Goal: Task Accomplishment & Management: Complete application form

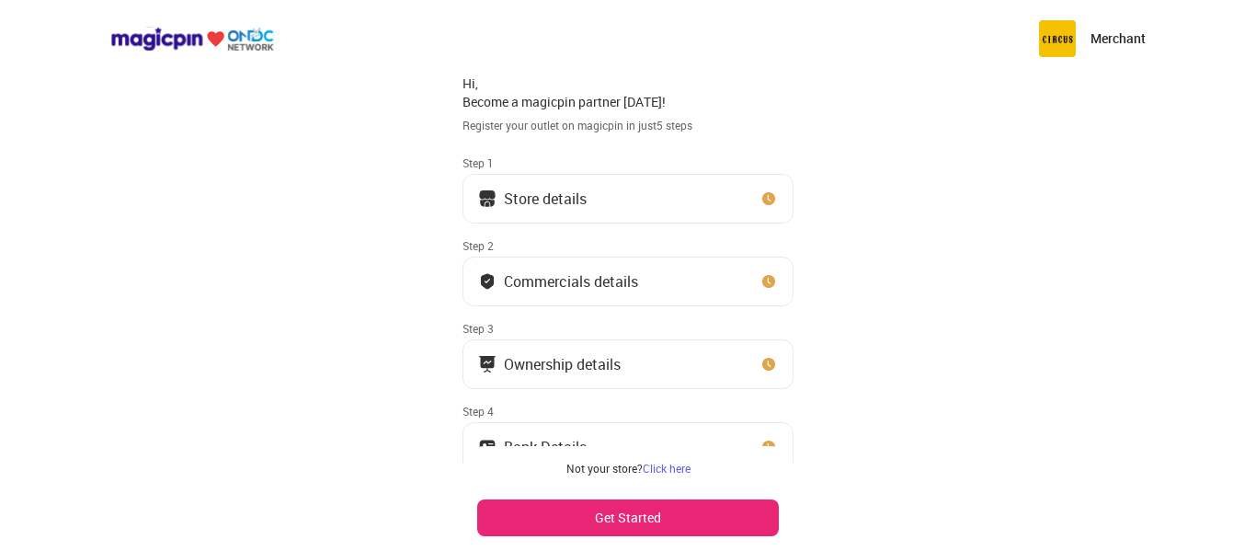
click at [726, 203] on button "Store details" at bounding box center [628, 199] width 331 height 50
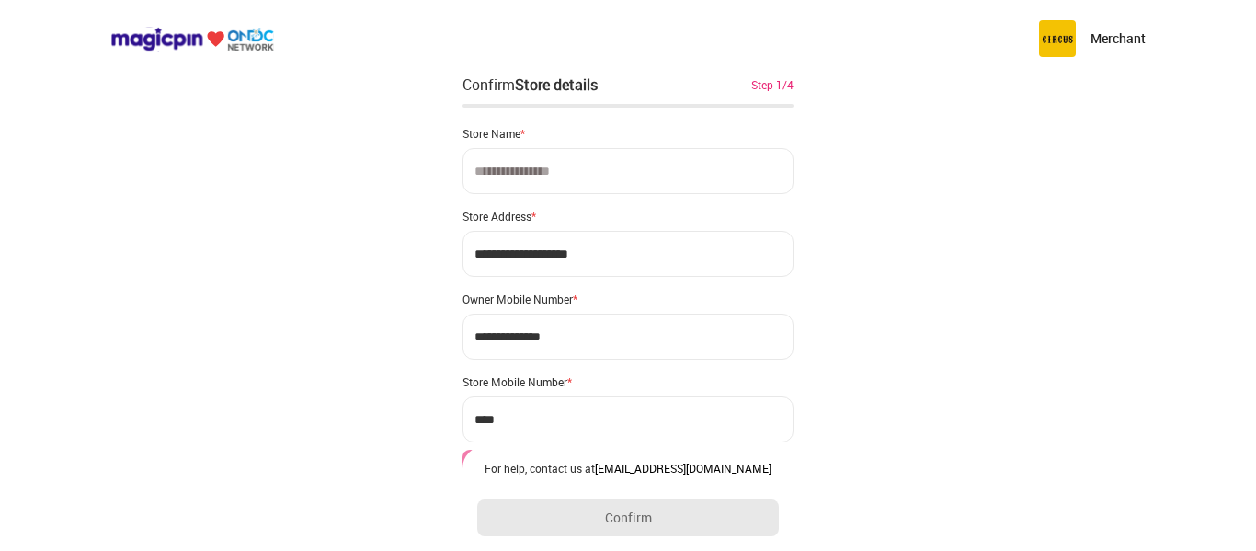
click at [1188, 155] on div "**********" at bounding box center [628, 365] width 1256 height 731
click at [736, 173] on input at bounding box center [628, 171] width 331 height 46
click at [683, 158] on input at bounding box center [628, 171] width 331 height 46
paste input "**********"
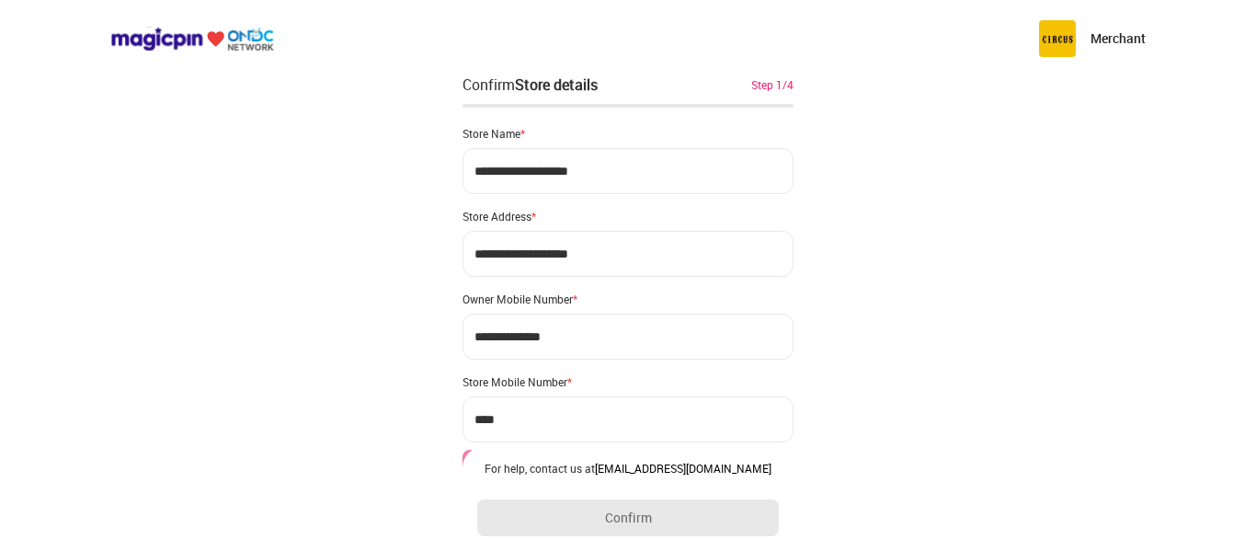
type input "**********"
click at [605, 259] on input "**********" at bounding box center [628, 254] width 331 height 46
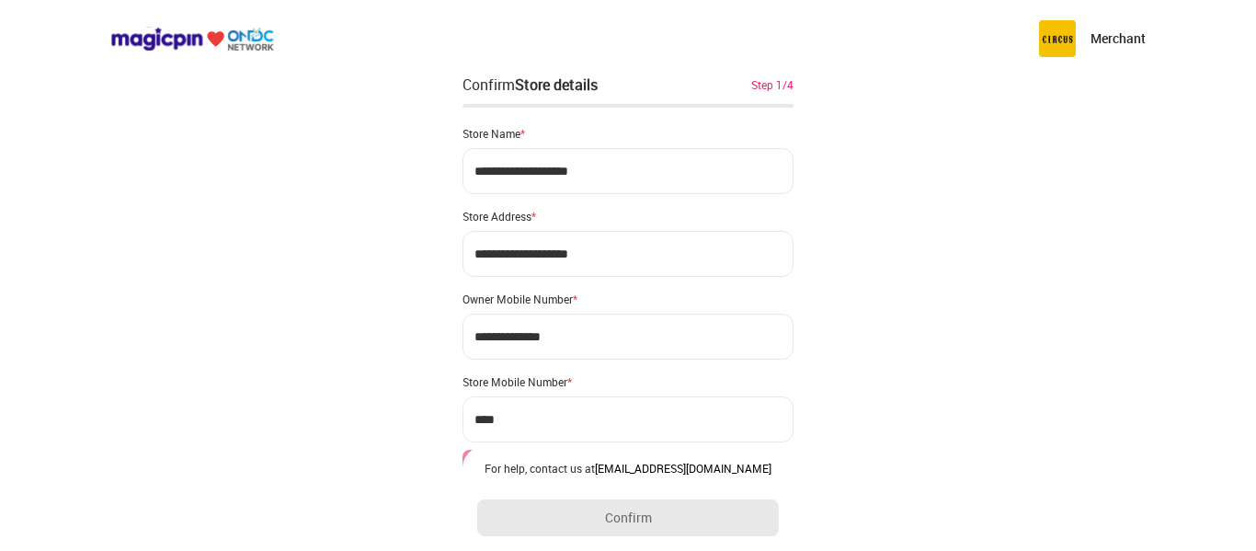
click at [544, 262] on input "**********" at bounding box center [628, 254] width 331 height 46
click at [544, 263] on input "**********" at bounding box center [628, 254] width 331 height 46
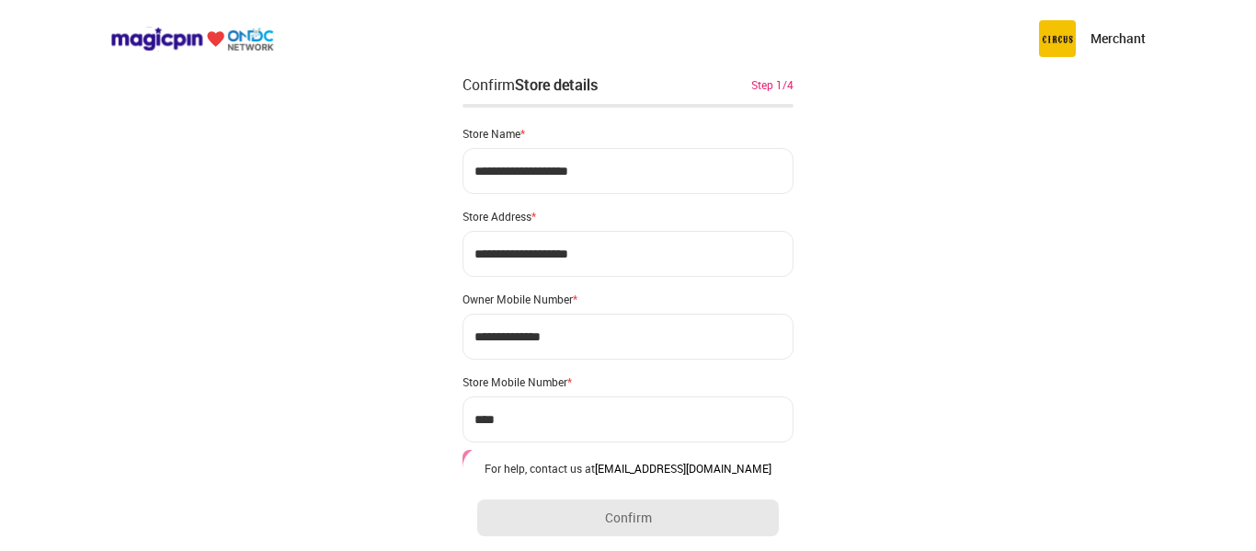
click at [544, 263] on input "**********" at bounding box center [628, 254] width 331 height 46
paste input
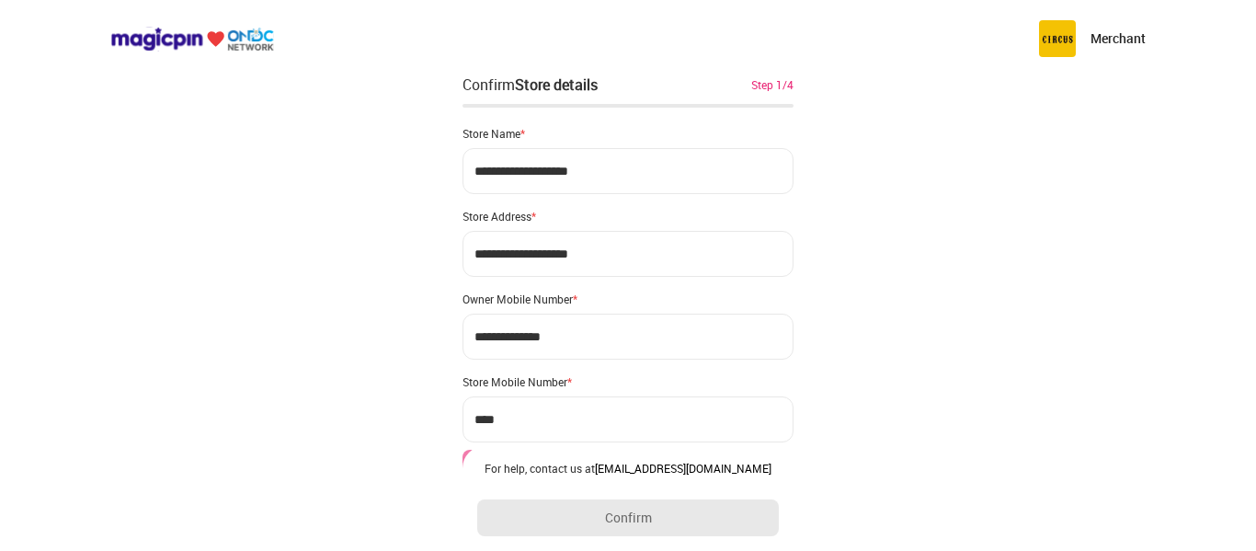
click at [619, 266] on input "**********" at bounding box center [628, 254] width 331 height 46
paste input
click at [619, 266] on input "**********" at bounding box center [628, 254] width 331 height 46
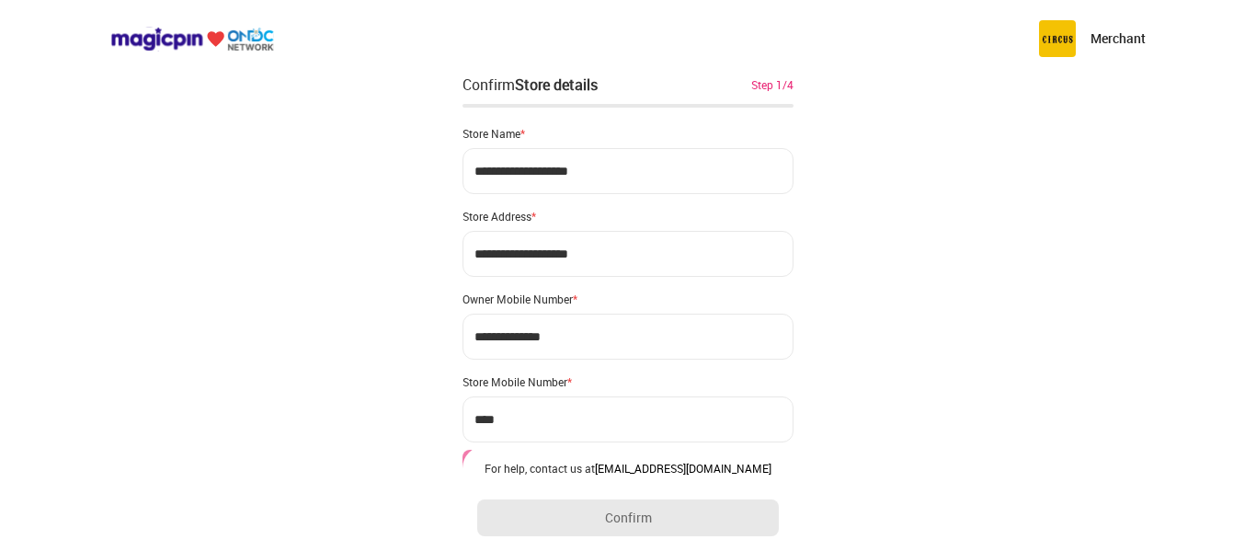
click at [619, 266] on input "**********" at bounding box center [628, 254] width 331 height 46
type input "**********"
click at [588, 406] on input "***" at bounding box center [628, 419] width 331 height 46
paste input "**********"
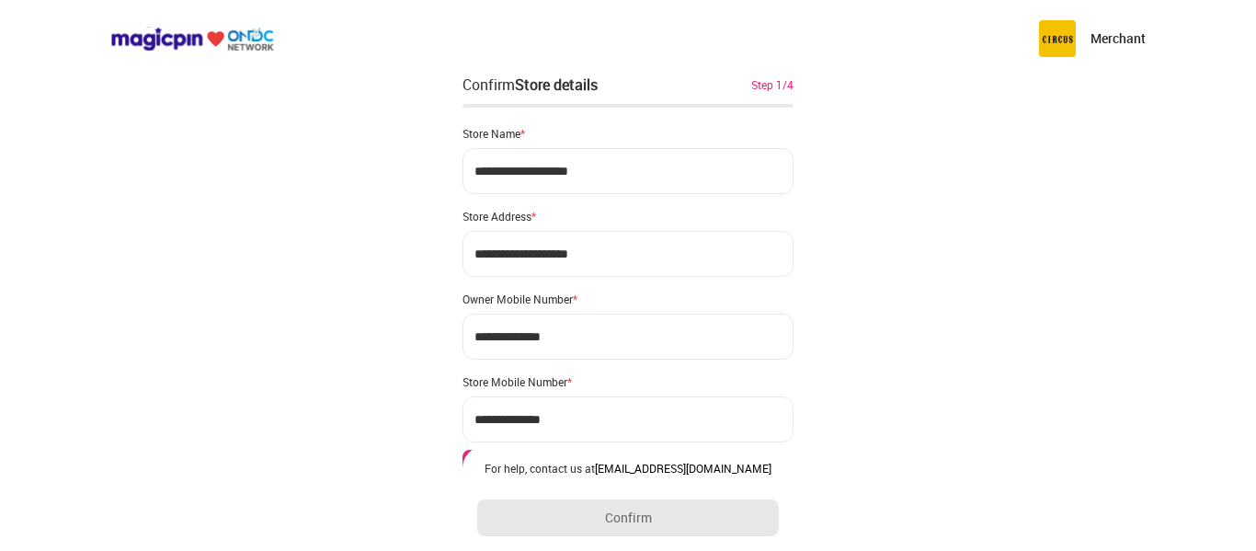
type input "**********"
click at [885, 357] on div "**********" at bounding box center [628, 365] width 1256 height 731
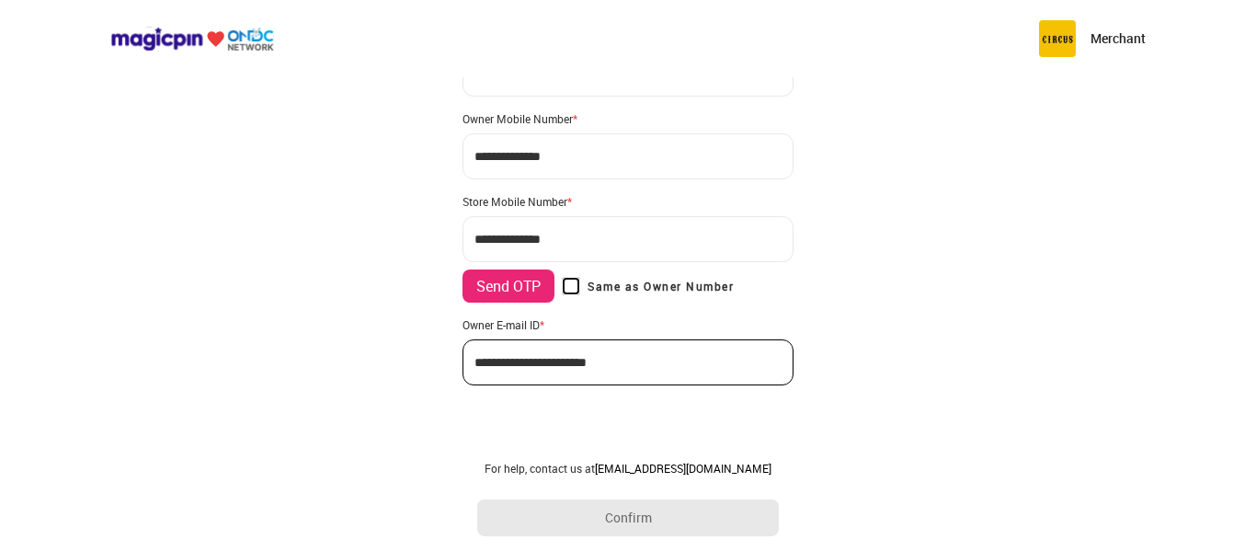
scroll to position [166, 0]
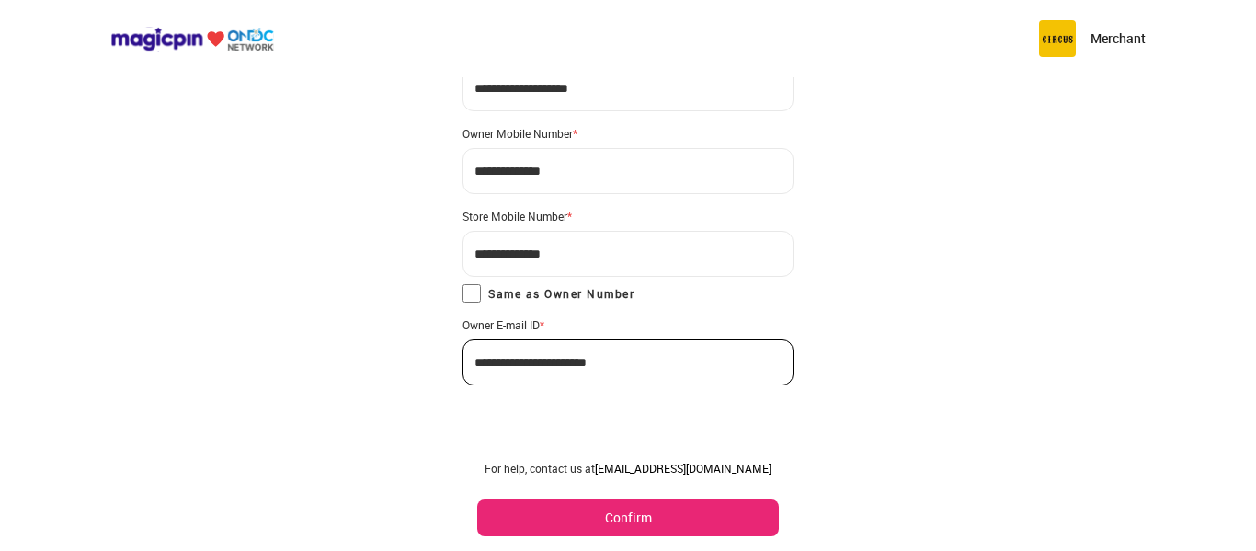
click at [691, 521] on button "Confirm" at bounding box center [628, 517] width 302 height 37
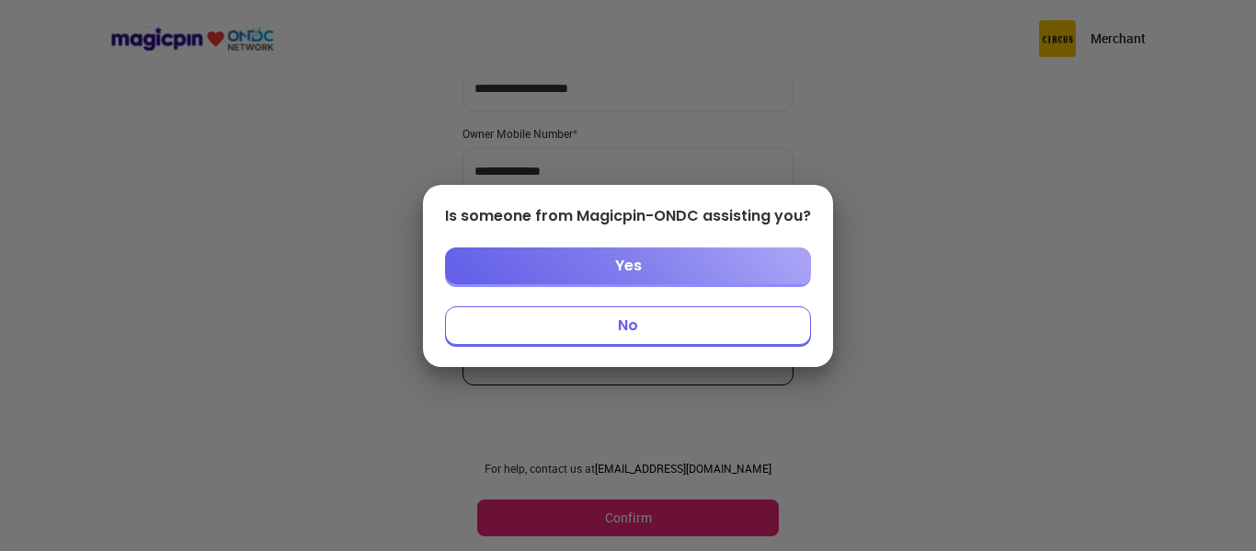
click at [719, 328] on button "No" at bounding box center [628, 325] width 366 height 39
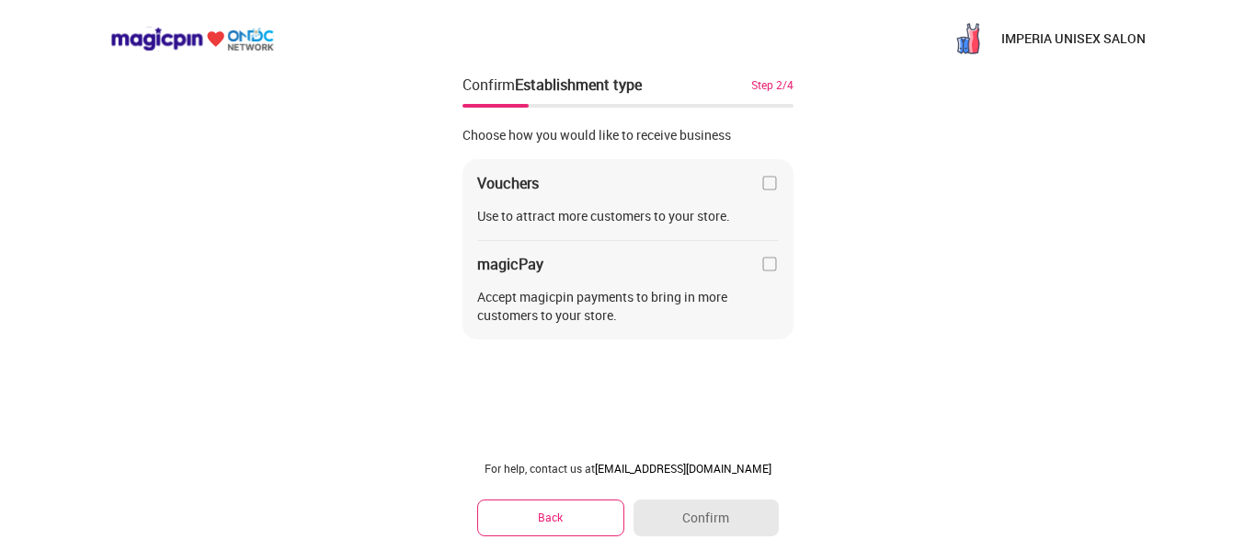
scroll to position [0, 0]
click at [568, 526] on button "Back" at bounding box center [550, 517] width 147 height 36
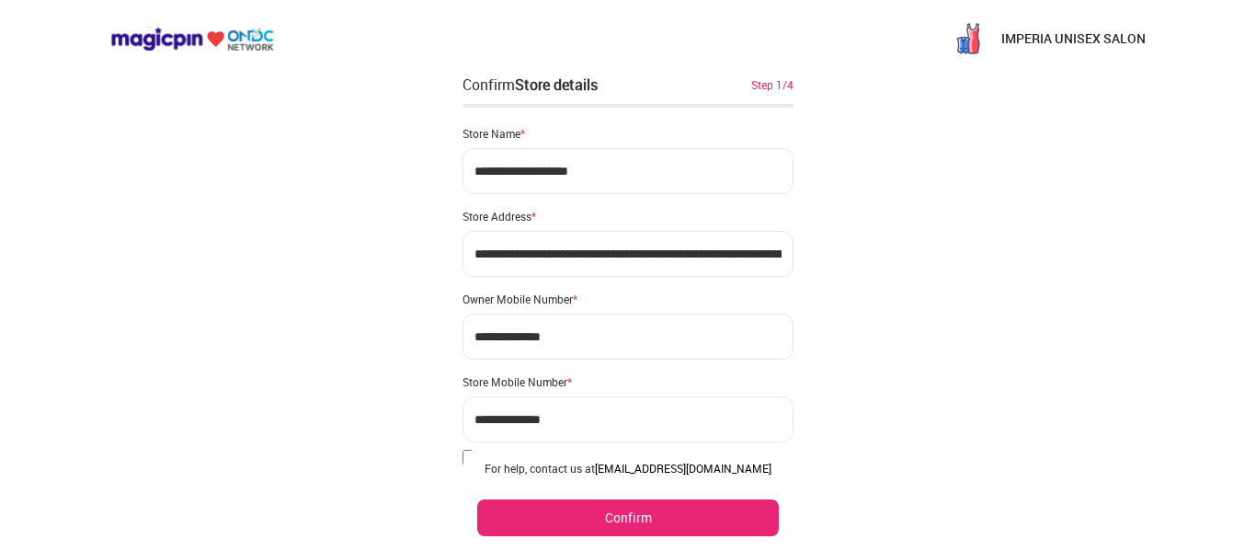
click at [568, 526] on button "Confirm" at bounding box center [628, 517] width 302 height 37
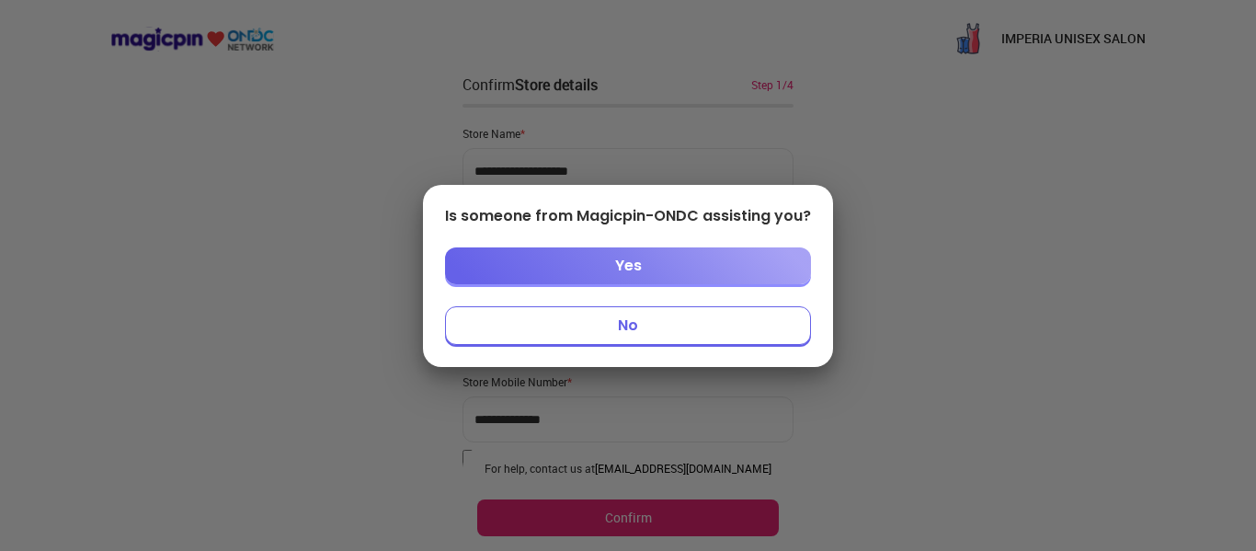
click at [684, 327] on button "No" at bounding box center [628, 325] width 366 height 39
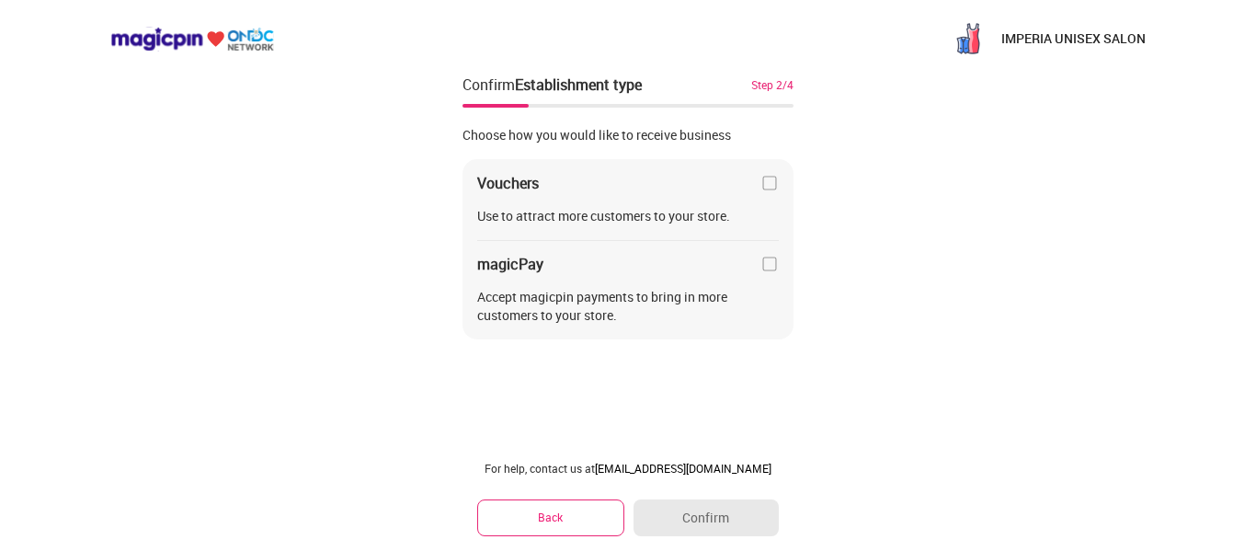
click at [576, 513] on button "Back" at bounding box center [550, 517] width 147 height 36
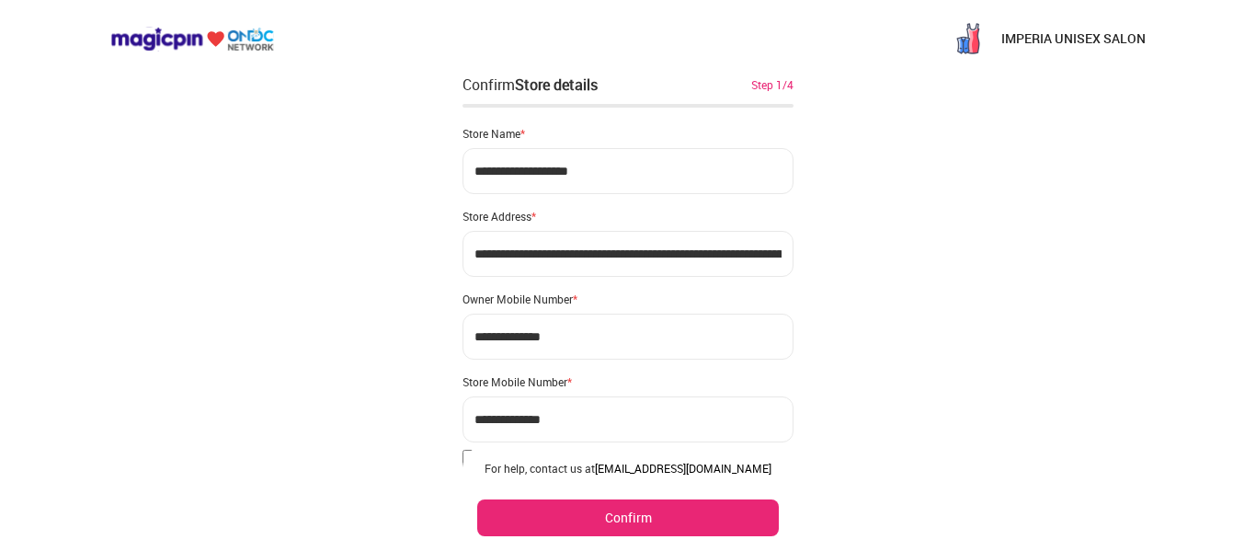
click at [979, 377] on div "**********" at bounding box center [628, 358] width 1256 height 716
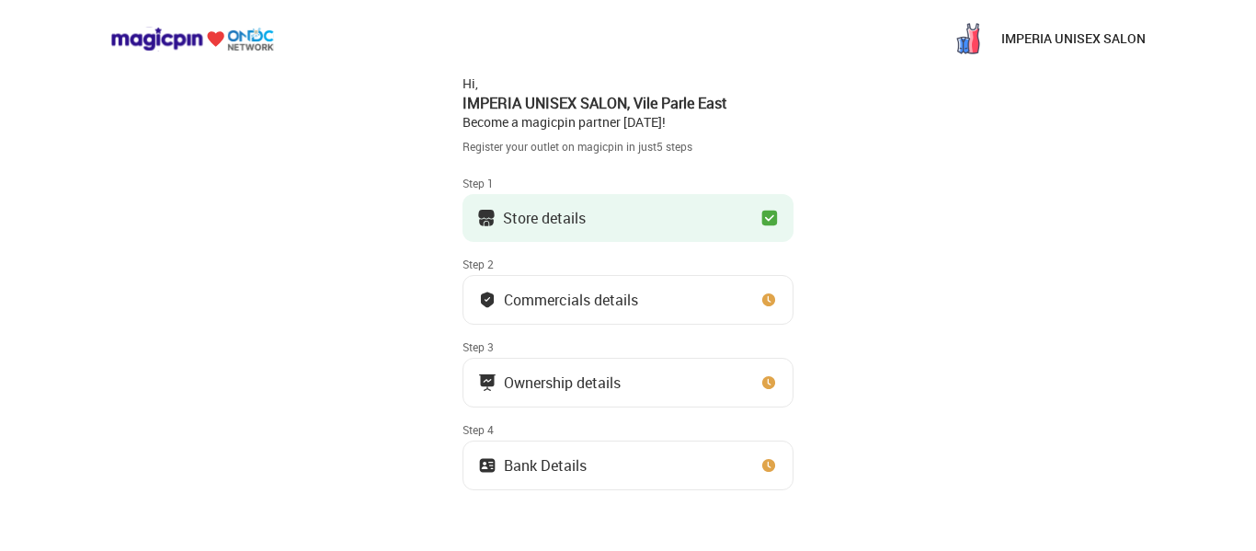
click at [659, 299] on button "Commercials details" at bounding box center [628, 300] width 331 height 50
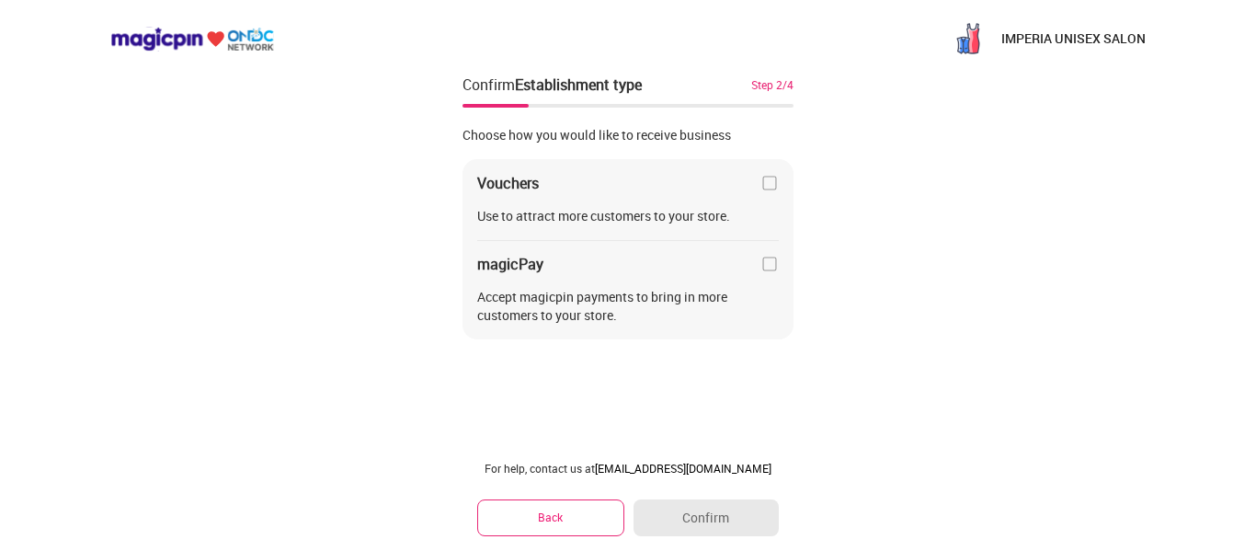
click at [771, 182] on img at bounding box center [770, 183] width 18 height 18
click at [766, 267] on img at bounding box center [770, 264] width 18 height 18
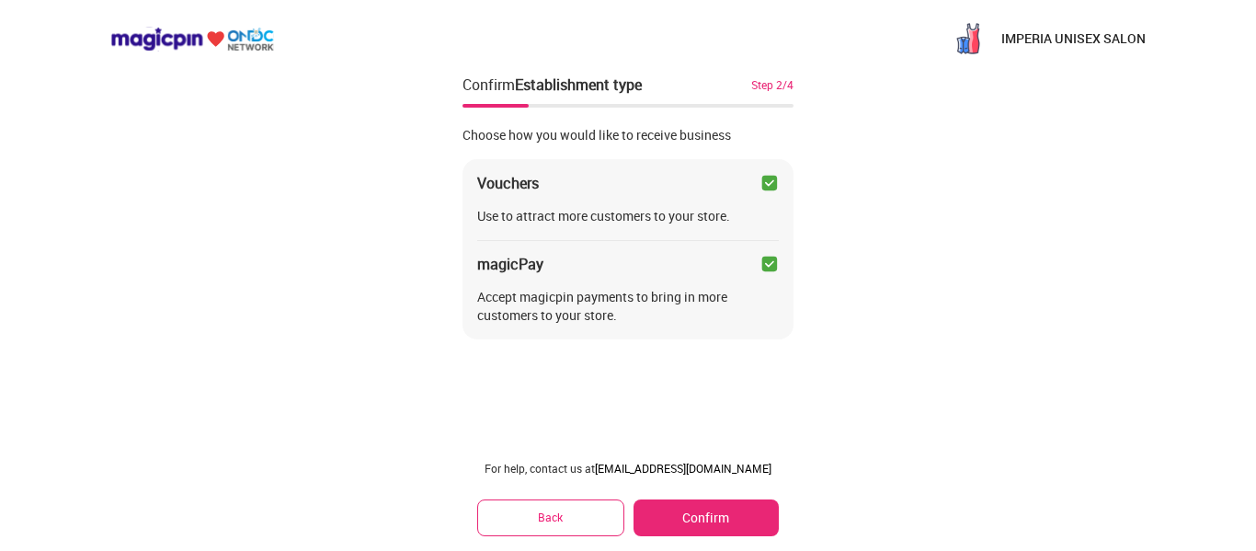
click at [743, 524] on button "Confirm" at bounding box center [706, 517] width 145 height 37
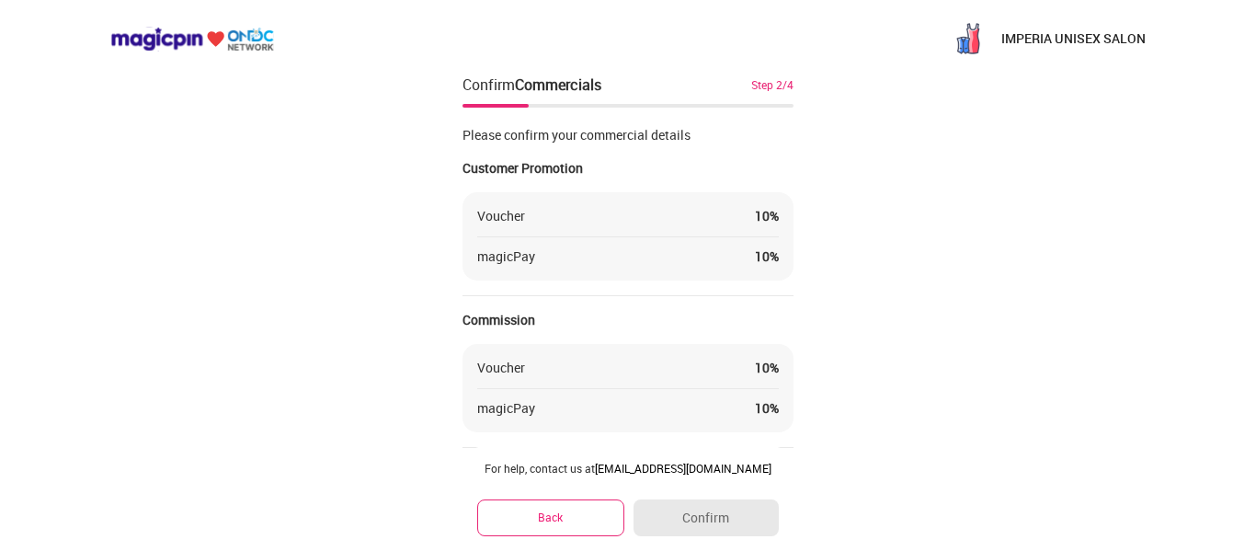
click at [763, 208] on div "10 %" at bounding box center [767, 216] width 24 height 18
click at [842, 258] on div "IMPERIA UNISEX SALON Confirm Commercials Step 2/4 Please confirm your commercia…" at bounding box center [628, 360] width 1256 height 720
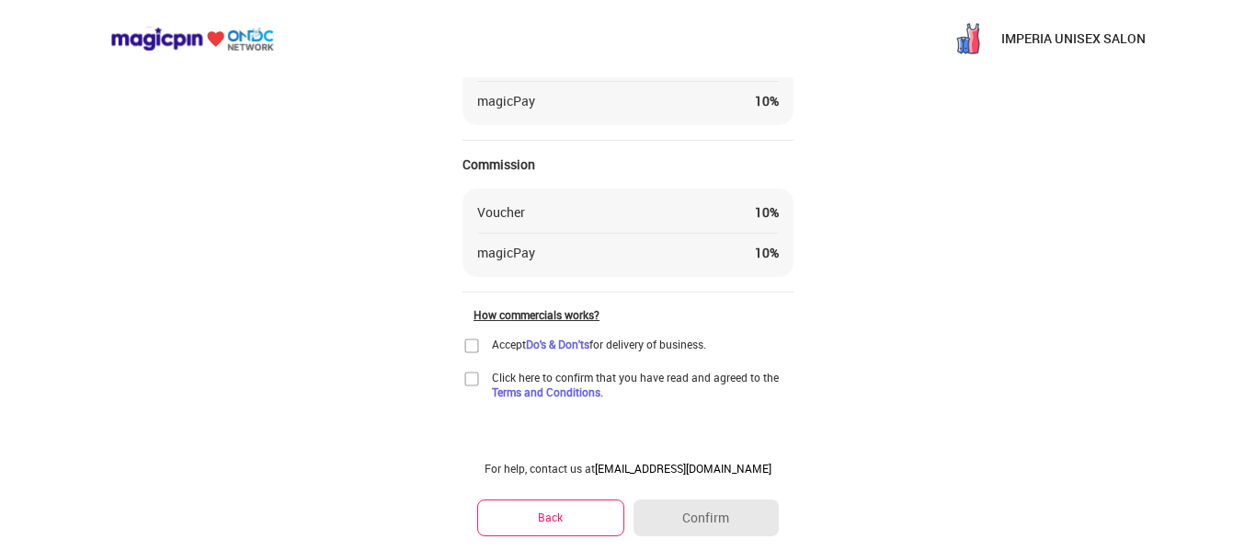
scroll to position [169, 0]
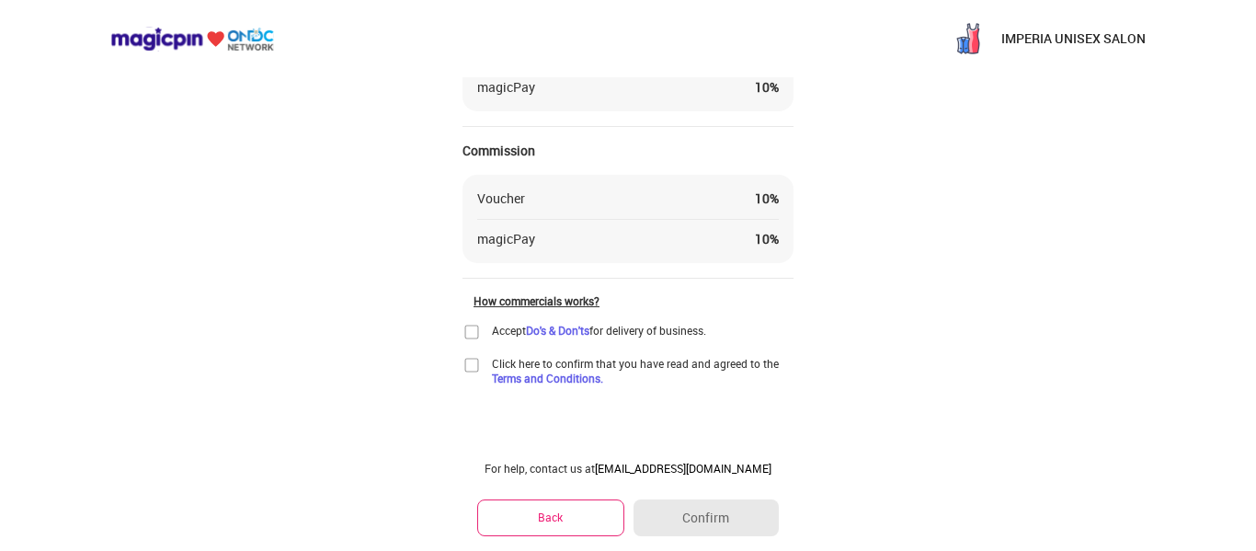
click at [473, 328] on img at bounding box center [472, 332] width 18 height 18
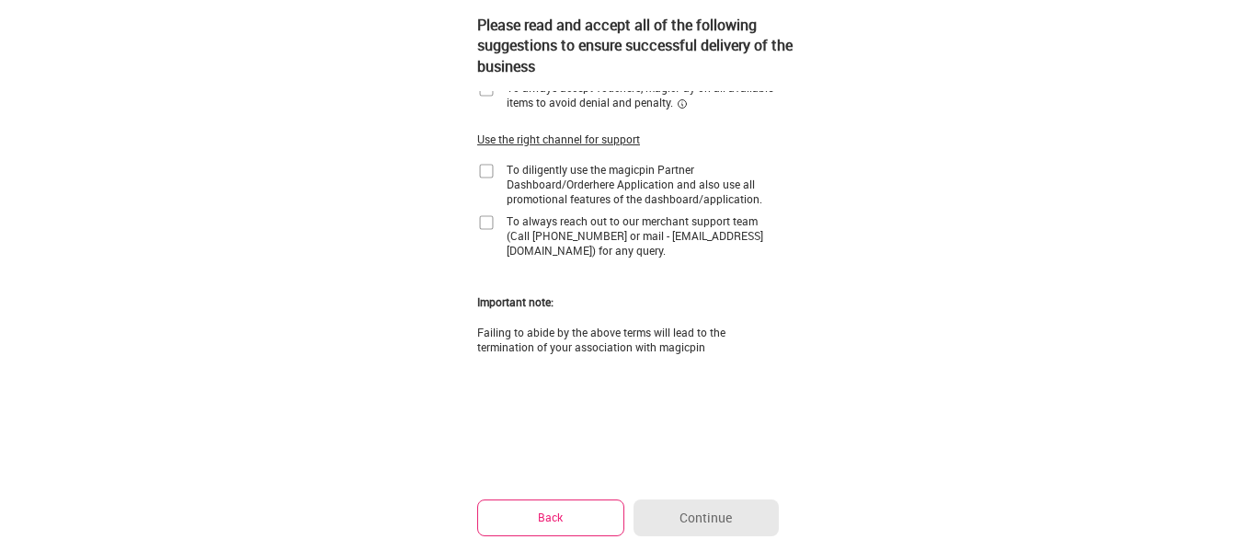
click at [921, 368] on div "Please read and accept all of the following suggestions to ensure successful de…" at bounding box center [628, 200] width 1256 height 702
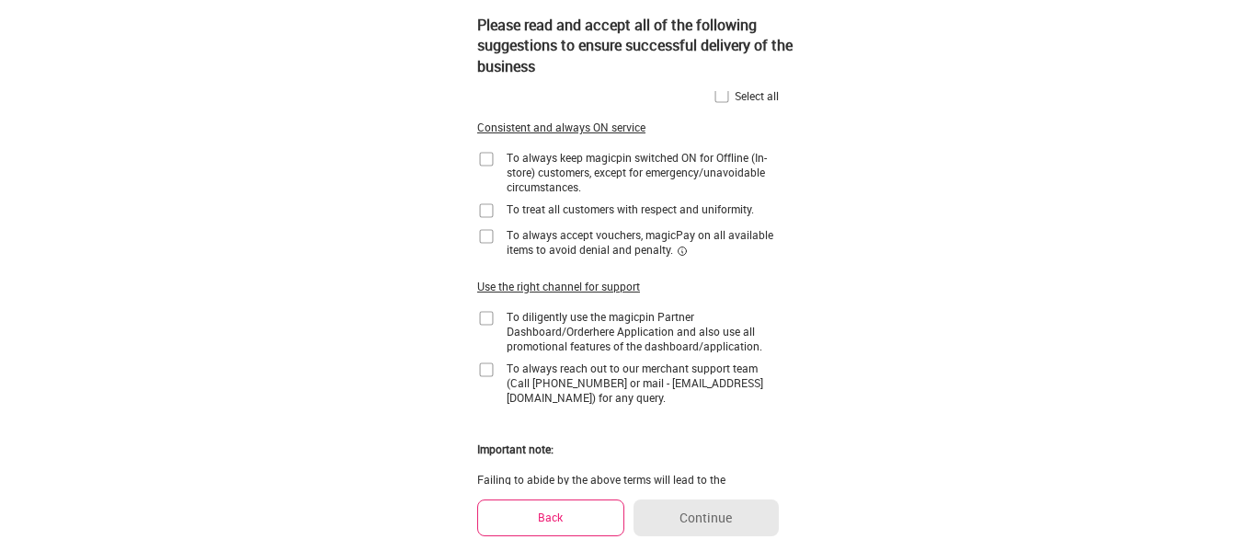
scroll to position [0, 0]
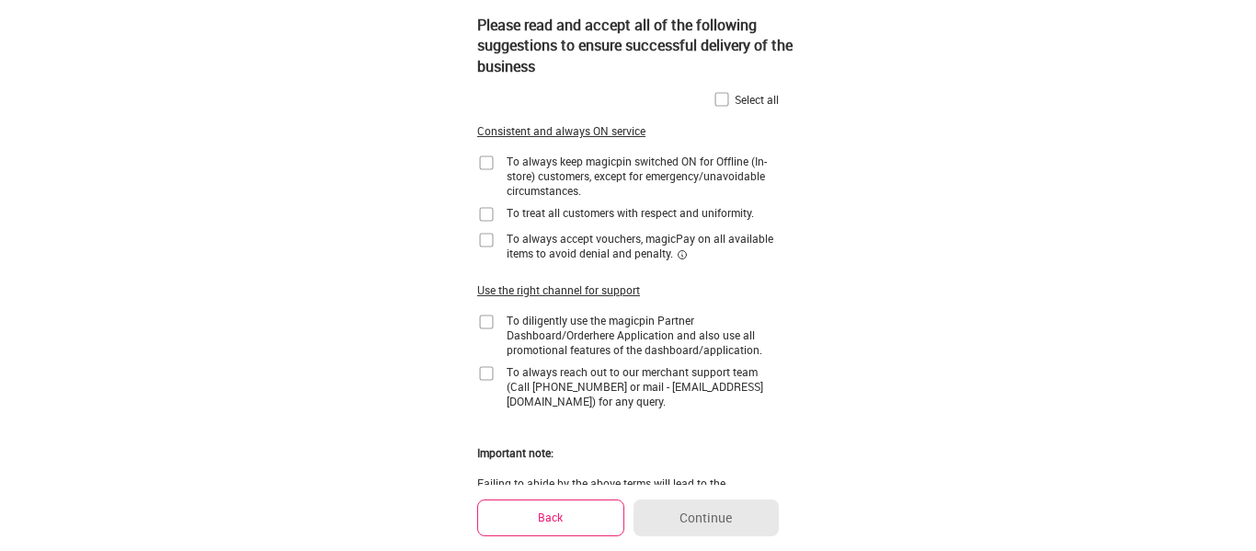
click at [511, 528] on button "Back" at bounding box center [550, 517] width 147 height 36
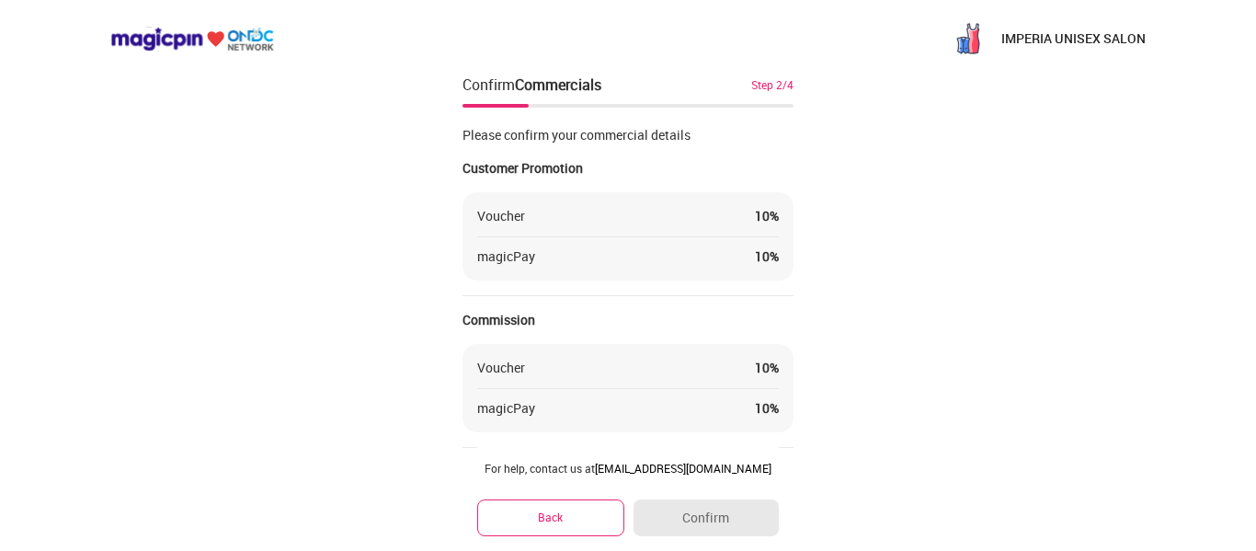
click at [850, 362] on div "IMPERIA UNISEX SALON Confirm Commercials Step 2/4 Please confirm your commercia…" at bounding box center [628, 360] width 1256 height 720
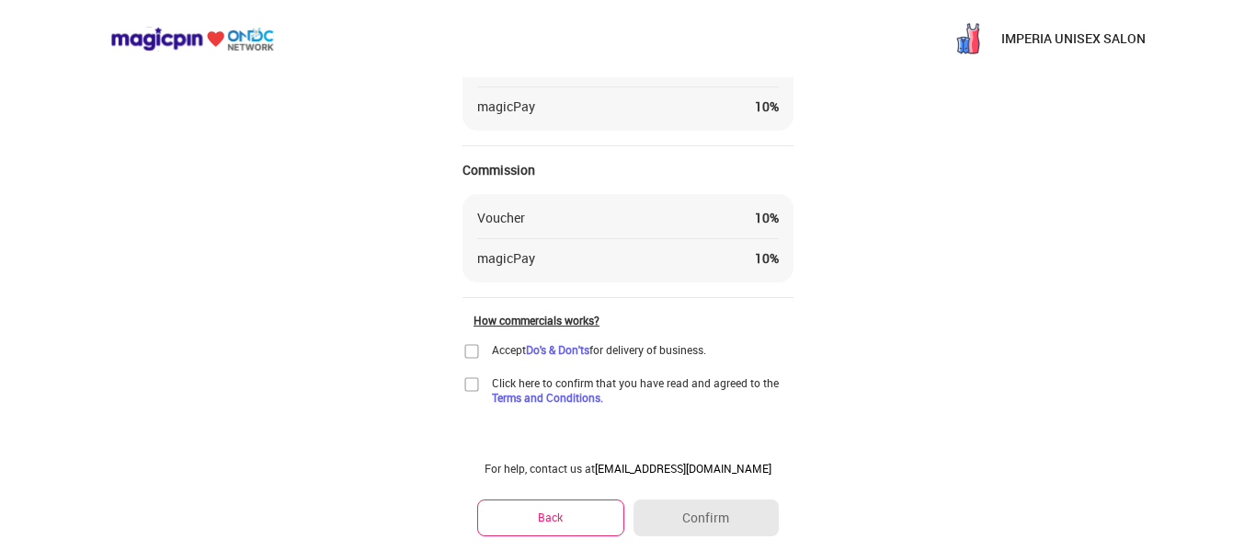
scroll to position [169, 0]
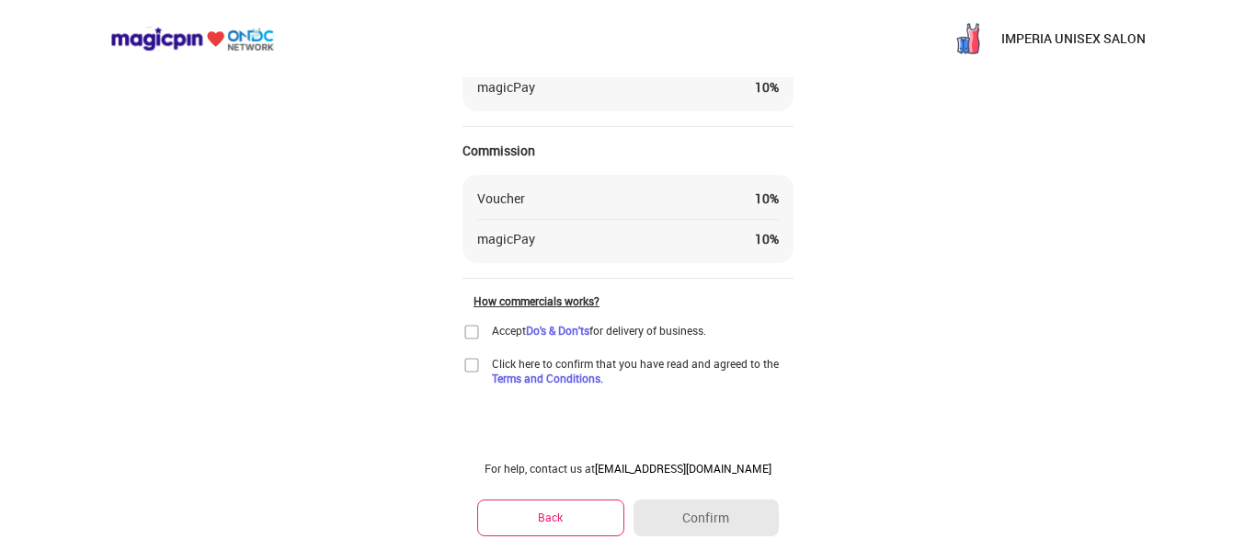
click at [472, 330] on img at bounding box center [472, 332] width 18 height 18
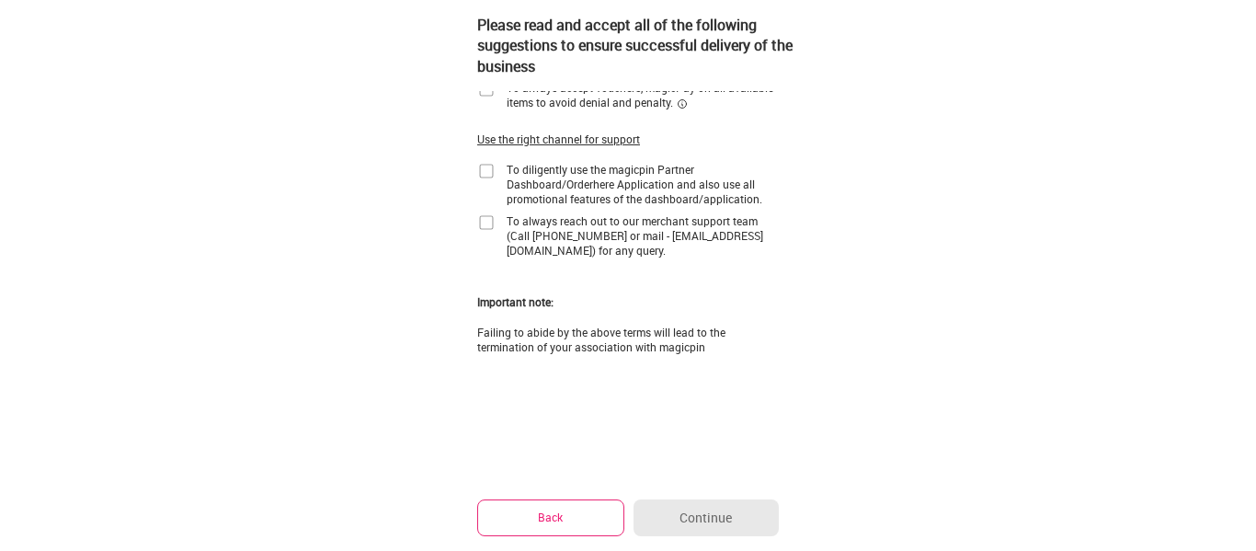
click at [945, 266] on div "Please read and accept all of the following suggestions to ensure successful de…" at bounding box center [628, 200] width 1256 height 702
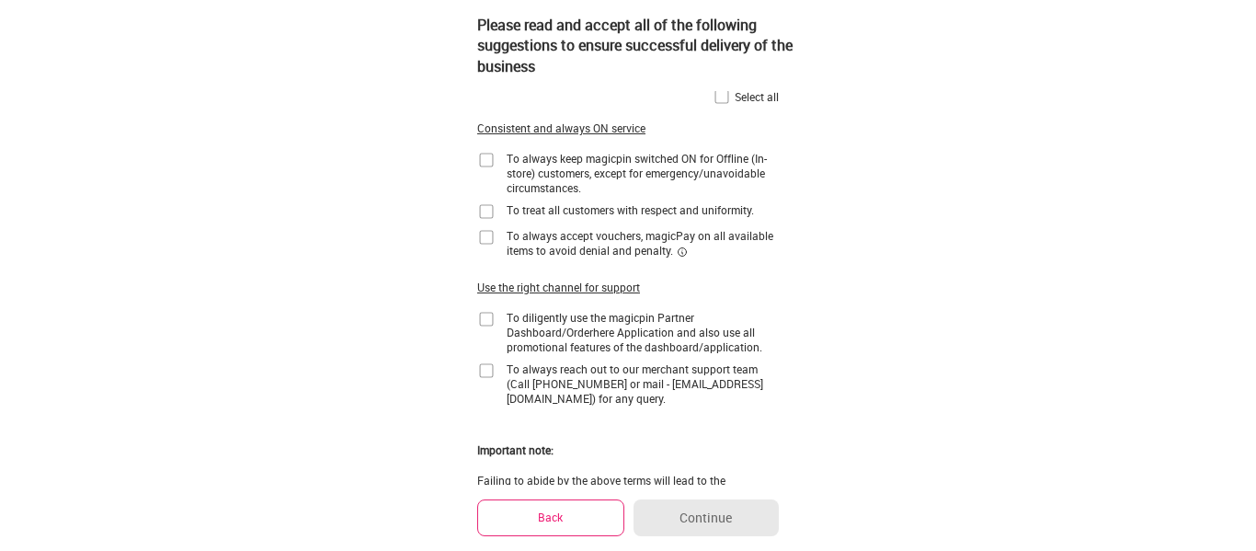
scroll to position [0, 0]
click at [719, 101] on img at bounding box center [722, 99] width 18 height 18
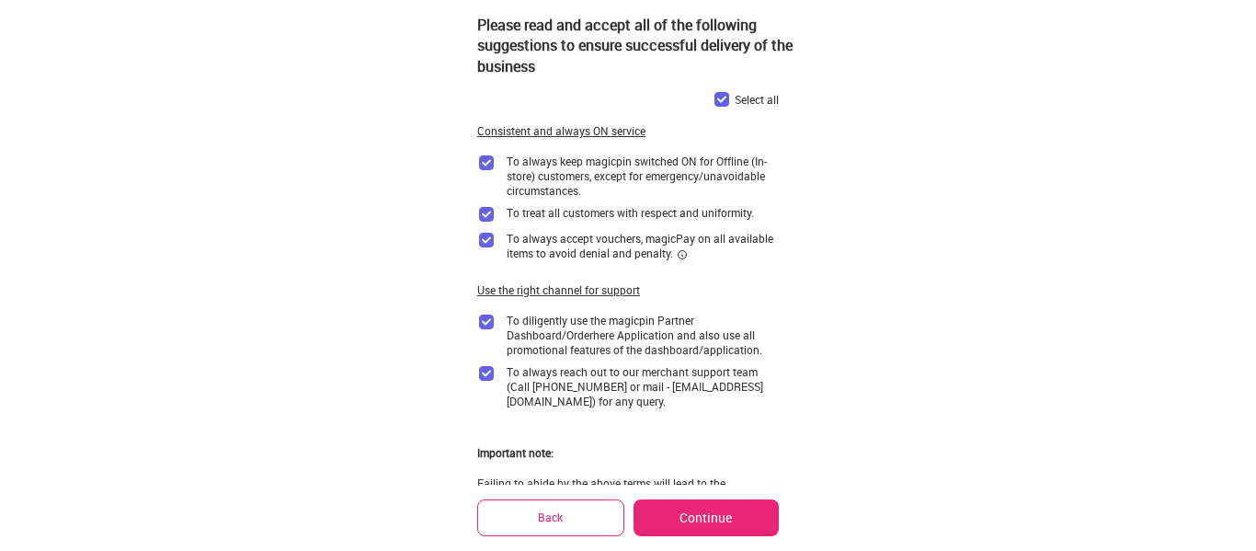
click at [575, 513] on button "Back" at bounding box center [550, 517] width 147 height 36
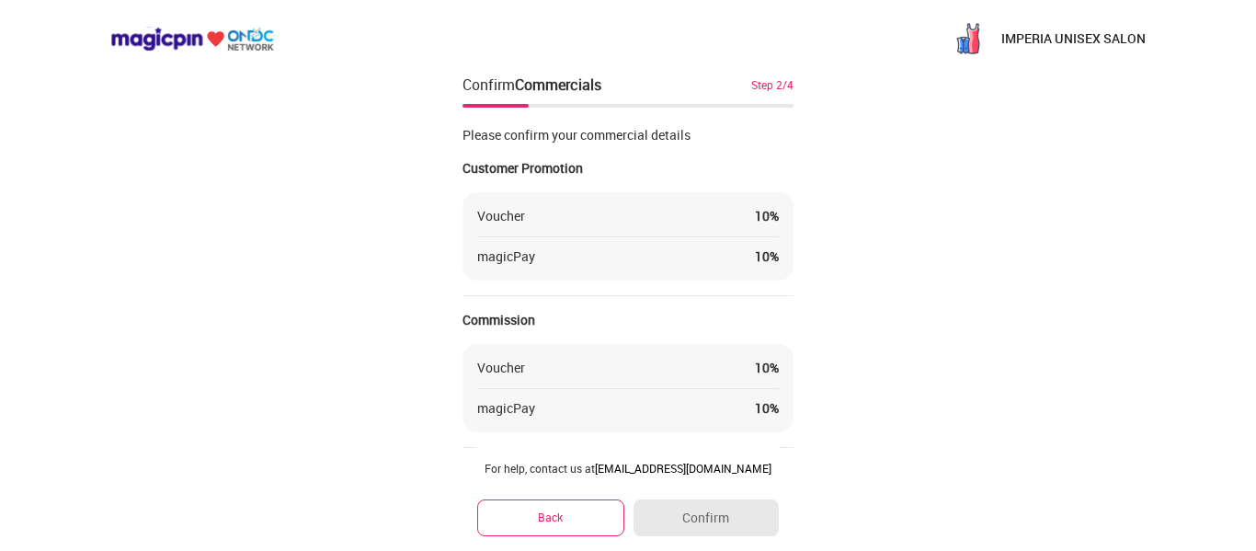
click at [577, 510] on button "Back" at bounding box center [550, 517] width 147 height 36
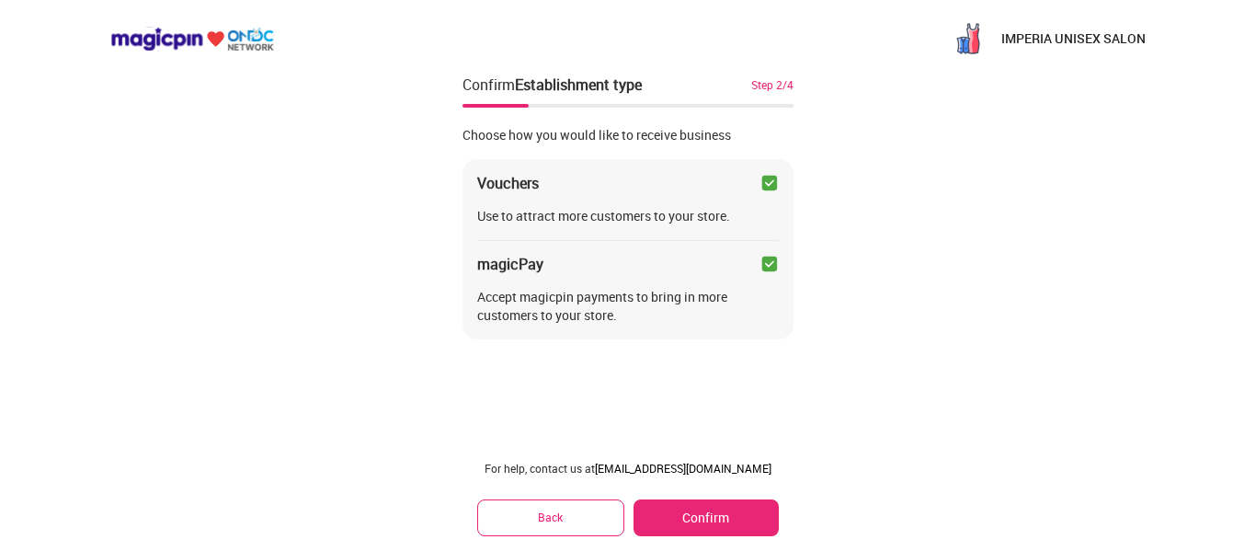
click at [771, 183] on img at bounding box center [770, 183] width 18 height 18
click at [773, 263] on img at bounding box center [770, 264] width 18 height 18
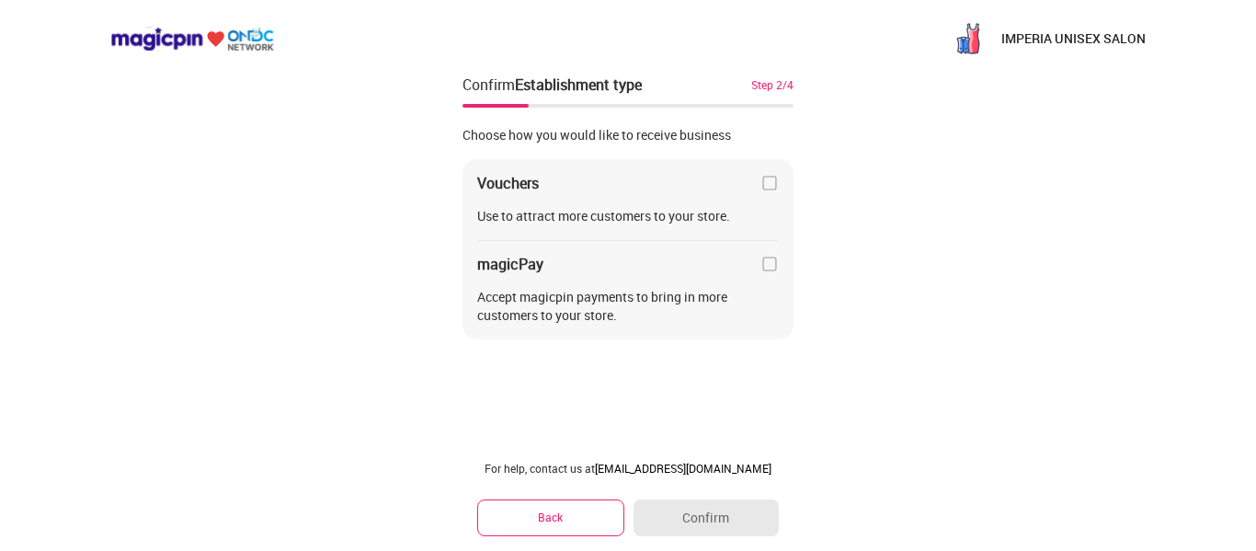
click at [770, 188] on img at bounding box center [770, 183] width 18 height 18
click at [733, 528] on button "Confirm" at bounding box center [706, 517] width 145 height 37
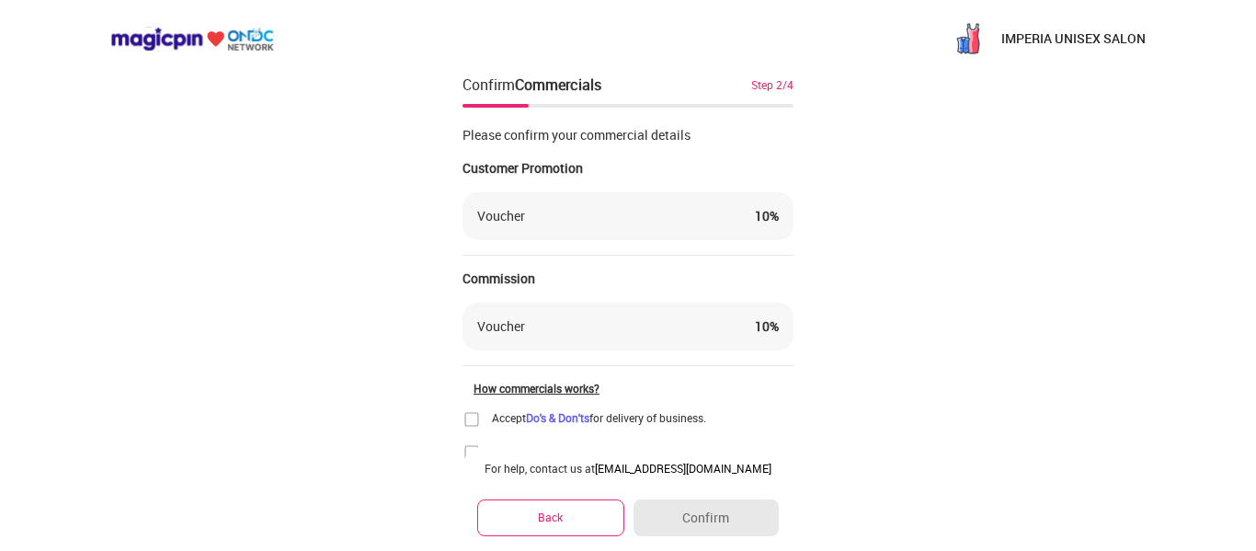
click at [470, 422] on img at bounding box center [472, 419] width 18 height 18
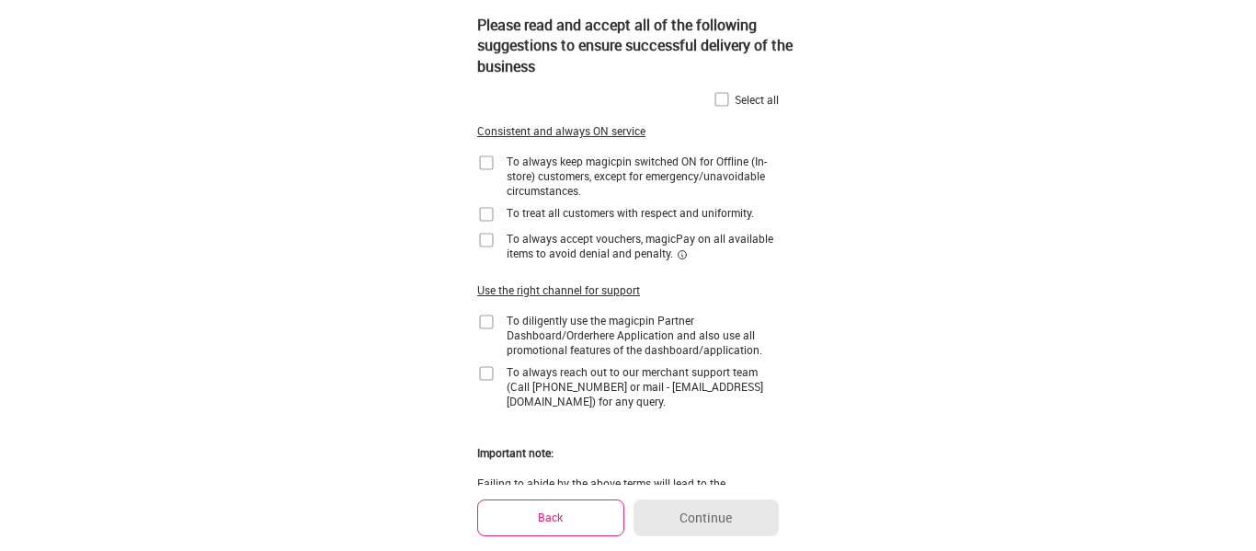
click at [722, 100] on img at bounding box center [722, 99] width 18 height 18
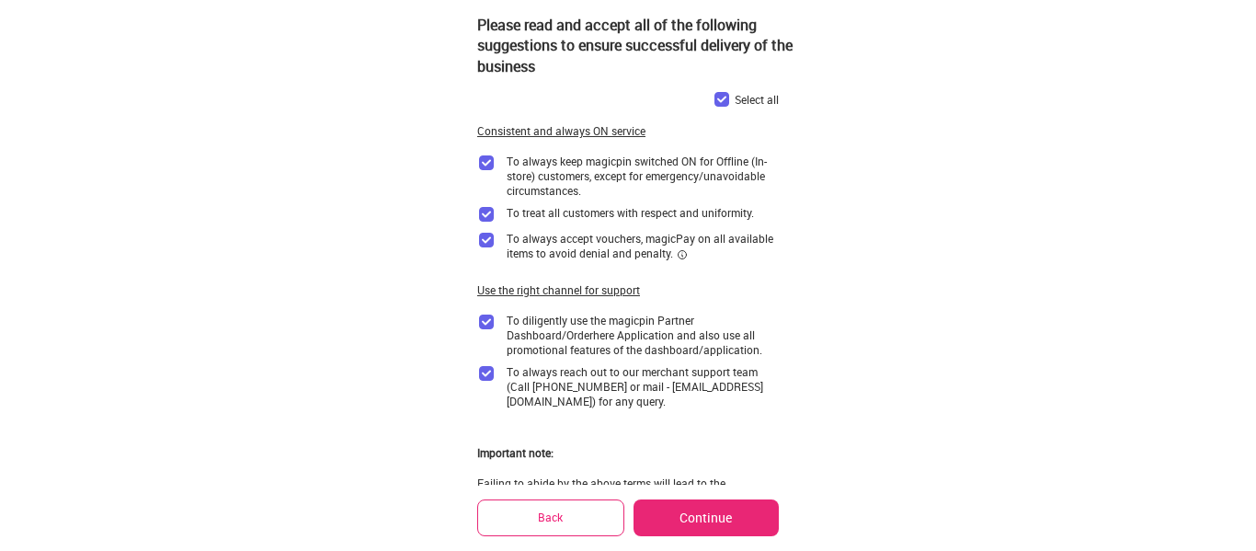
click at [715, 526] on button "Continue" at bounding box center [706, 517] width 145 height 37
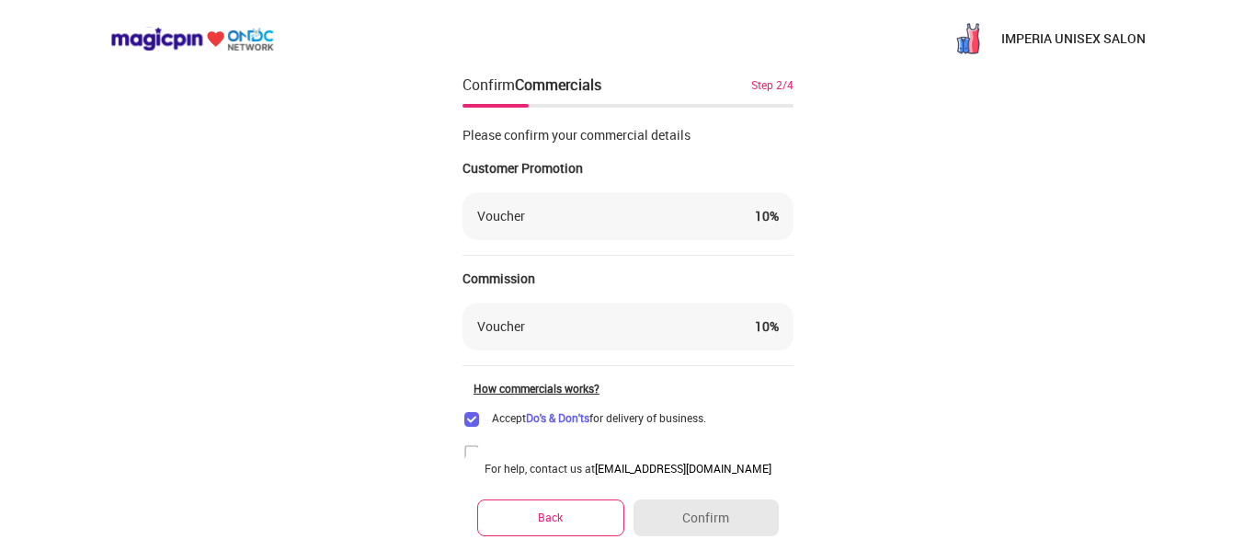
click at [472, 452] on div "For help, contact us at [EMAIL_ADDRESS][DOMAIN_NAME] Back Confirm" at bounding box center [628, 498] width 331 height 105
click at [1036, 281] on div "IMPERIA UNISEX SALON Confirm Commercials Step 2/4 Please confirm your commercia…" at bounding box center [628, 319] width 1256 height 638
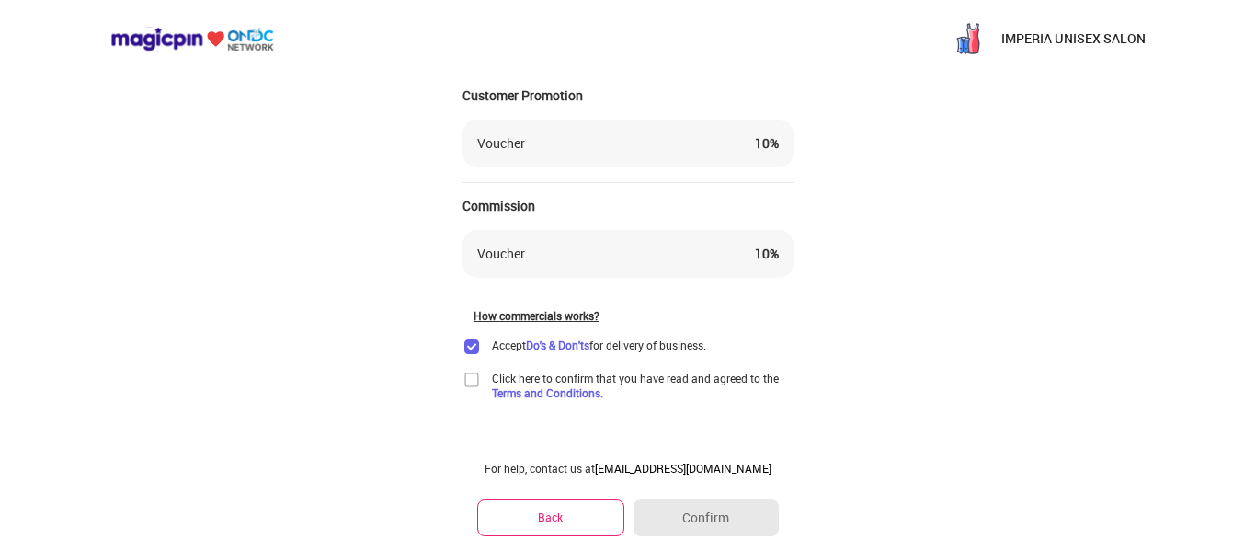
scroll to position [87, 0]
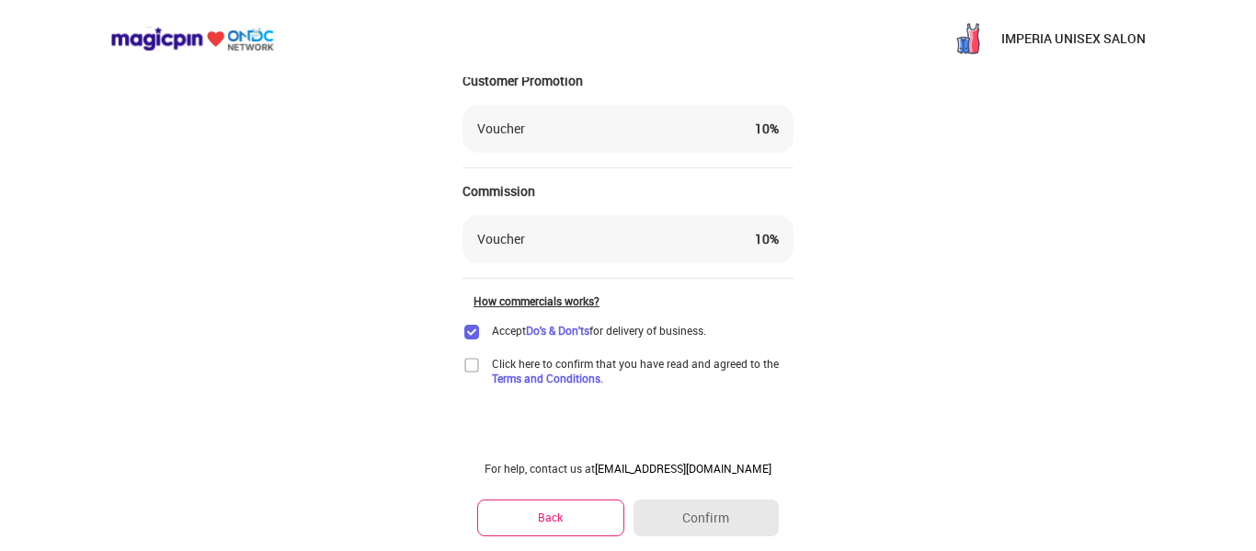
click at [466, 371] on img at bounding box center [472, 365] width 18 height 18
click at [757, 512] on button "Confirm" at bounding box center [706, 517] width 145 height 37
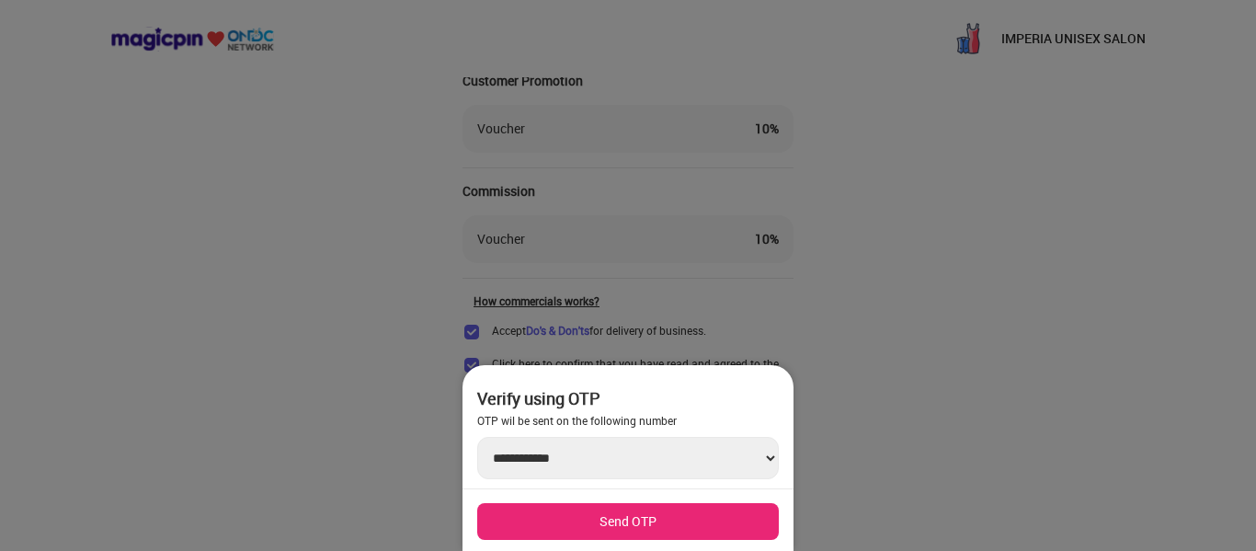
click at [855, 371] on div at bounding box center [628, 275] width 1256 height 551
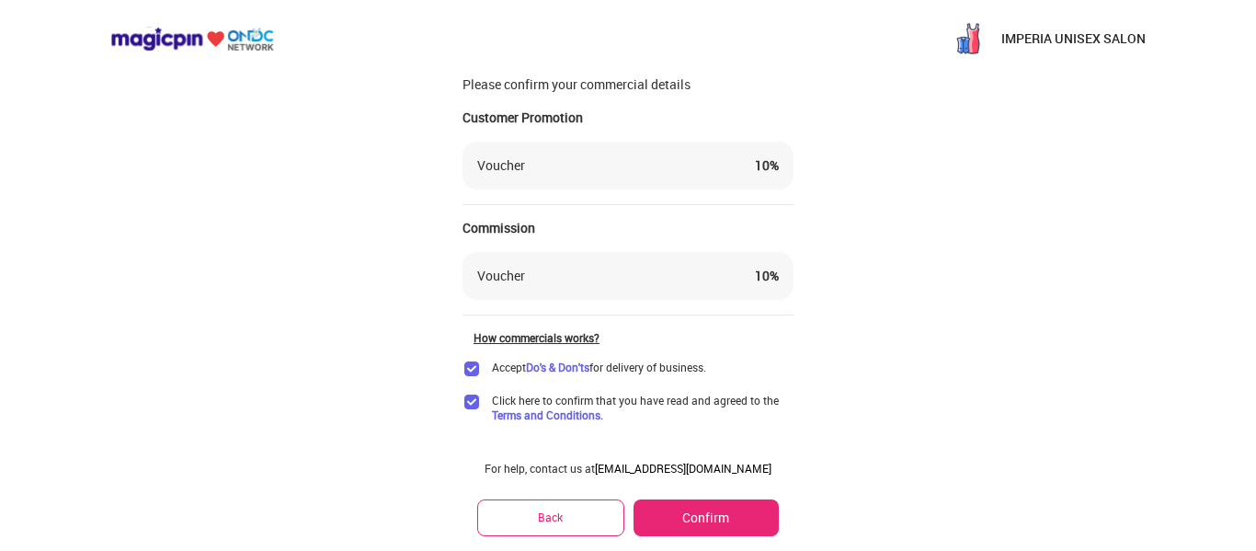
scroll to position [0, 0]
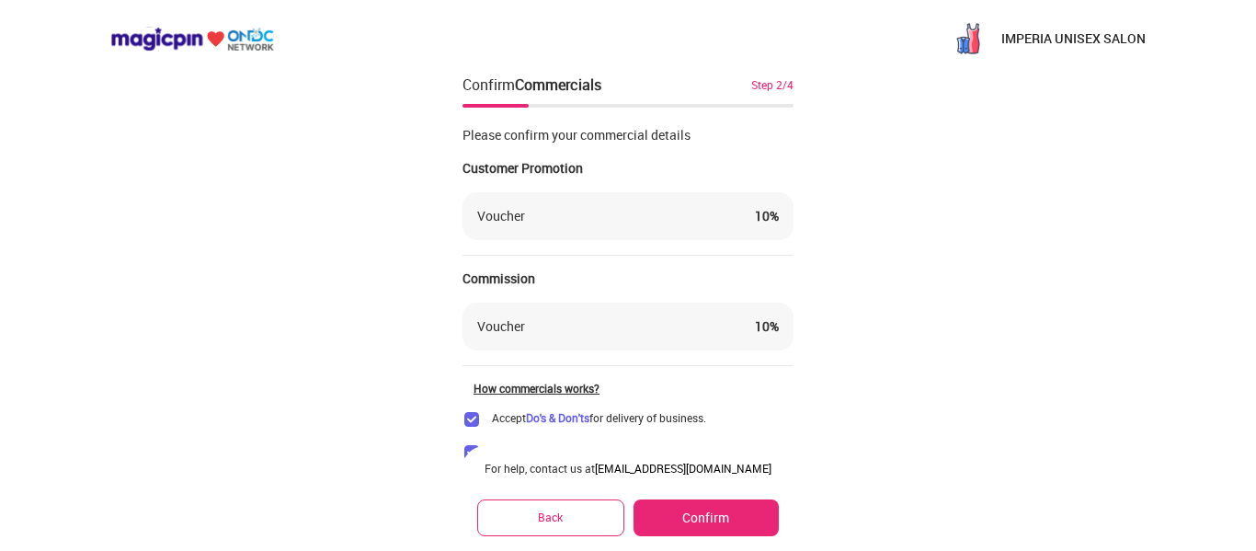
click at [551, 517] on button "Back" at bounding box center [550, 517] width 147 height 36
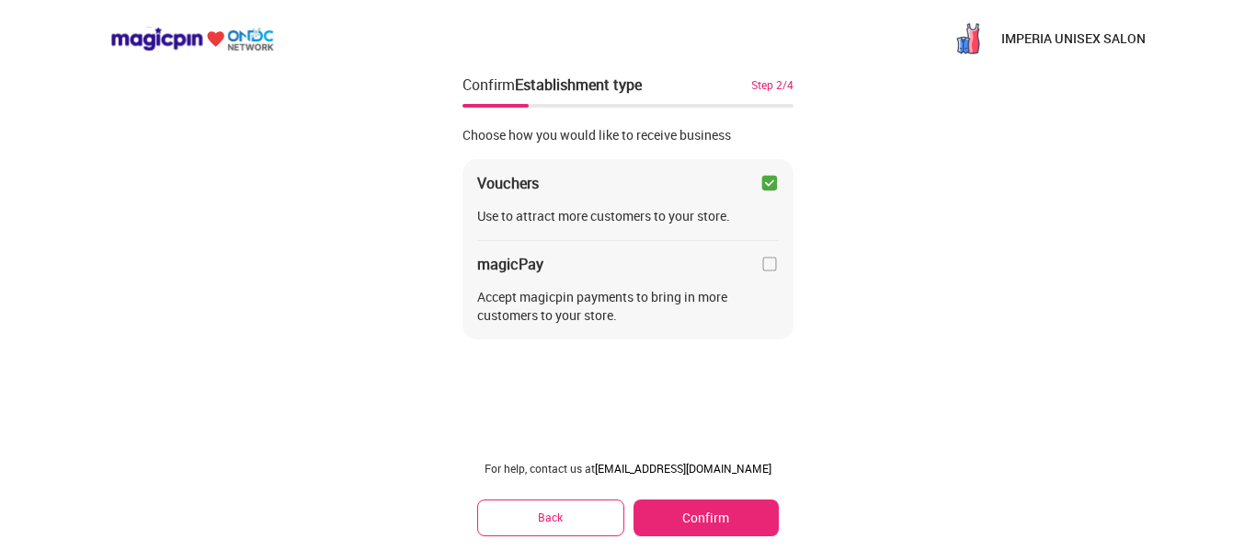
click at [681, 531] on button "Confirm" at bounding box center [706, 517] width 145 height 37
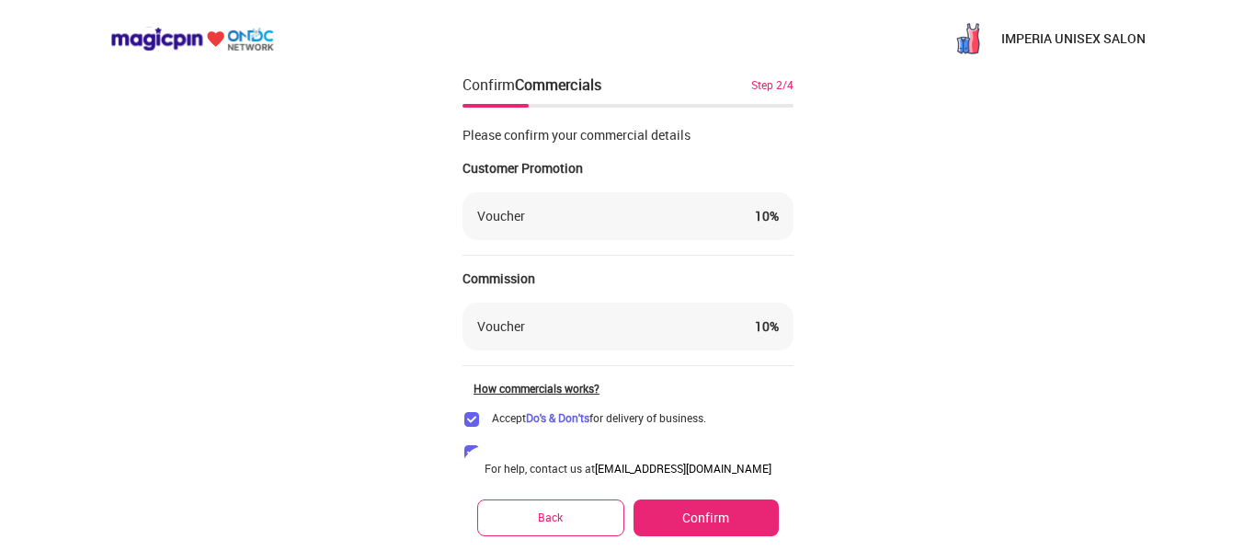
click at [1068, 290] on div "IMPERIA UNISEX SALON Confirm Commercials Step 2/4 Please confirm your commercia…" at bounding box center [628, 319] width 1256 height 638
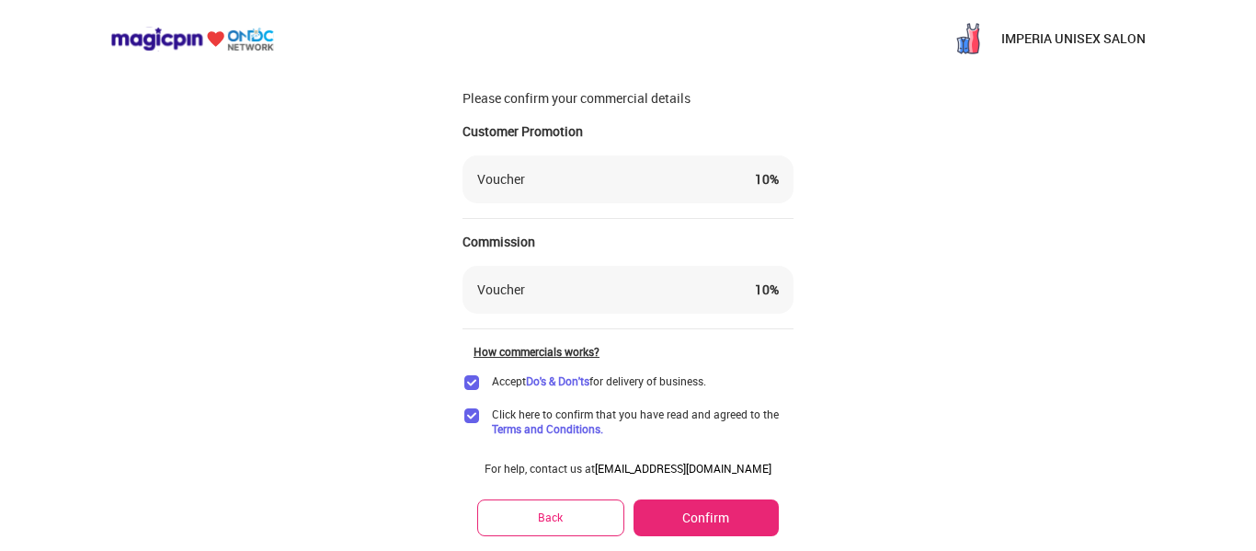
scroll to position [87, 0]
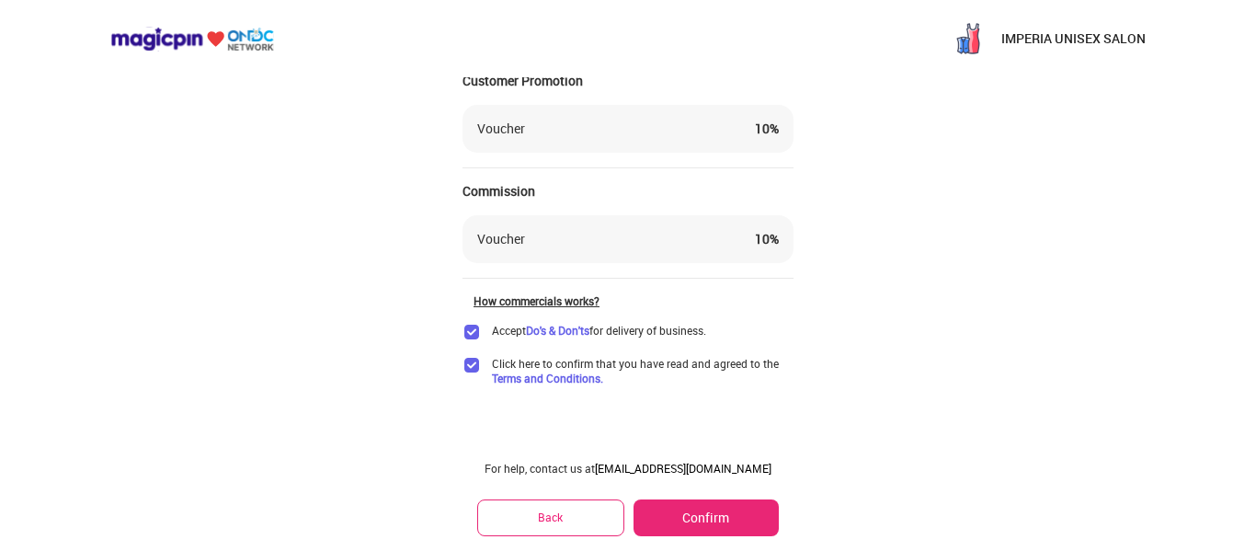
click at [732, 506] on button "Confirm" at bounding box center [706, 517] width 145 height 37
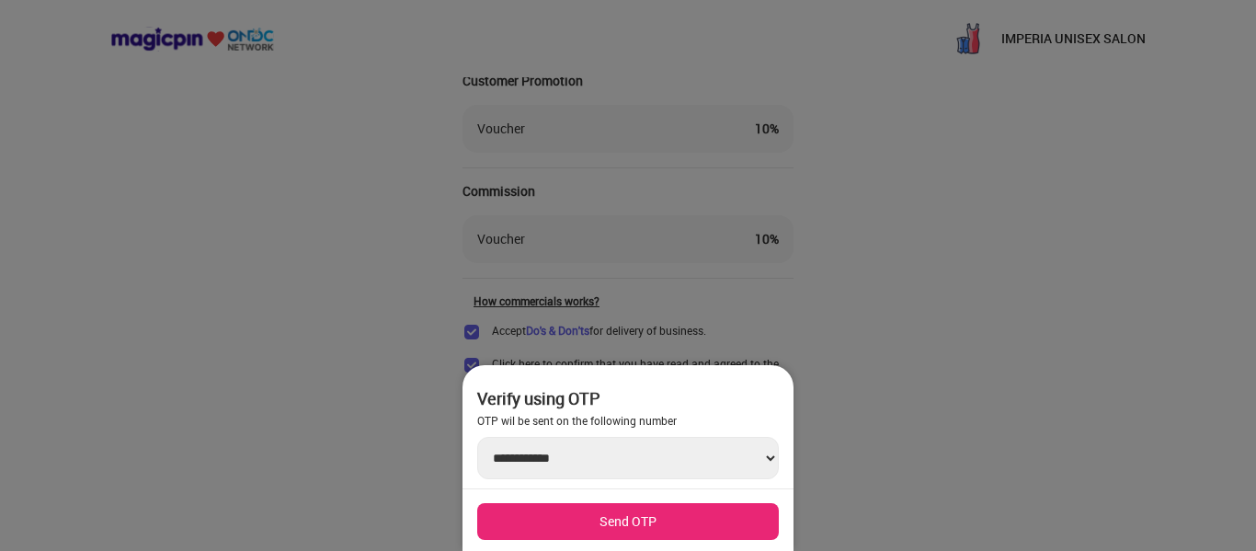
click at [695, 522] on button "Send OTP" at bounding box center [628, 521] width 302 height 37
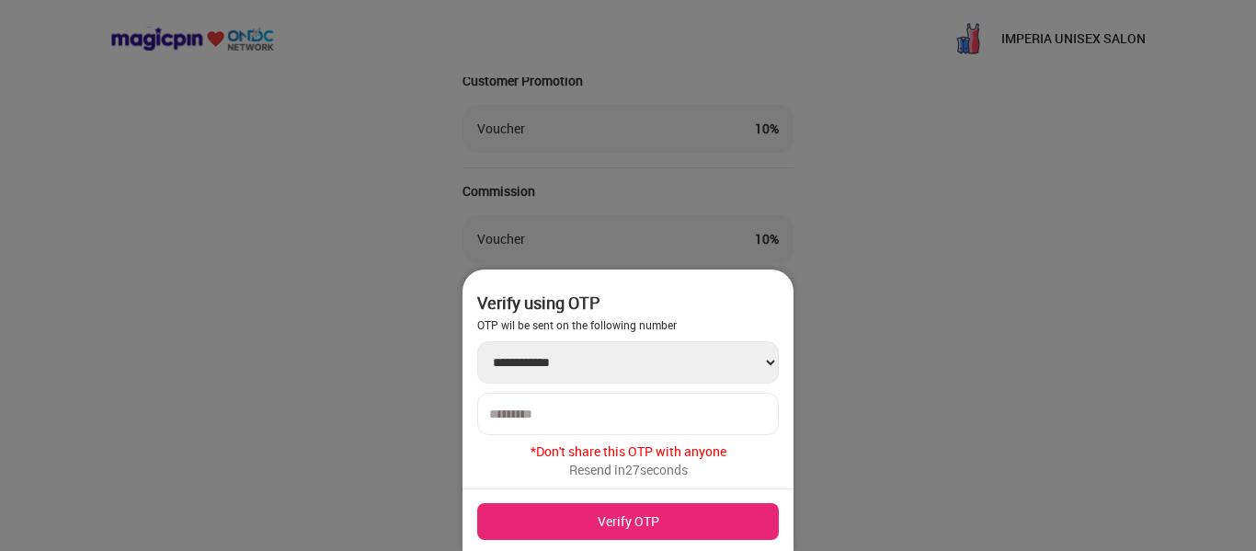
click at [693, 411] on input "number" at bounding box center [628, 414] width 278 height 15
click at [807, 427] on div at bounding box center [628, 275] width 1256 height 551
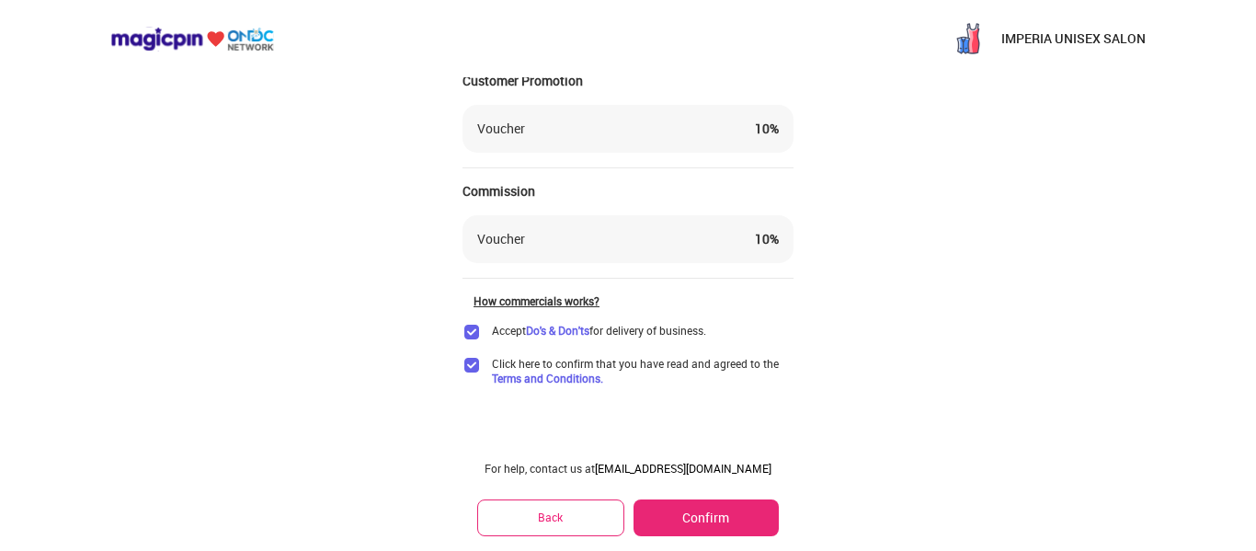
click at [899, 270] on div "IMPERIA UNISEX SALON Confirm Commercials Step 2/4 Please confirm your commercia…" at bounding box center [628, 232] width 1256 height 638
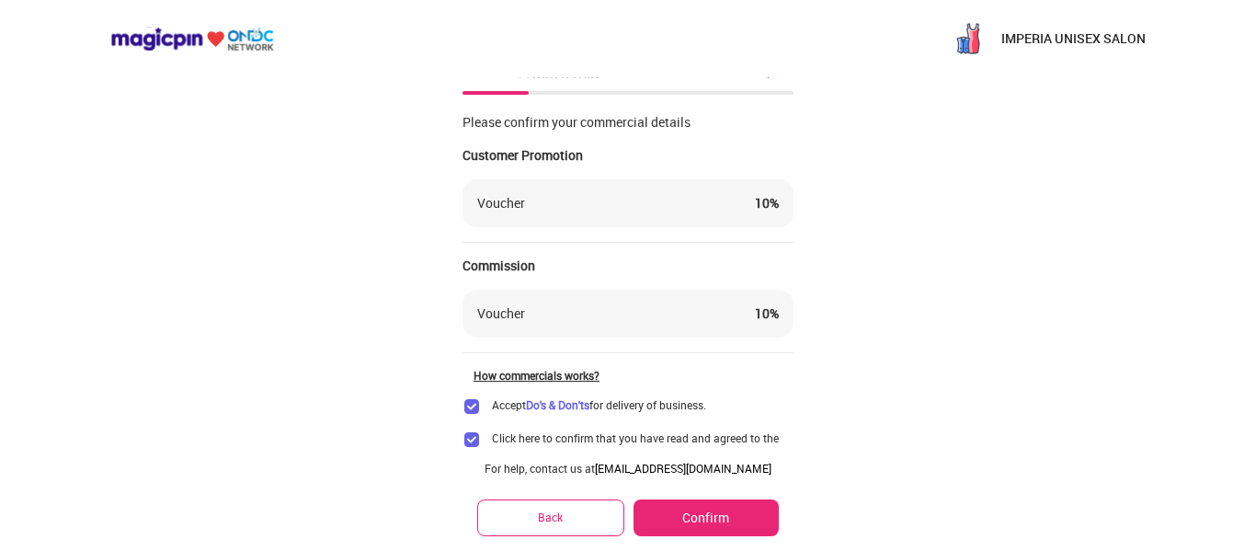
scroll to position [0, 0]
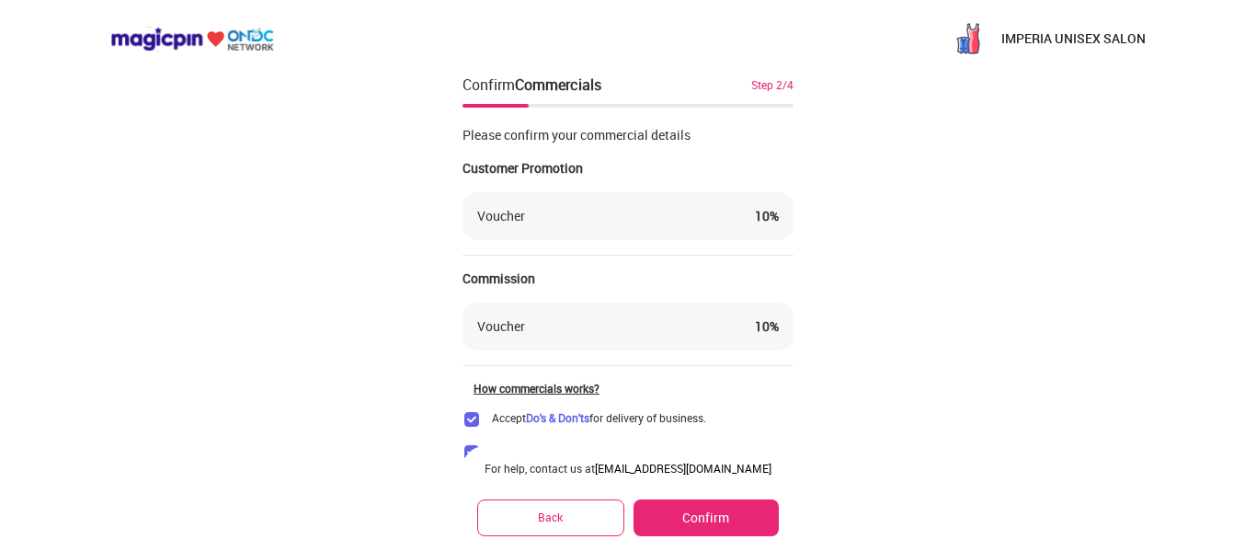
click at [565, 525] on button "Back" at bounding box center [550, 517] width 147 height 36
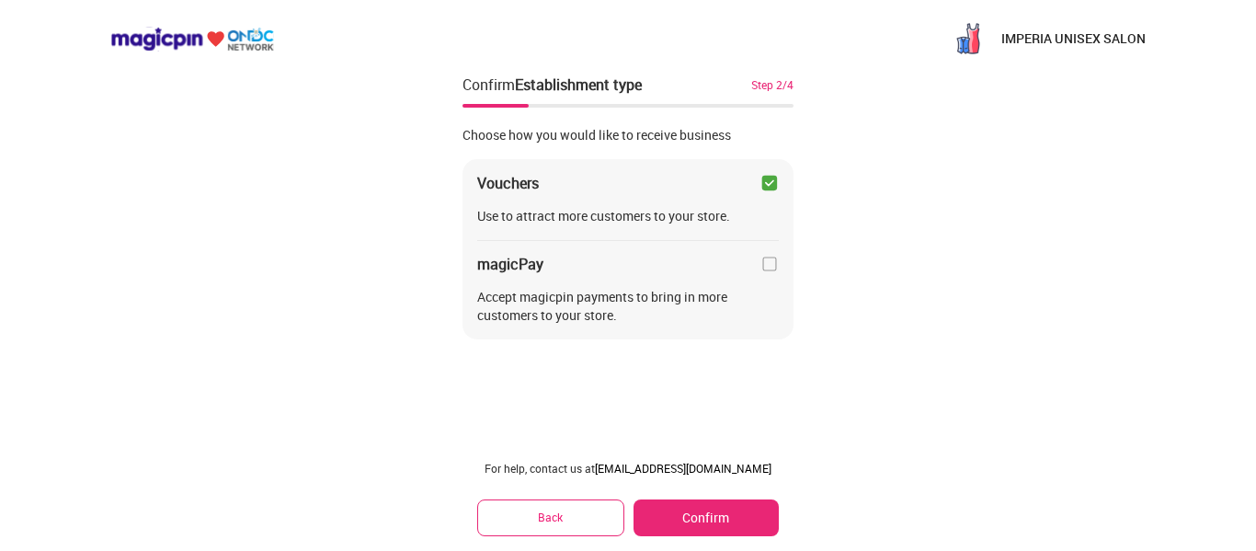
click at [694, 518] on button "Confirm" at bounding box center [706, 517] width 145 height 37
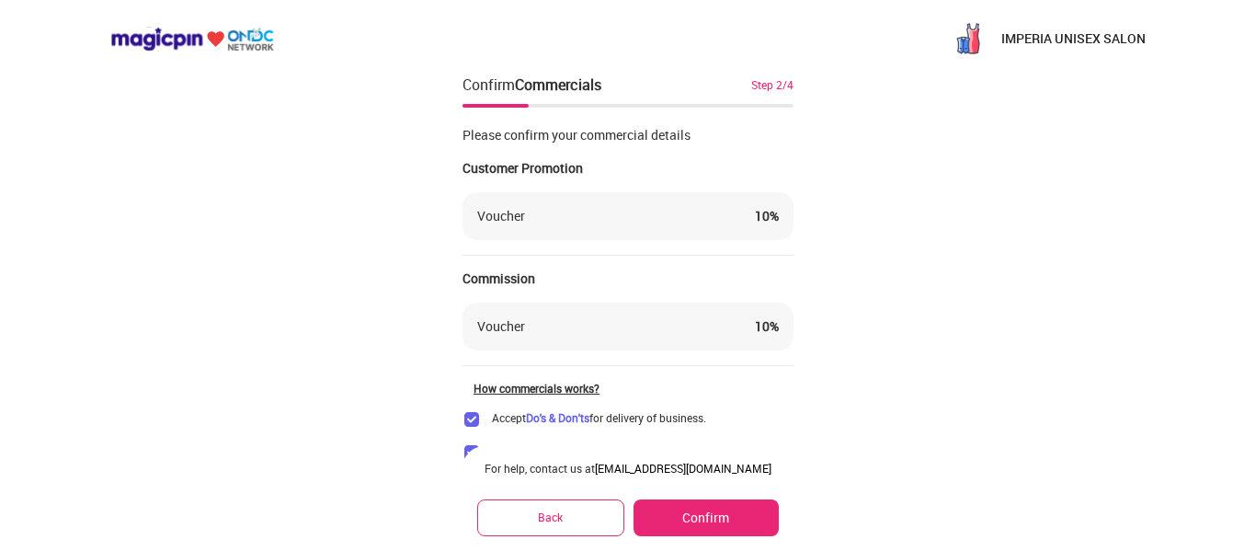
click at [895, 297] on div "IMPERIA UNISEX SALON Confirm Commercials Step 2/4 Please confirm your commercia…" at bounding box center [628, 319] width 1256 height 638
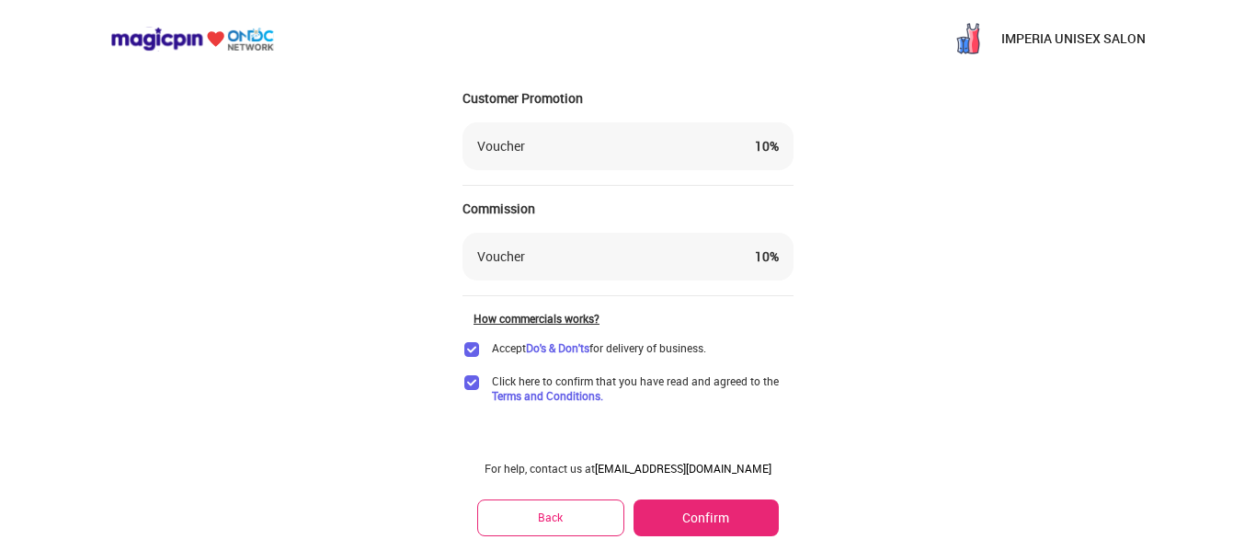
scroll to position [87, 0]
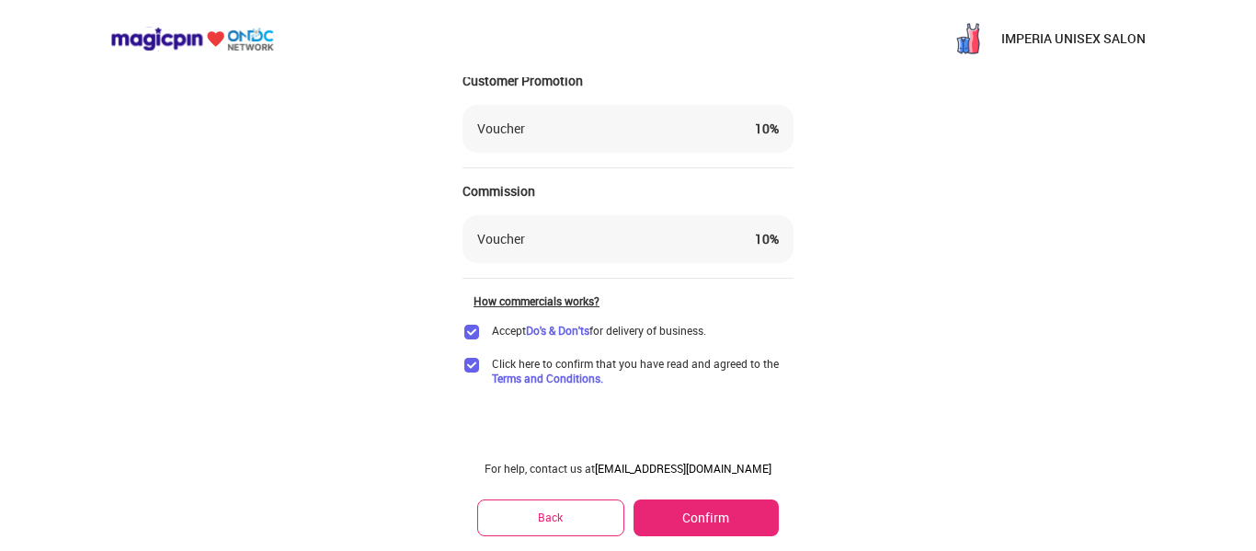
click at [697, 521] on button "Confirm" at bounding box center [706, 517] width 145 height 37
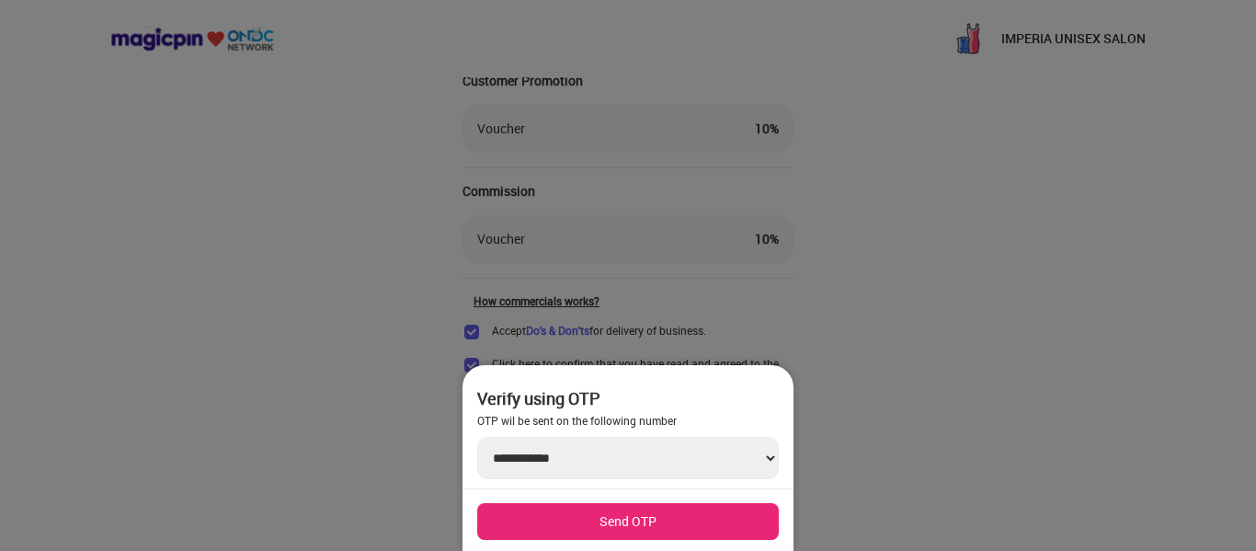
click at [697, 522] on button "Send OTP" at bounding box center [628, 521] width 302 height 37
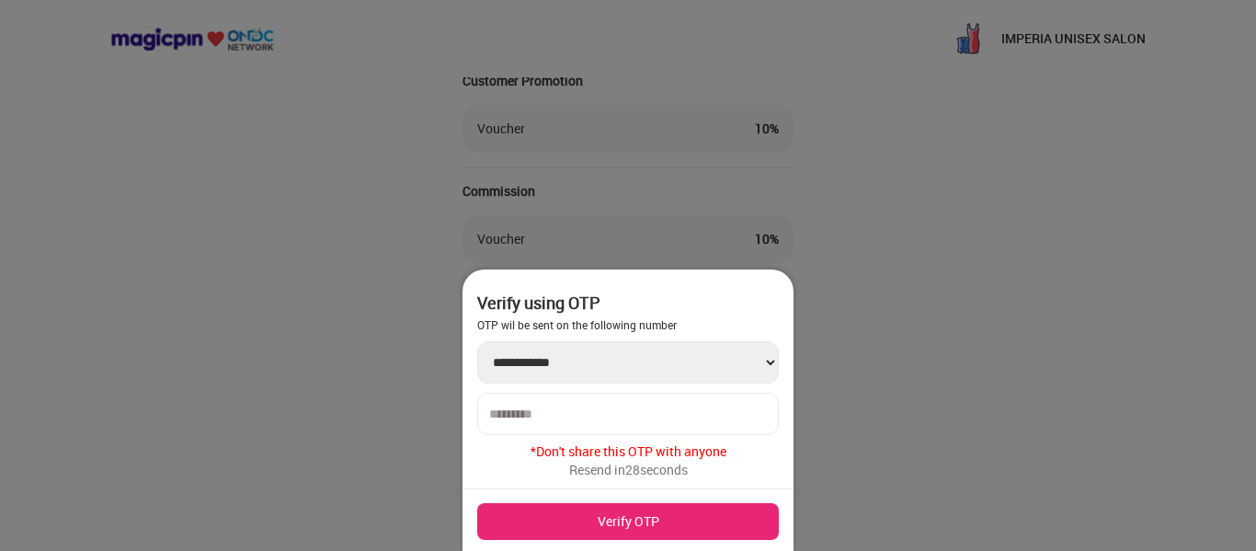
click at [681, 418] on input "number" at bounding box center [628, 414] width 278 height 15
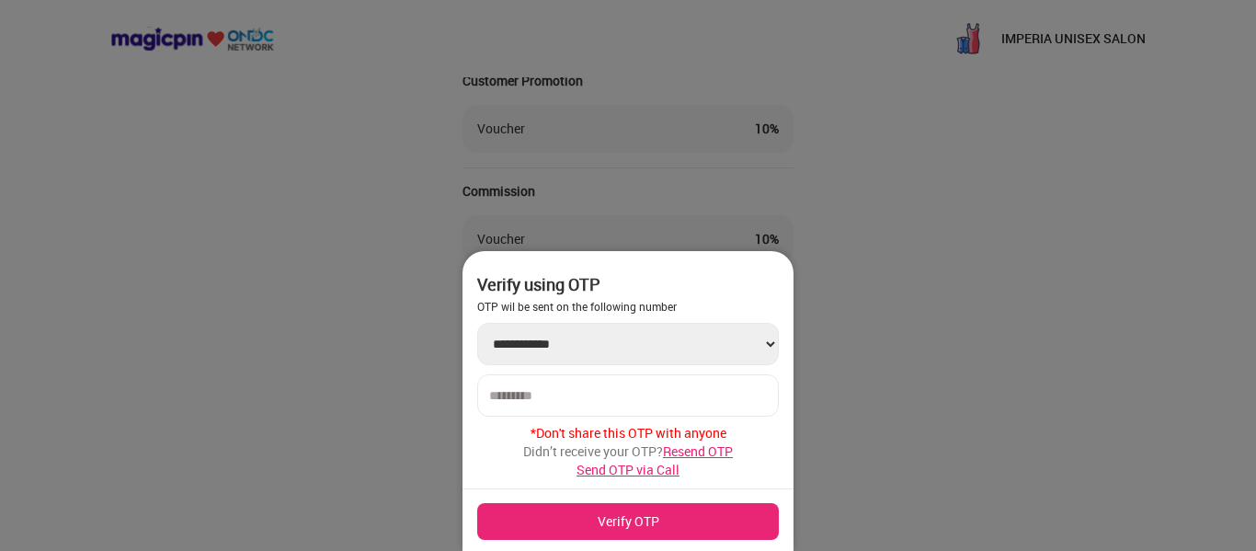
click at [659, 527] on button "Verify OTP" at bounding box center [628, 521] width 302 height 37
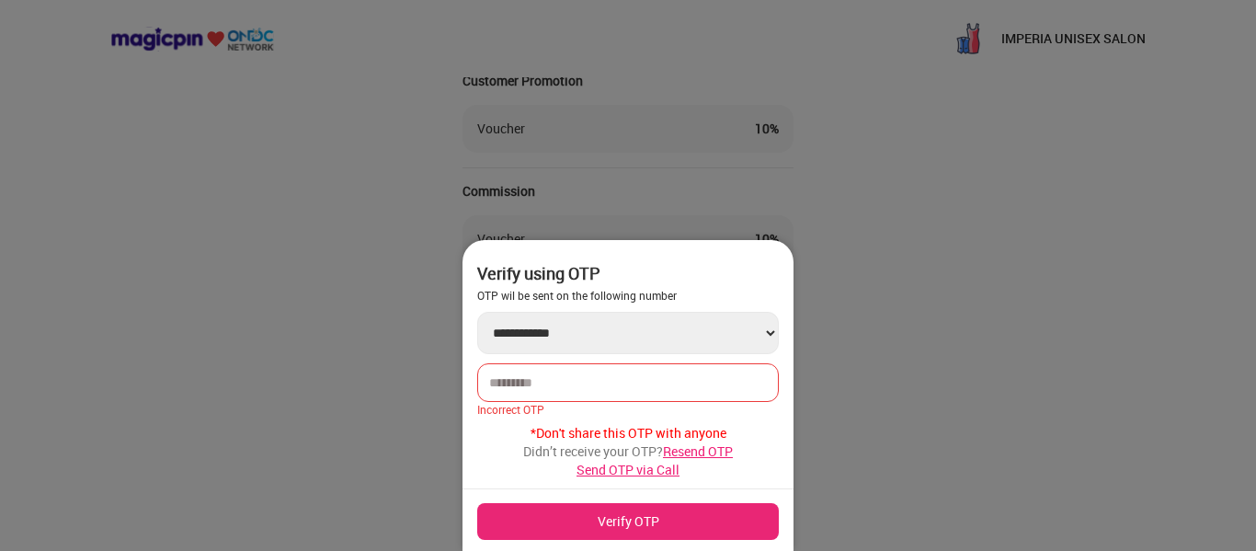
click at [633, 382] on input "******" at bounding box center [628, 382] width 278 height 15
click at [687, 450] on span "Resend OTP" at bounding box center [698, 450] width 70 height 17
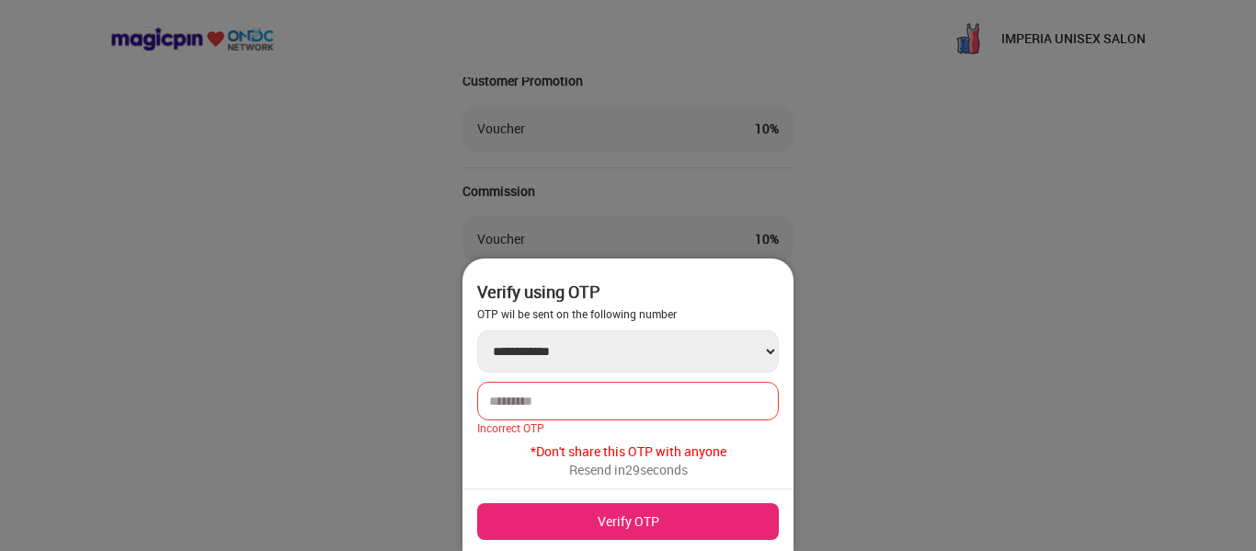
click at [663, 399] on input "******" at bounding box center [628, 401] width 278 height 15
type input "*"
type input "******"
click at [667, 526] on button "Verify OTP" at bounding box center [628, 521] width 302 height 37
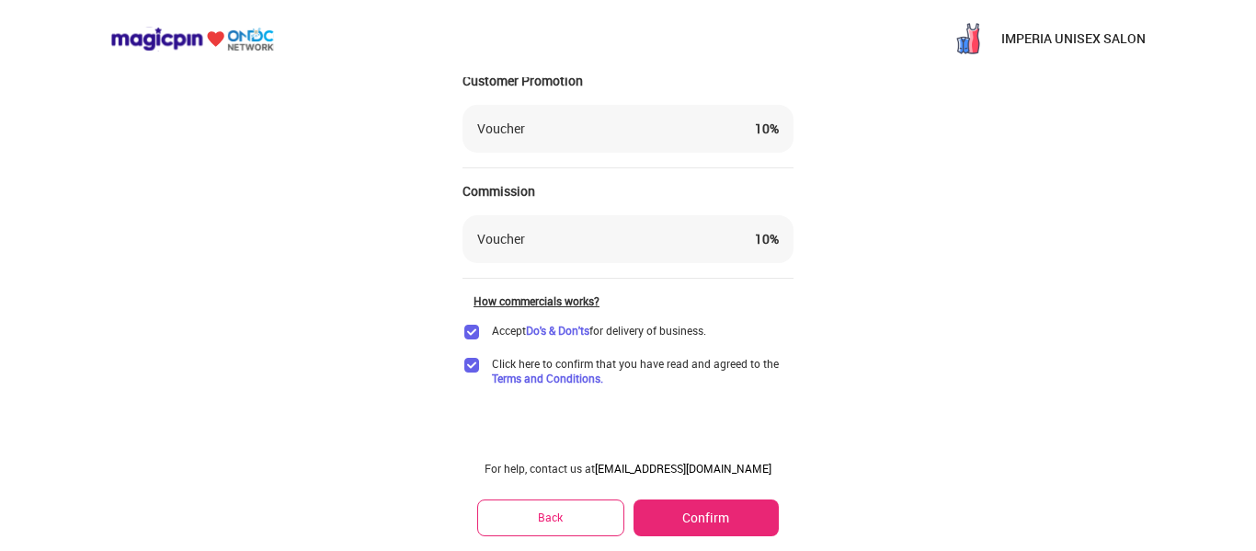
scroll to position [44, 0]
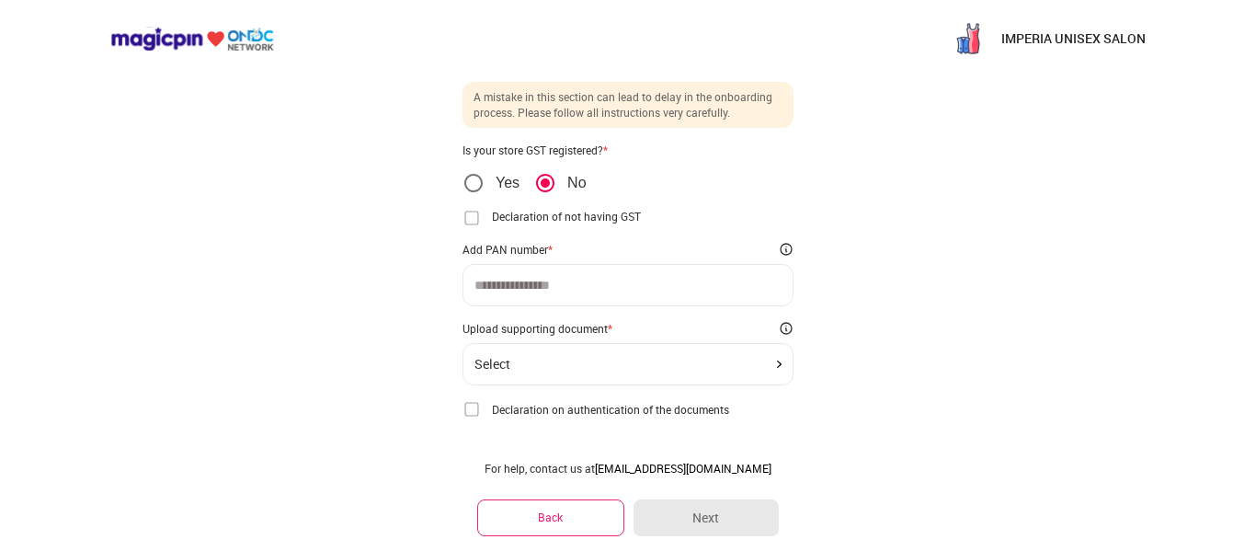
click at [472, 219] on img at bounding box center [472, 218] width 18 height 18
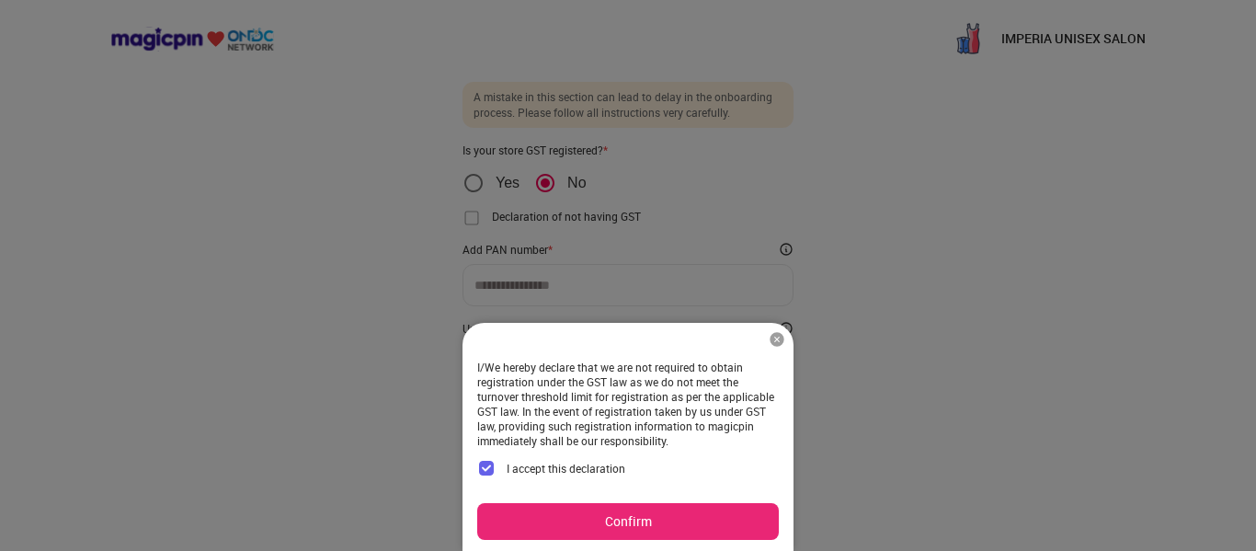
click at [689, 524] on button "Confirm" at bounding box center [628, 521] width 302 height 37
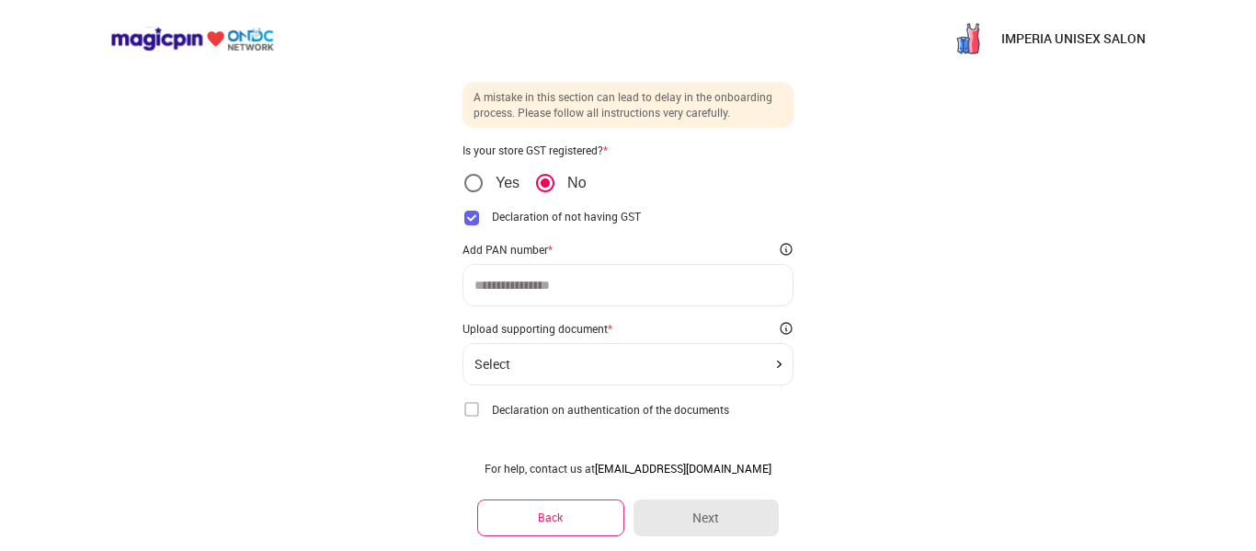
click at [639, 284] on input at bounding box center [628, 285] width 307 height 15
type input "**********"
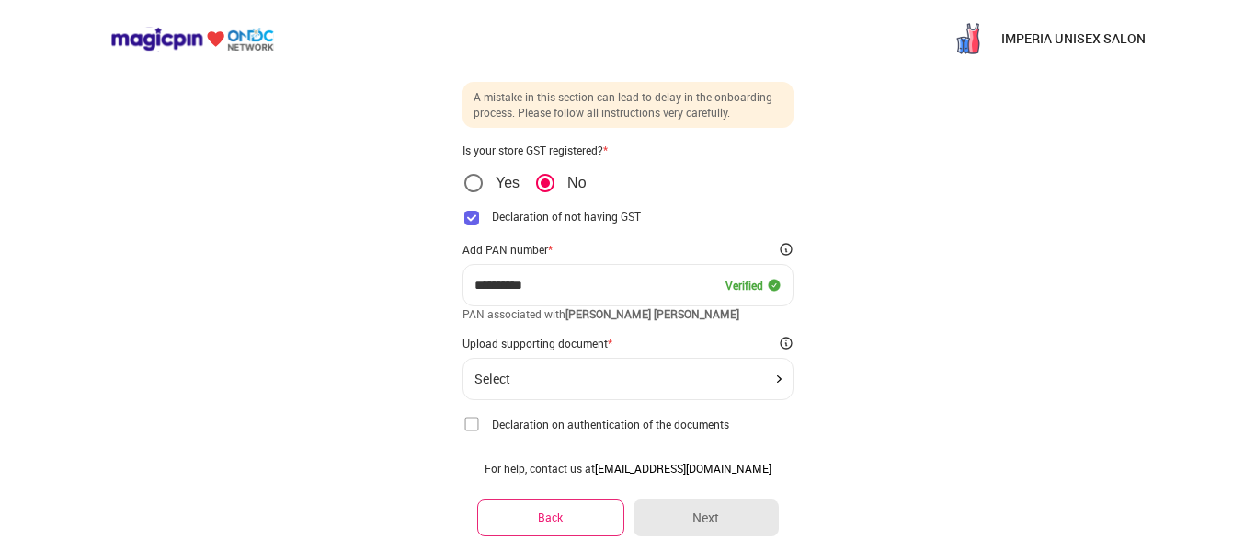
click at [606, 370] on div "Select" at bounding box center [628, 379] width 331 height 42
click at [769, 381] on div "Select" at bounding box center [628, 379] width 307 height 15
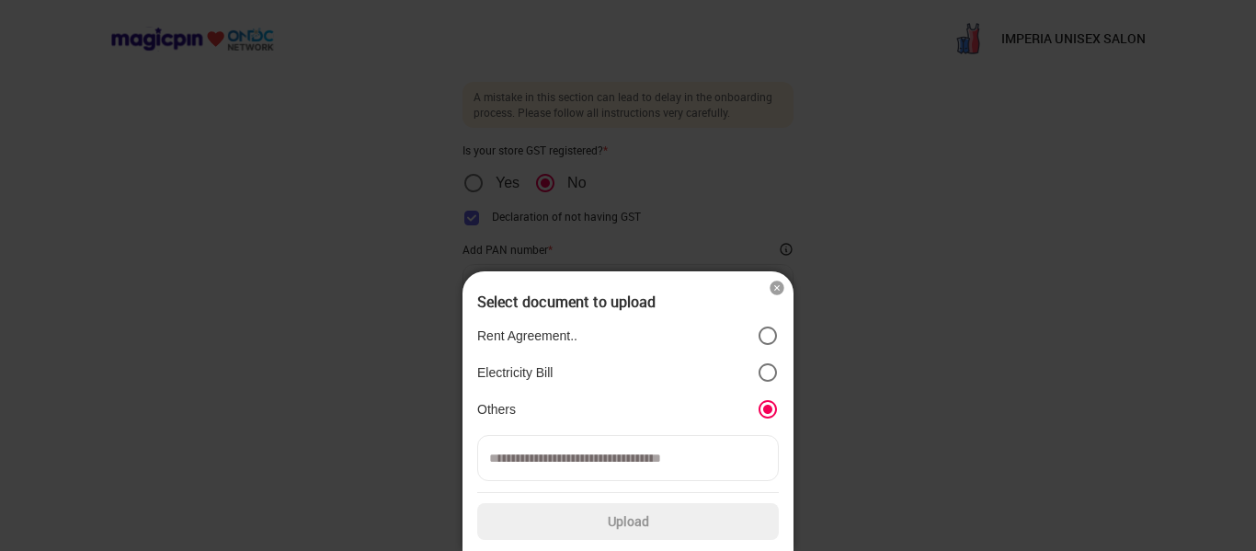
click at [729, 469] on input at bounding box center [628, 458] width 302 height 46
type input "*"
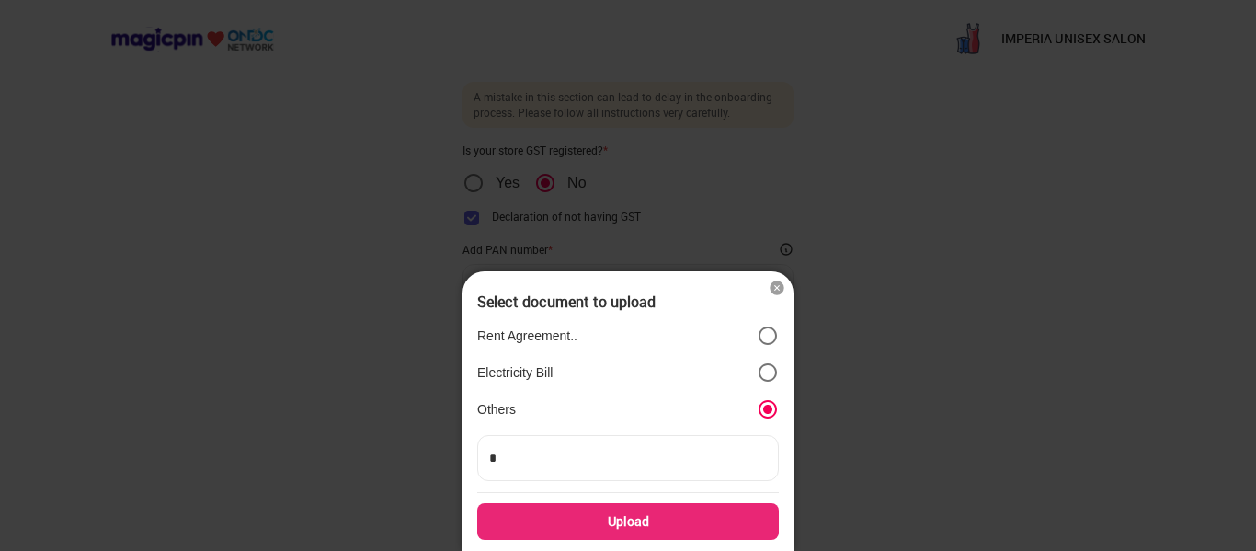
type input "**"
type input "***"
type input "****"
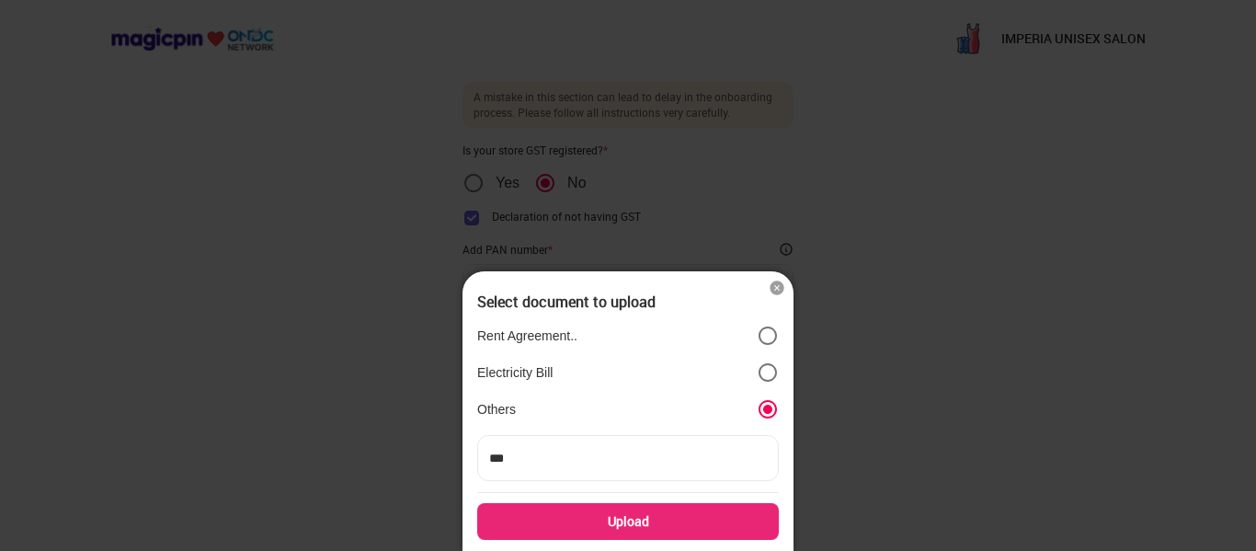
type input "****"
type input "*****"
type input "******"
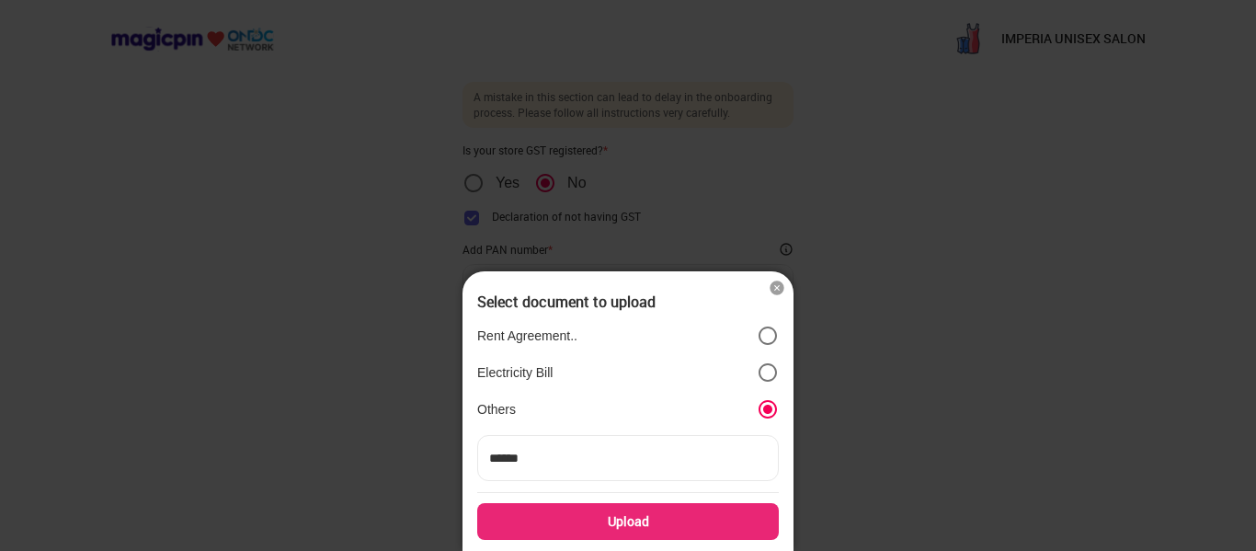
click at [708, 520] on div "Upload" at bounding box center [628, 521] width 302 height 37
click at [0, 0] on input "Upload" at bounding box center [0, 0] width 0 height 0
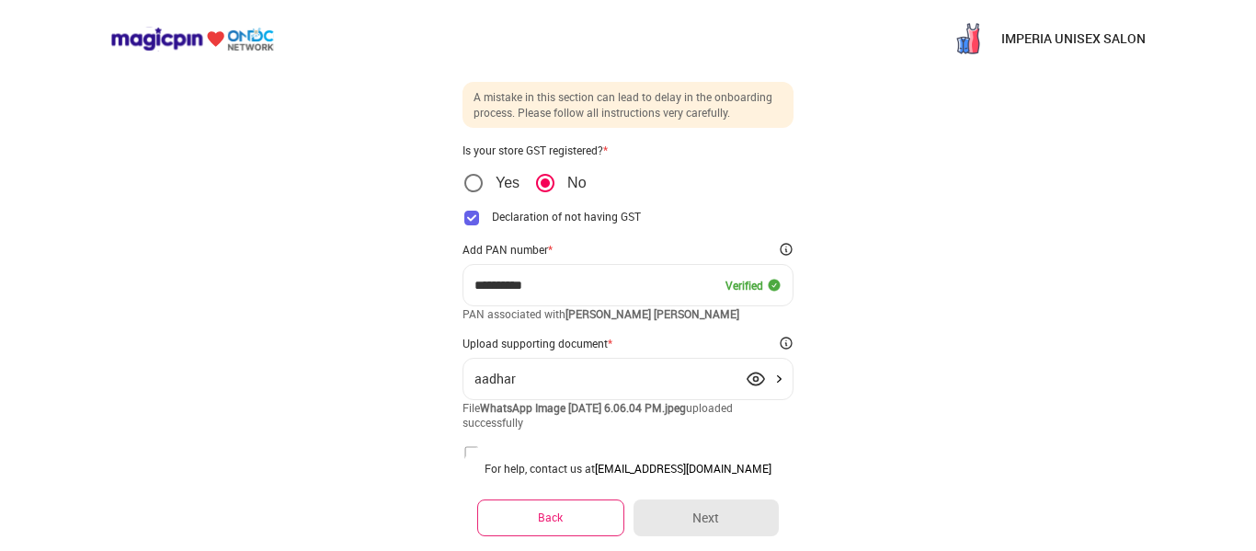
click at [474, 450] on div "For help, contact us at [EMAIL_ADDRESS][DOMAIN_NAME] Back Next" at bounding box center [628, 498] width 331 height 105
click at [473, 451] on div "For help, contact us at [EMAIL_ADDRESS][DOMAIN_NAME] Back Next" at bounding box center [628, 498] width 331 height 105
click at [955, 312] on div "**********" at bounding box center [628, 292] width 1256 height 672
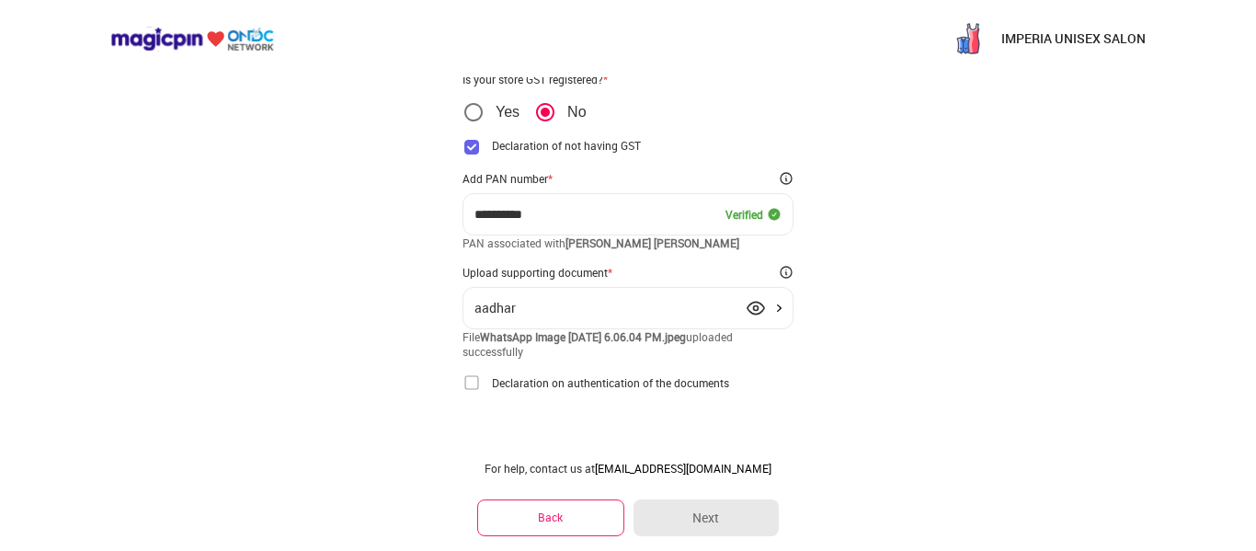
scroll to position [121, 0]
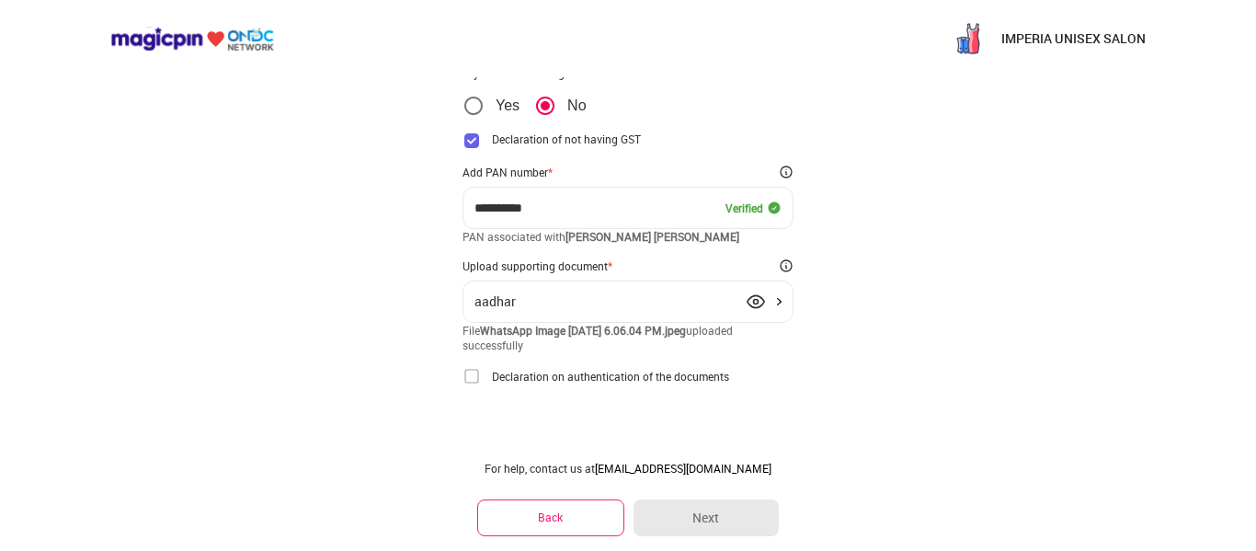
click at [474, 379] on img at bounding box center [472, 376] width 18 height 18
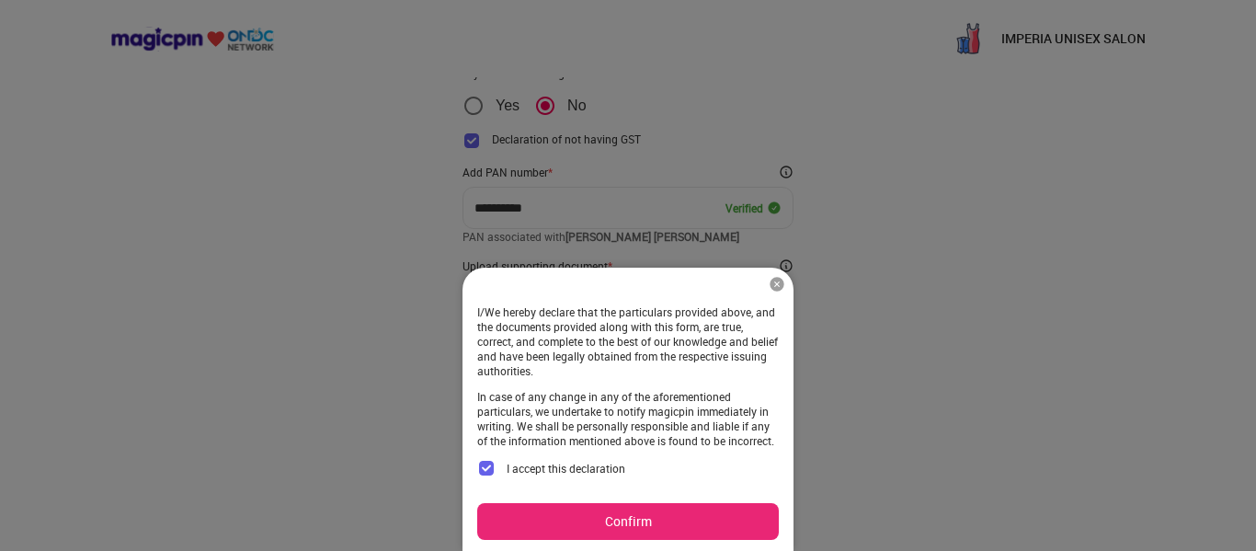
click at [622, 510] on button "Confirm" at bounding box center [628, 521] width 302 height 37
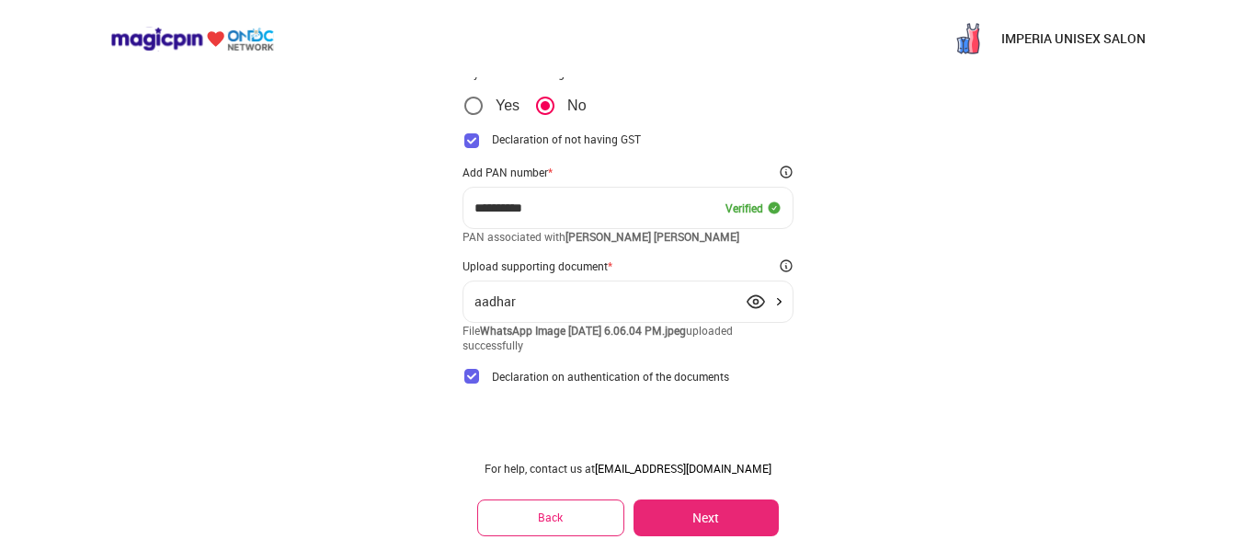
click at [667, 518] on button "Next" at bounding box center [706, 517] width 145 height 37
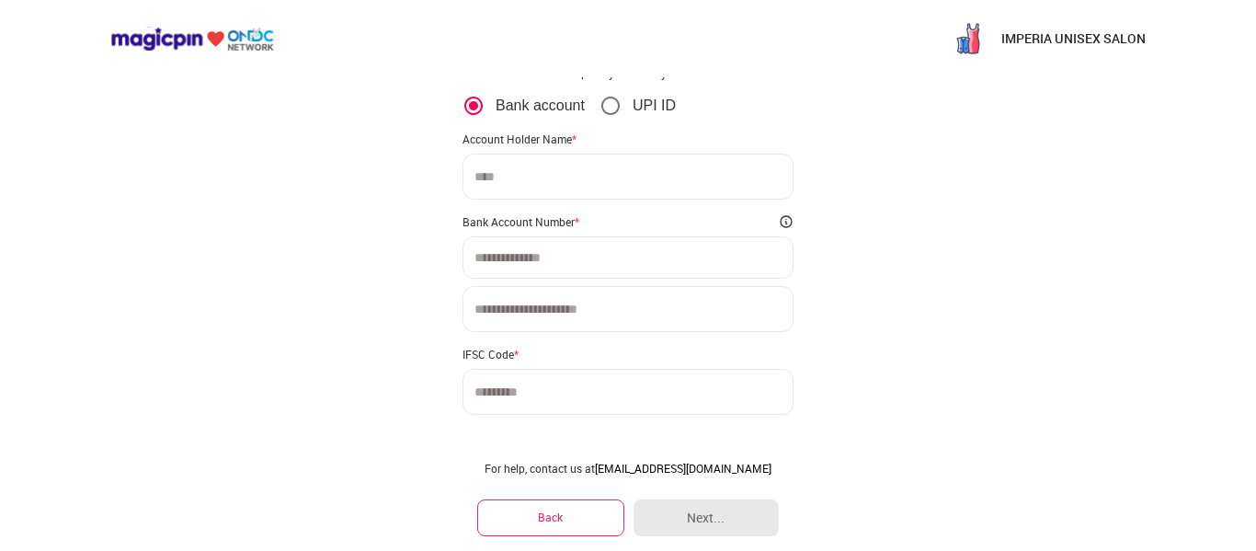
click at [644, 182] on input at bounding box center [628, 177] width 331 height 46
type input "**********"
click at [645, 254] on input at bounding box center [628, 257] width 307 height 15
click at [561, 255] on input "**********" at bounding box center [628, 257] width 307 height 15
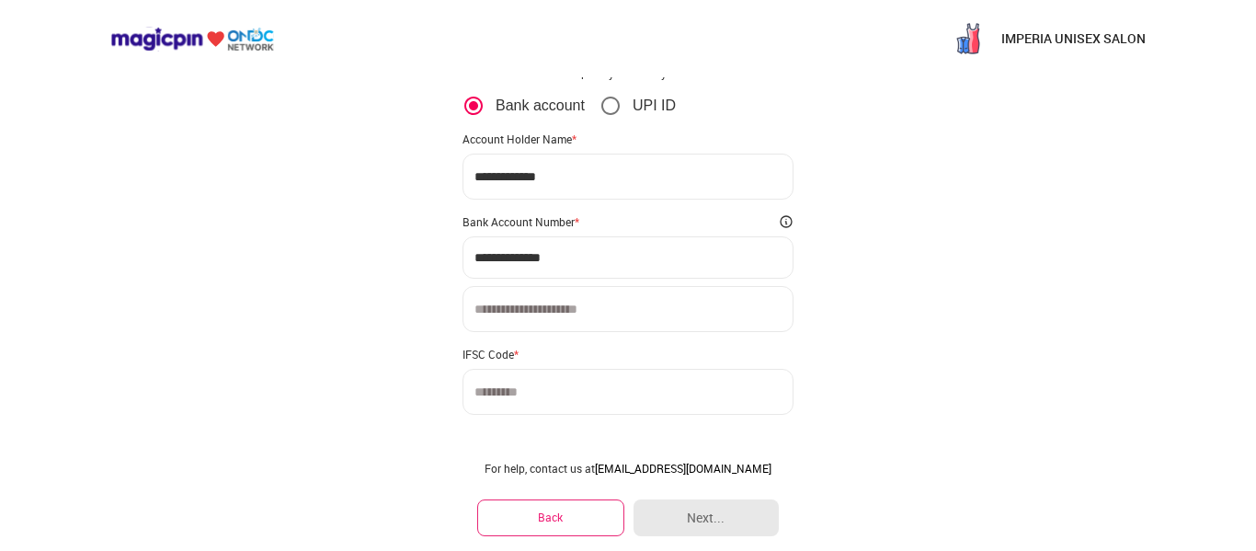
click at [561, 255] on input "**********" at bounding box center [628, 257] width 307 height 15
type input "**********"
click at [562, 318] on input at bounding box center [628, 309] width 331 height 46
type input "**********"
click at [541, 379] on input at bounding box center [628, 392] width 331 height 46
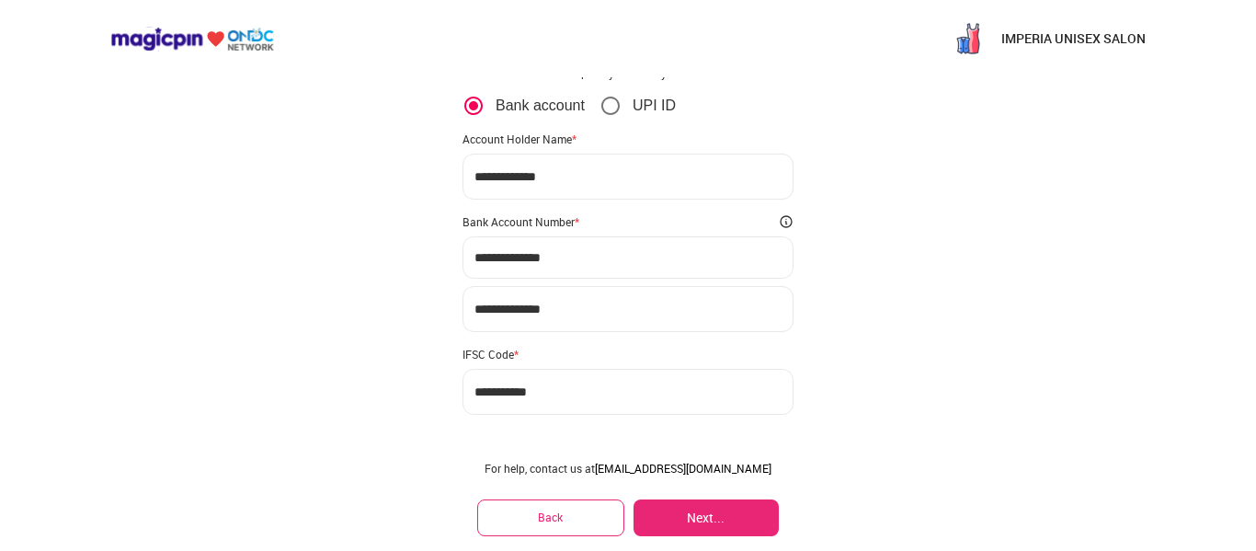
type input "**********"
click at [701, 513] on button "Next..." at bounding box center [706, 517] width 145 height 37
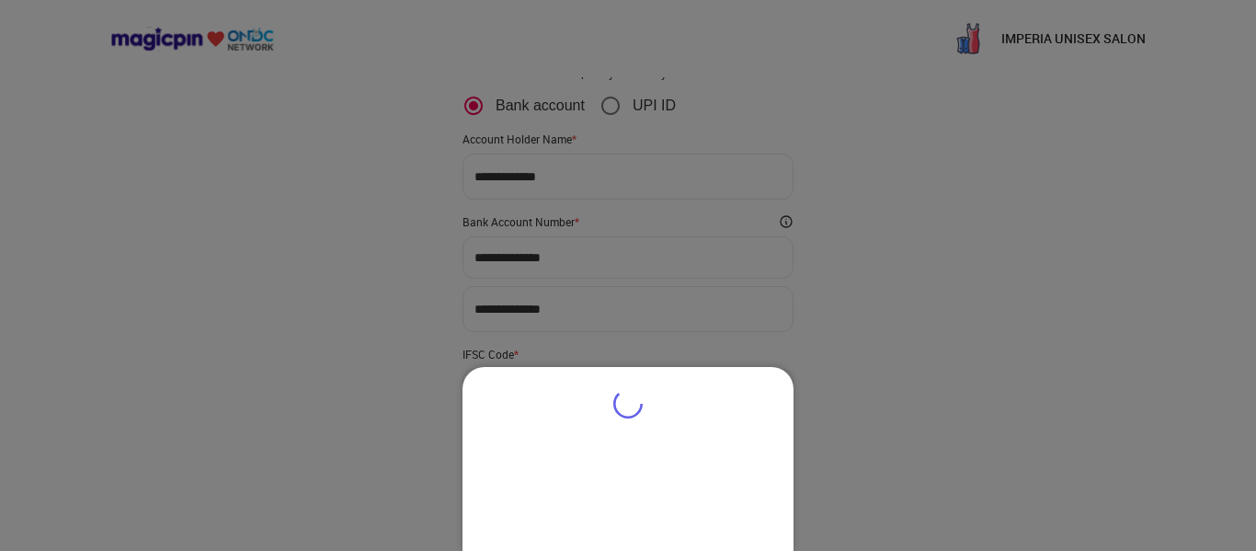
type input "**********"
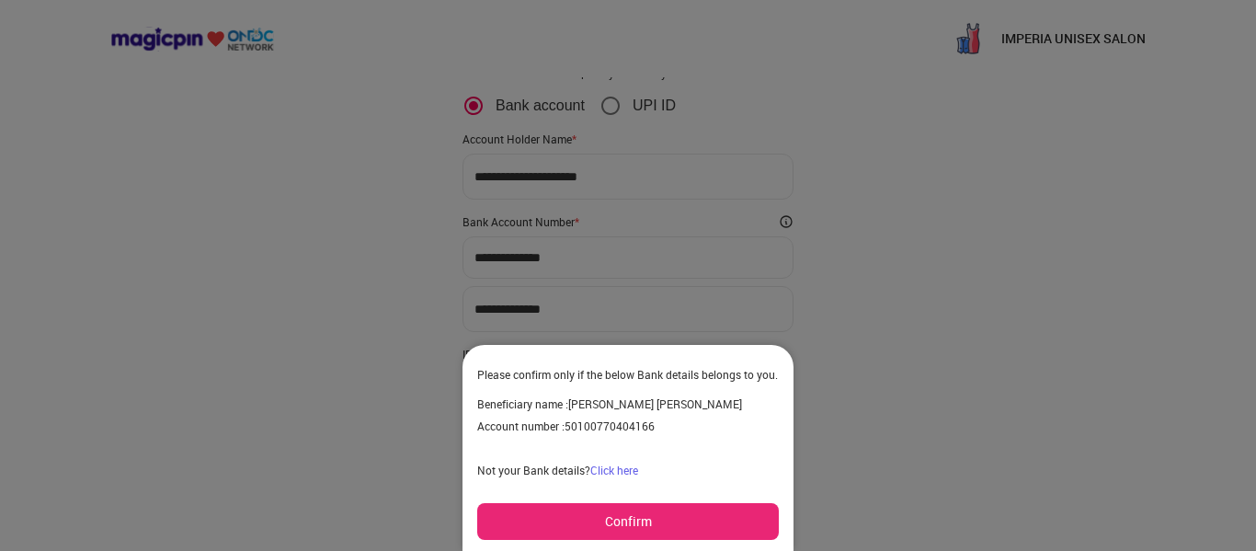
click at [694, 524] on button "Confirm" at bounding box center [628, 521] width 302 height 37
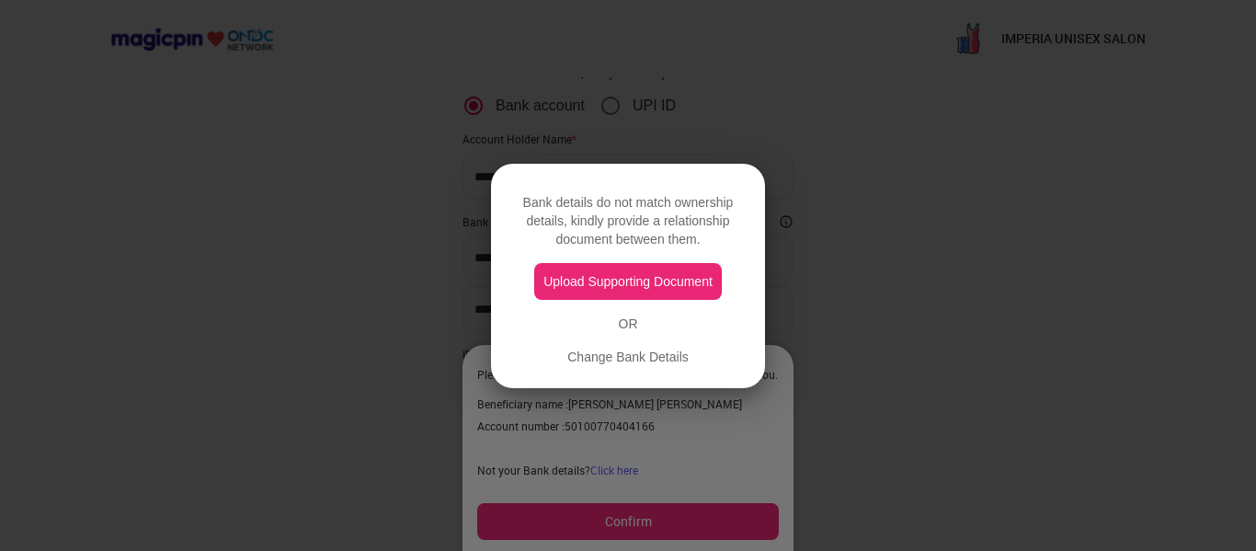
click at [686, 292] on button "Upload Supporting Document" at bounding box center [628, 281] width 188 height 37
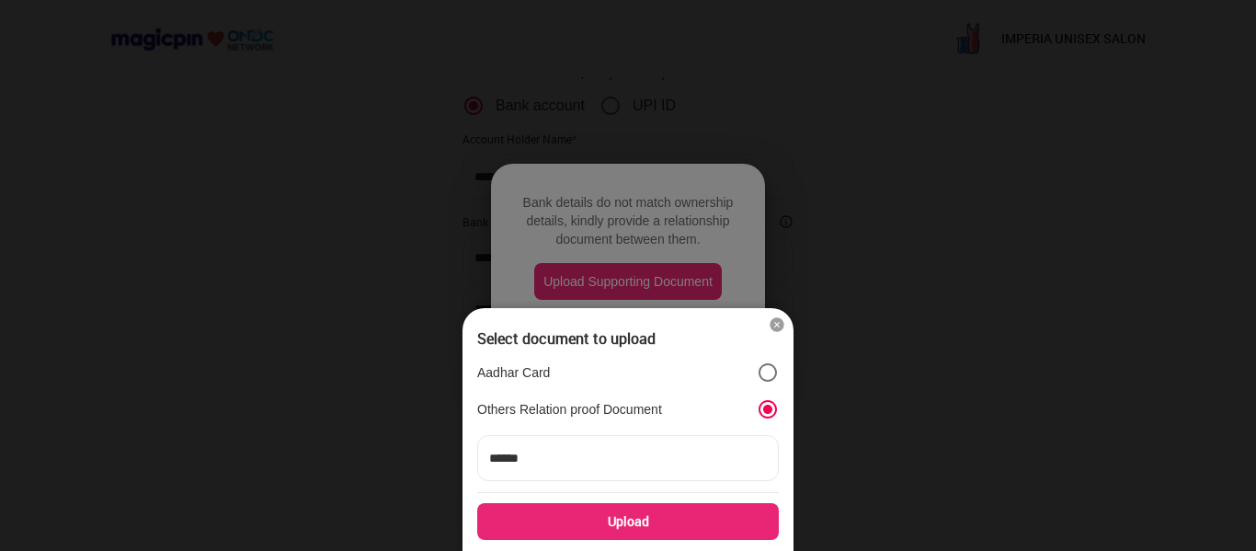
click at [644, 521] on div "Upload" at bounding box center [628, 521] width 302 height 37
click at [0, 0] on input "Upload" at bounding box center [0, 0] width 0 height 0
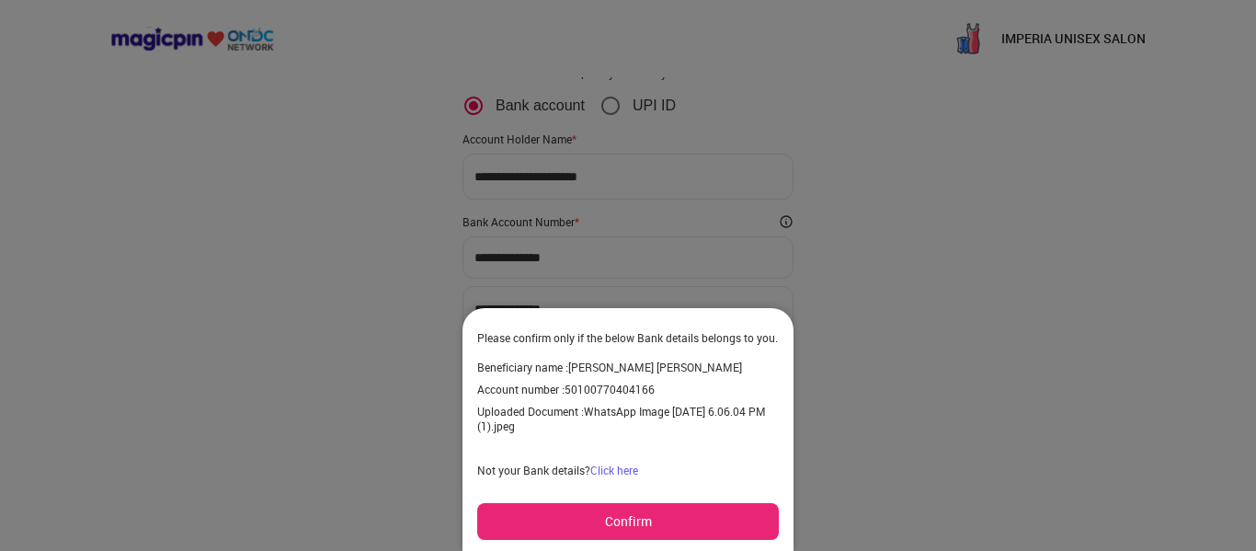
click at [679, 529] on button "Confirm" at bounding box center [628, 521] width 302 height 37
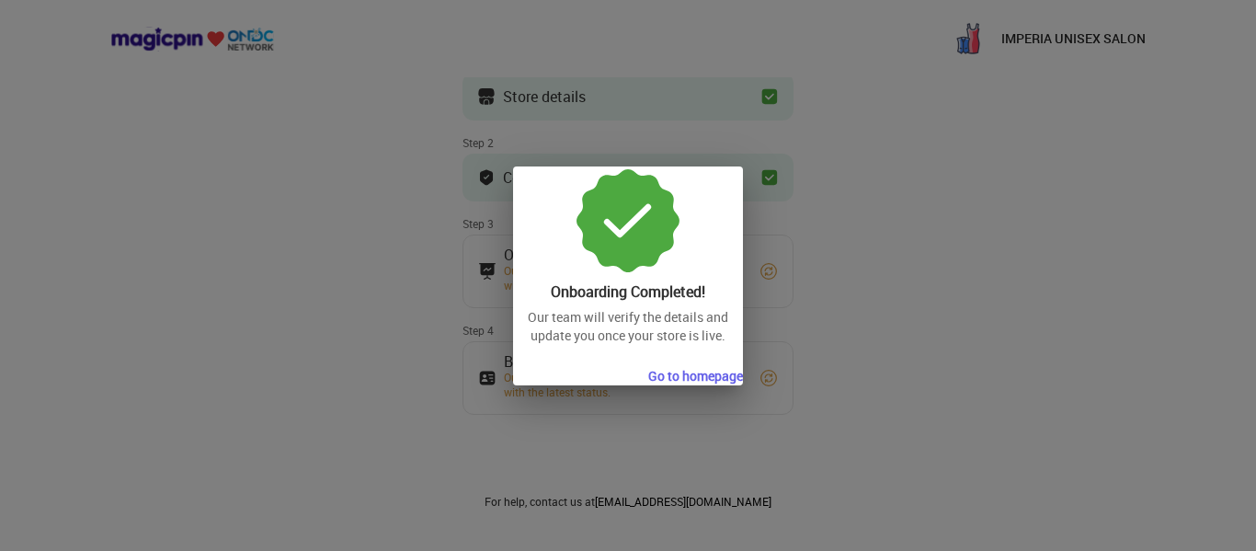
click at [717, 373] on button "Go to homepage" at bounding box center [695, 376] width 95 height 18
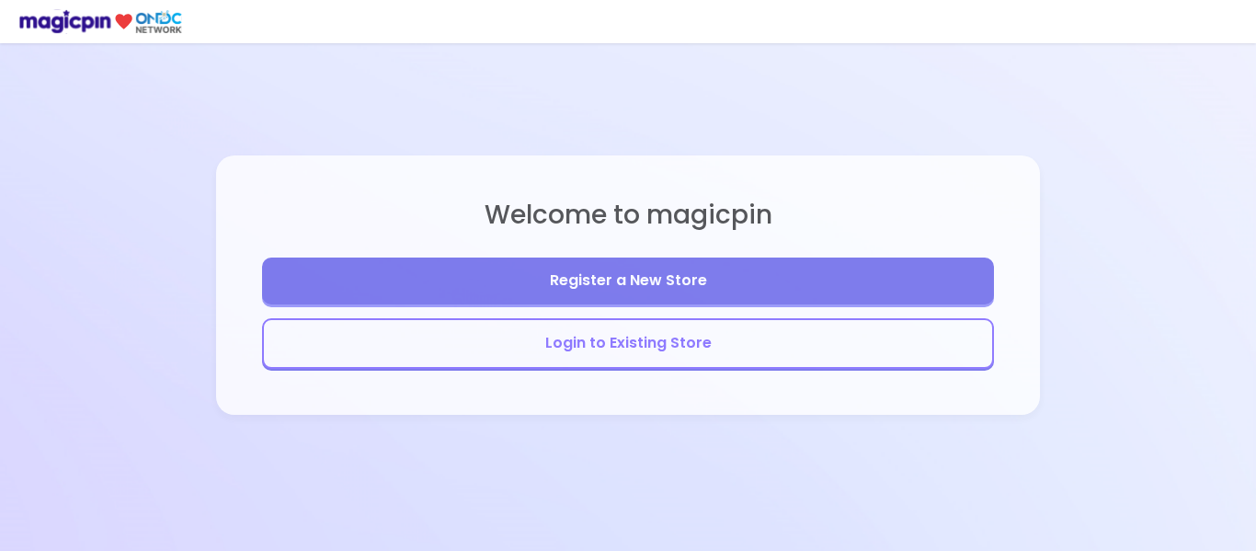
click at [721, 347] on button "Login to Existing Store" at bounding box center [628, 343] width 732 height 51
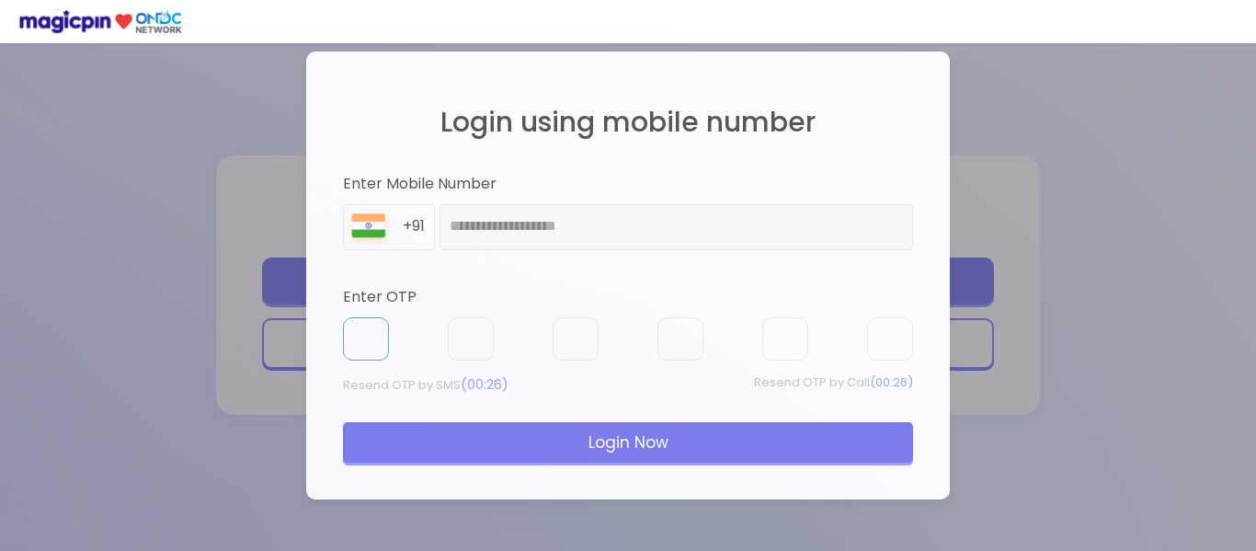
click at [376, 349] on input "text" at bounding box center [366, 339] width 46 height 44
type input "*"
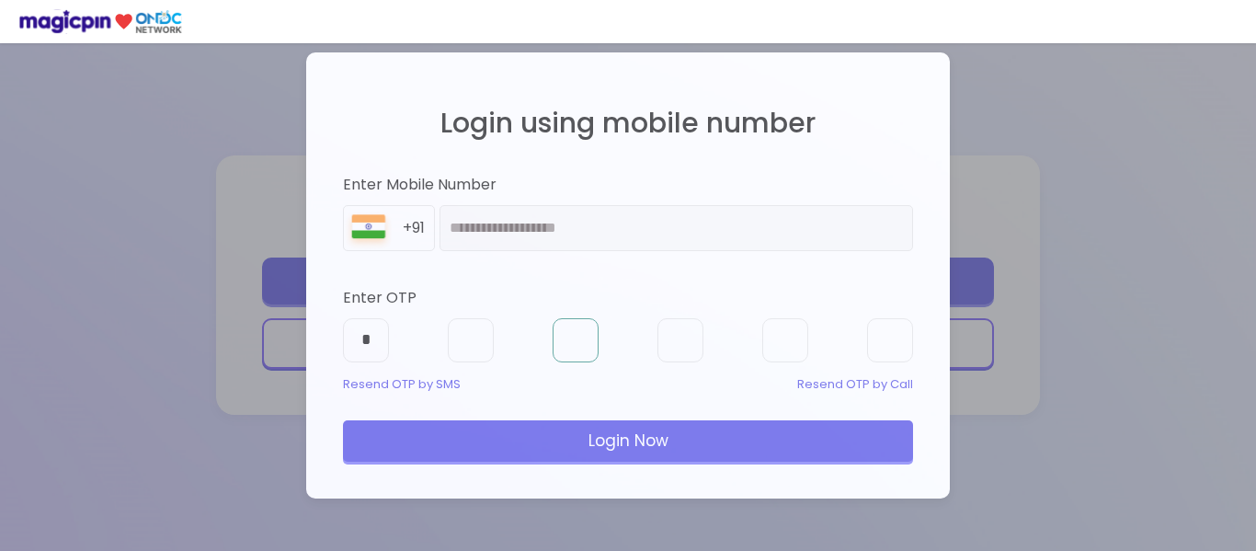
type input "*"
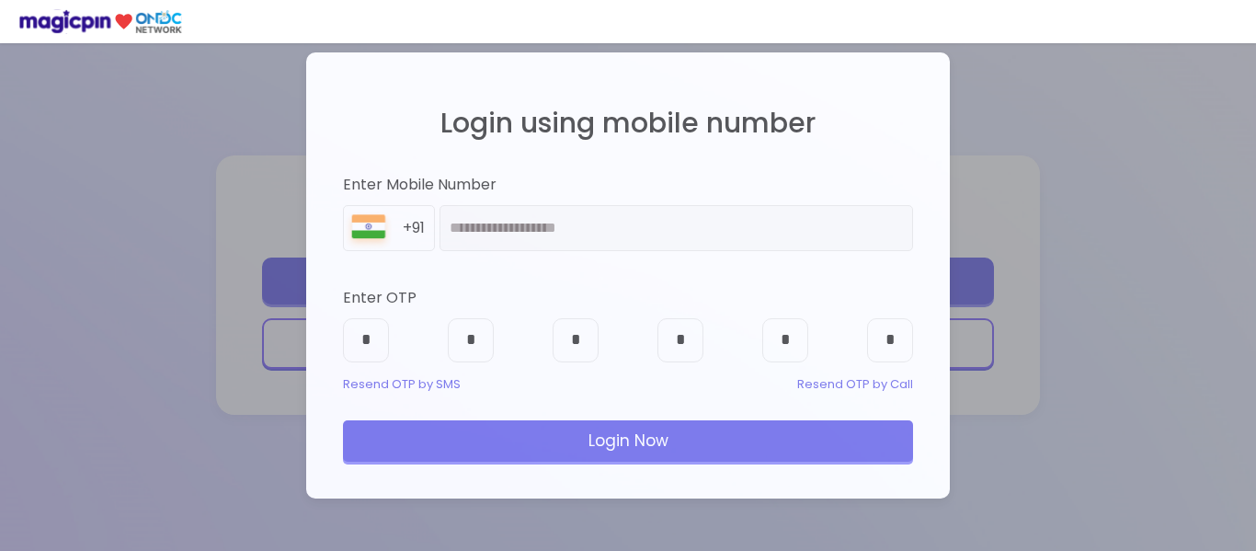
click at [470, 458] on div "Login Now" at bounding box center [628, 440] width 570 height 40
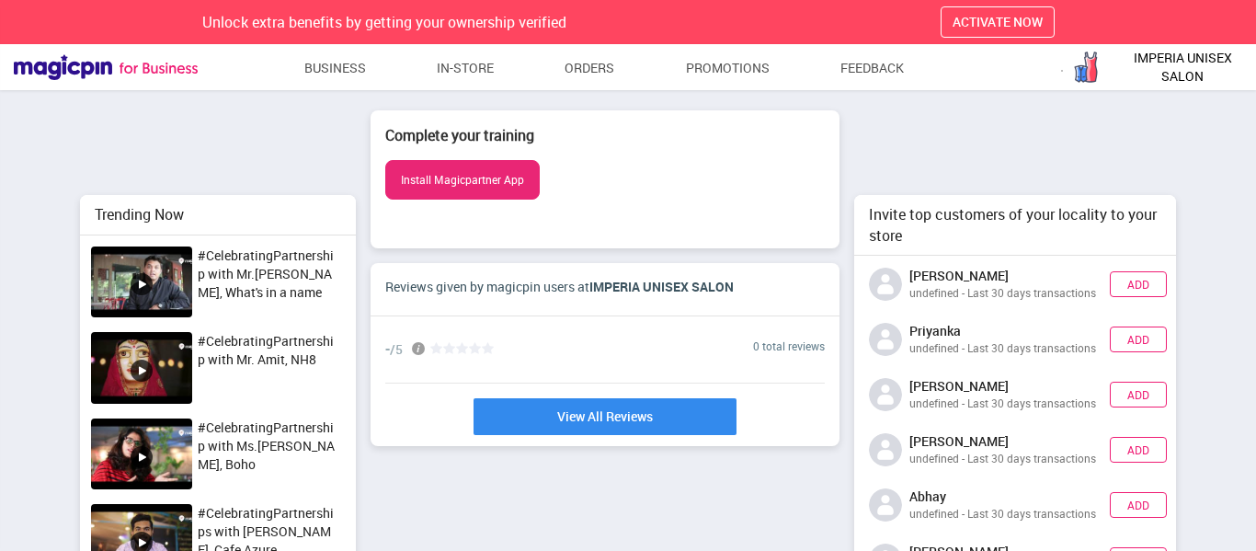
scroll to position [445, 335]
click at [338, 80] on link "Business" at bounding box center [335, 68] width 63 height 33
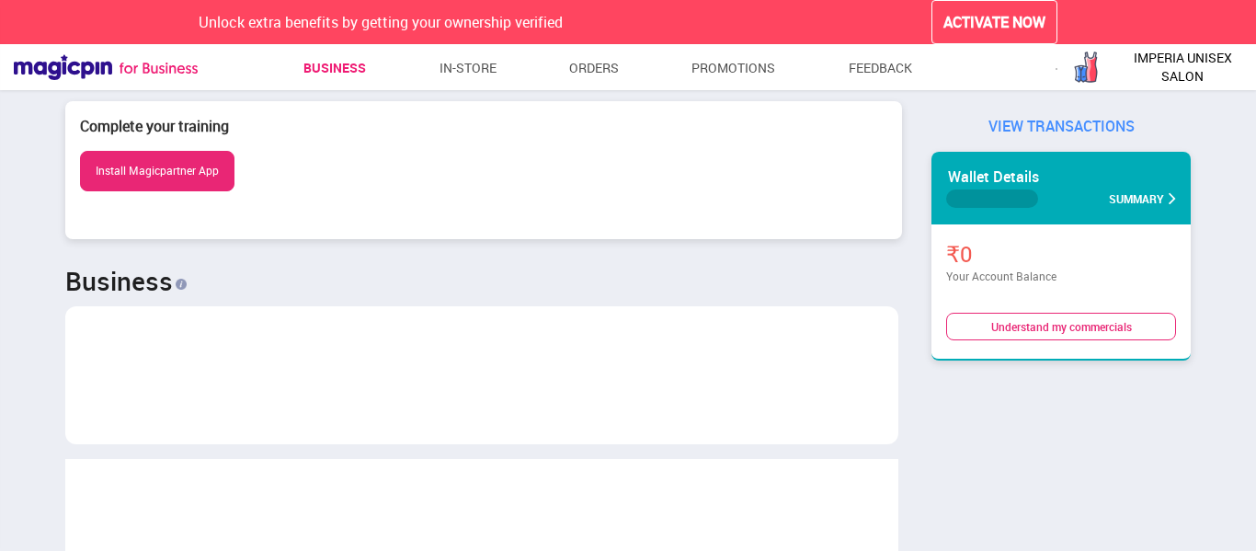
scroll to position [274, 822]
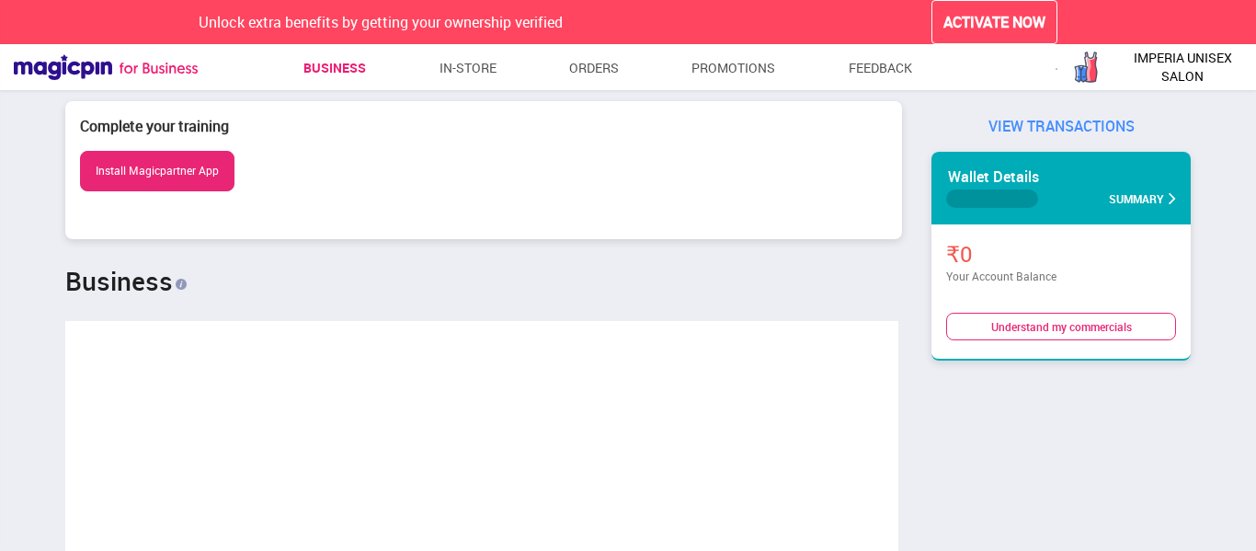
click at [1201, 85] on span "IMPERIA UNISEX SALON" at bounding box center [1183, 67] width 138 height 37
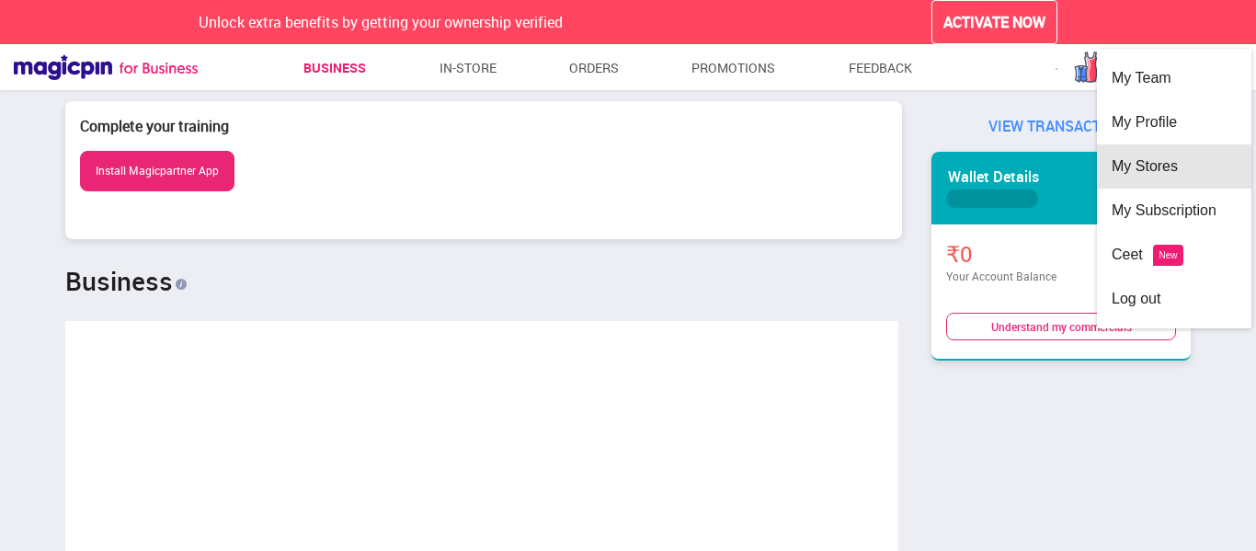
click at [1162, 158] on div "My Stores" at bounding box center [1174, 166] width 125 height 44
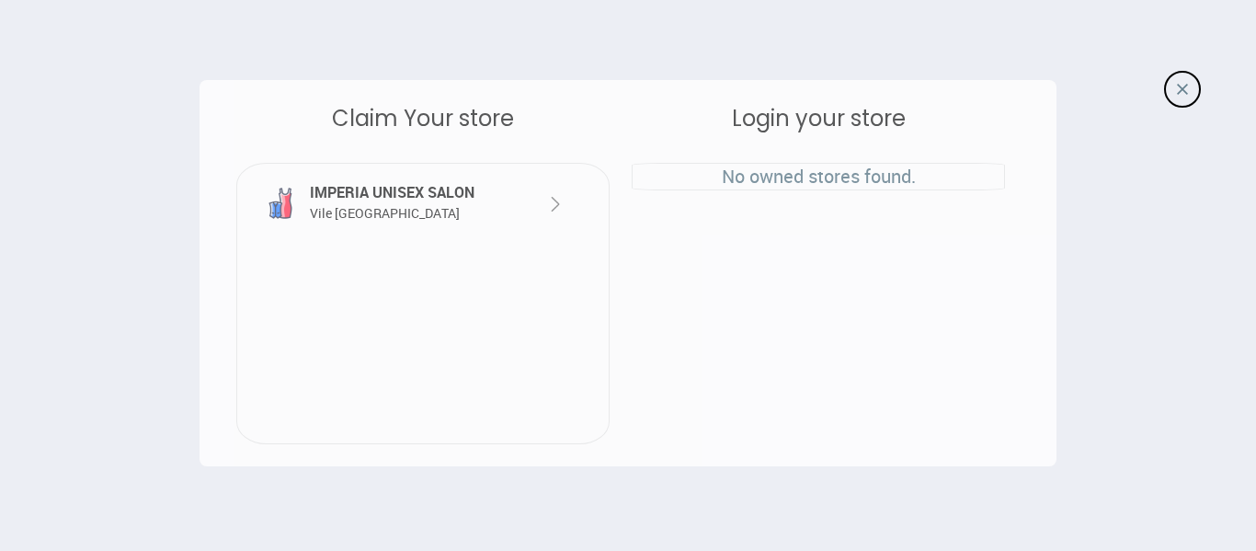
click at [478, 193] on div "IMPERIA UNISEX SALON Vile Parle East" at bounding box center [406, 203] width 203 height 42
click at [385, 221] on span "Vile [GEOGRAPHIC_DATA]" at bounding box center [385, 212] width 150 height 17
click at [549, 210] on img at bounding box center [555, 204] width 22 height 22
click at [470, 214] on div "IMPERIA UNISEX SALON Vile Parle East" at bounding box center [406, 203] width 203 height 42
click at [464, 213] on div "IMPERIA UNISEX SALON Vile Parle East" at bounding box center [406, 203] width 203 height 42
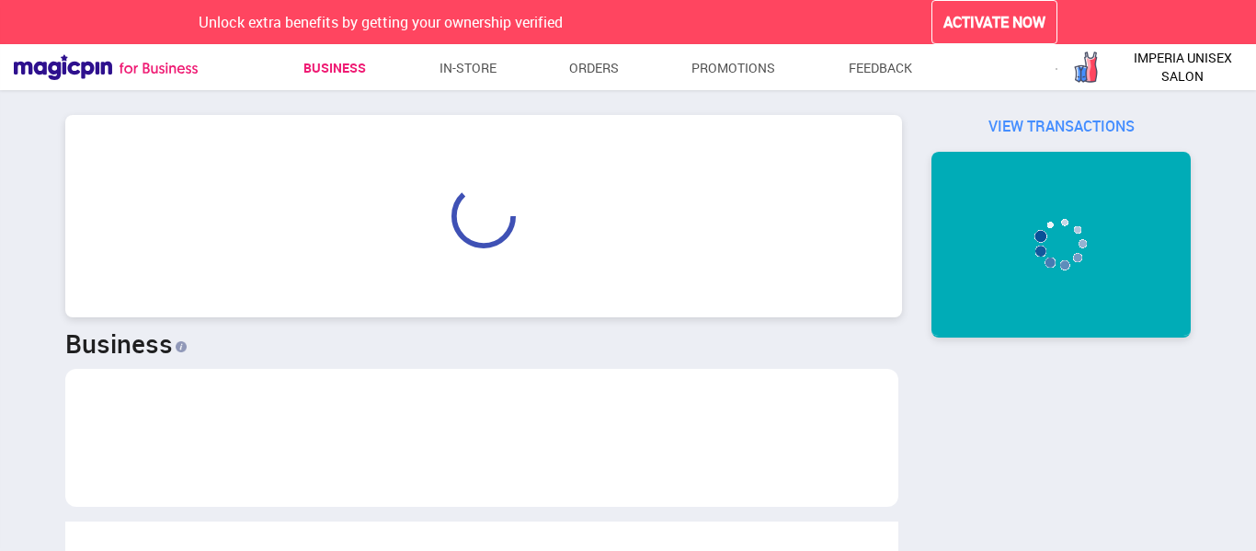
scroll to position [274, 822]
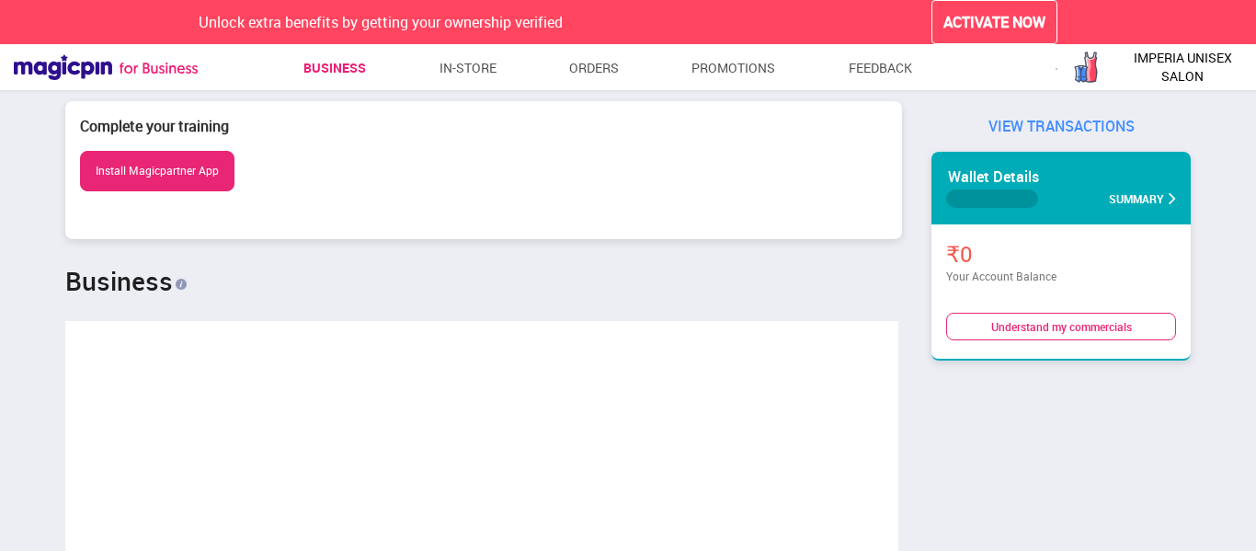
click at [1182, 77] on span "IMPERIA UNISEX SALON" at bounding box center [1183, 67] width 138 height 37
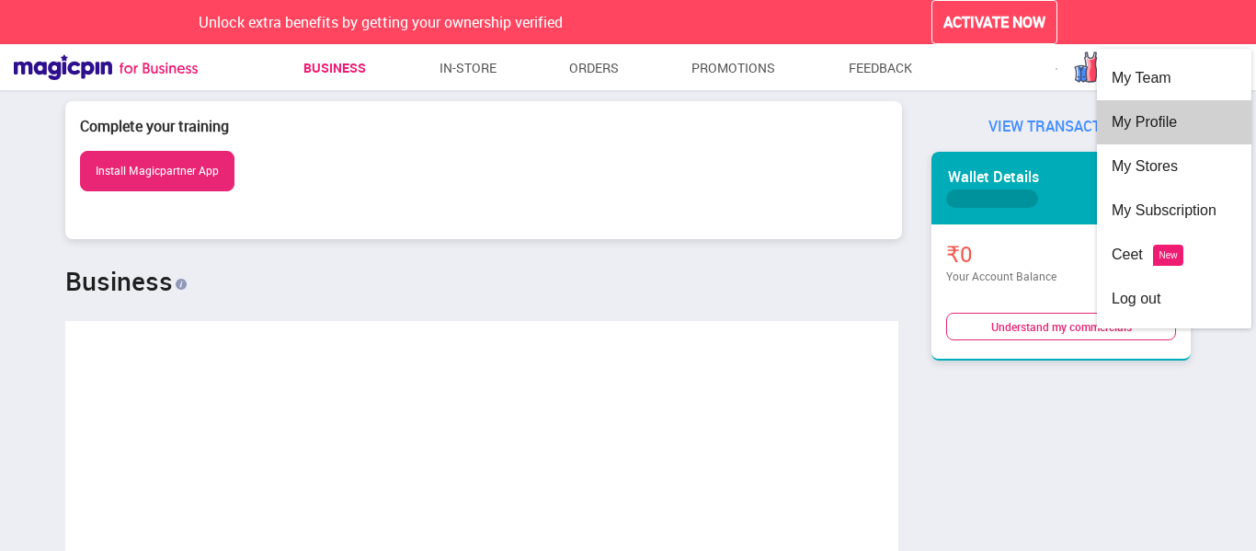
click at [1162, 130] on div "My Profile" at bounding box center [1174, 122] width 125 height 44
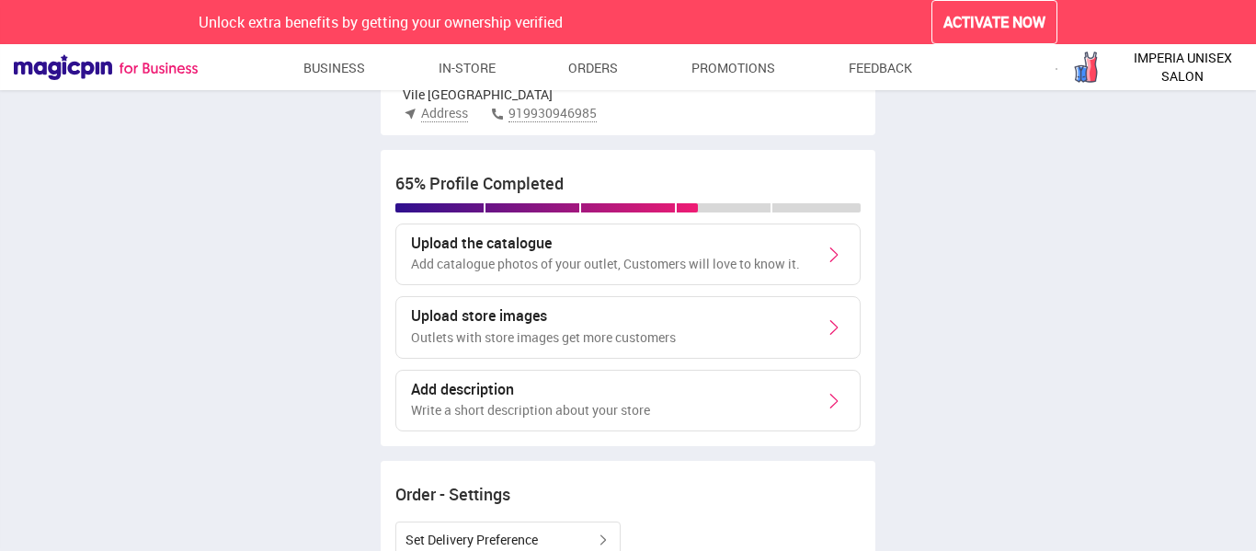
scroll to position [313, 0]
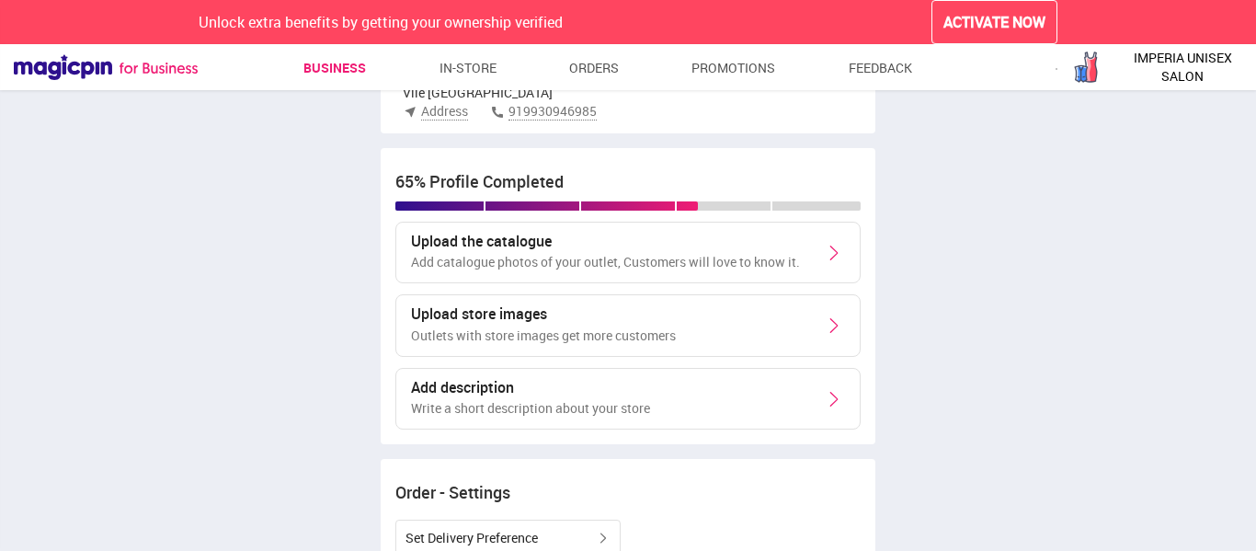
click at [349, 74] on link "Business" at bounding box center [335, 68] width 63 height 33
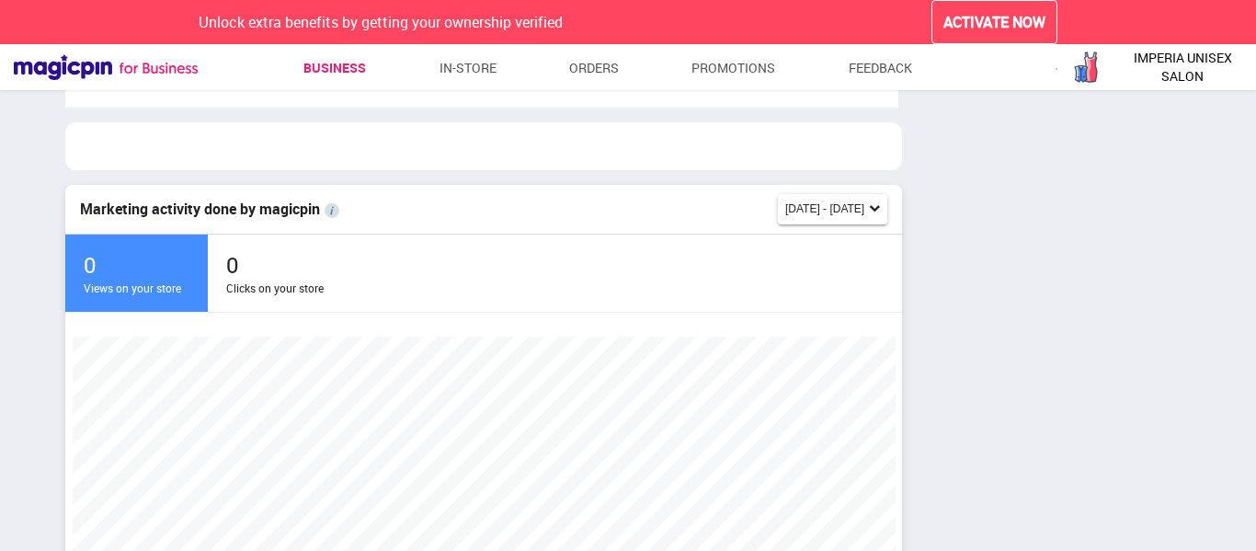
scroll to position [325, 0]
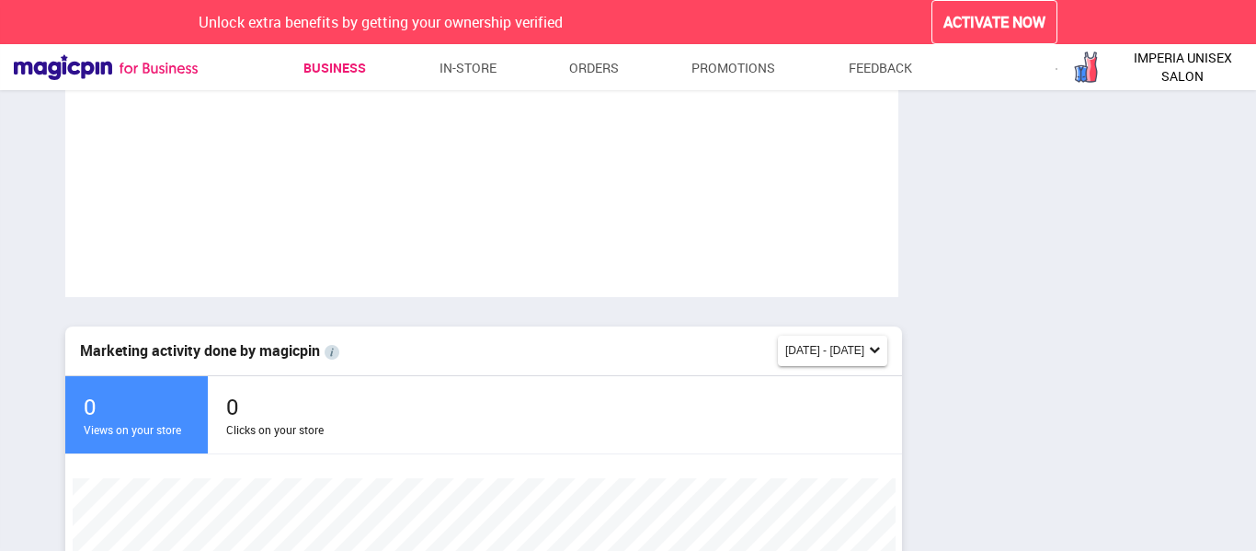
click at [1087, 238] on div "Complete your training Install Magicpartner App Business Marketing activity don…" at bounding box center [628, 540] width 1256 height 1527
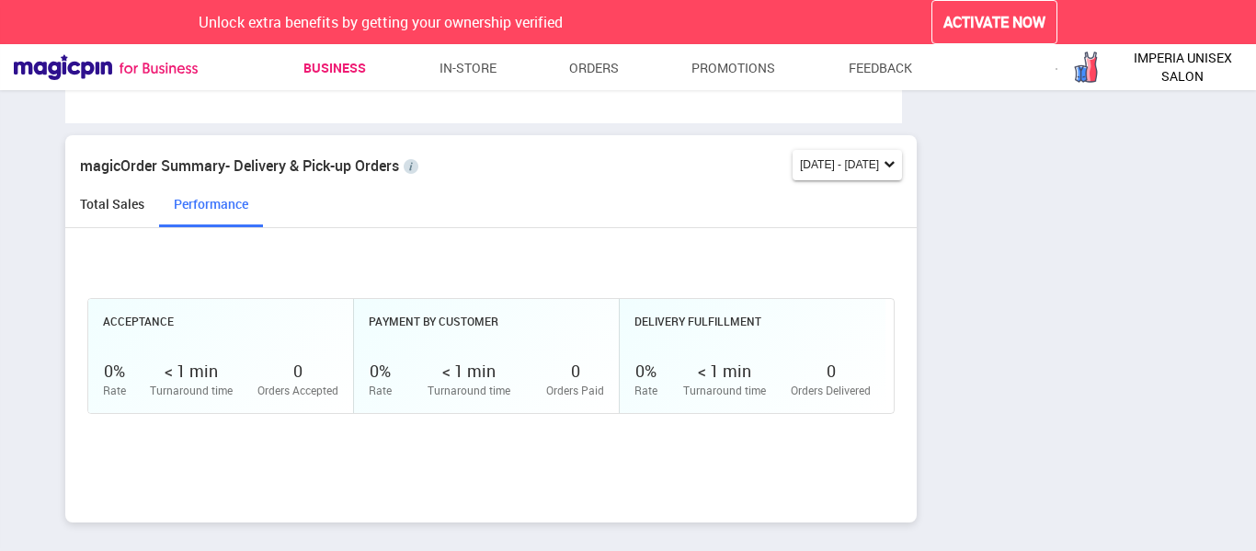
scroll to position [1384, 0]
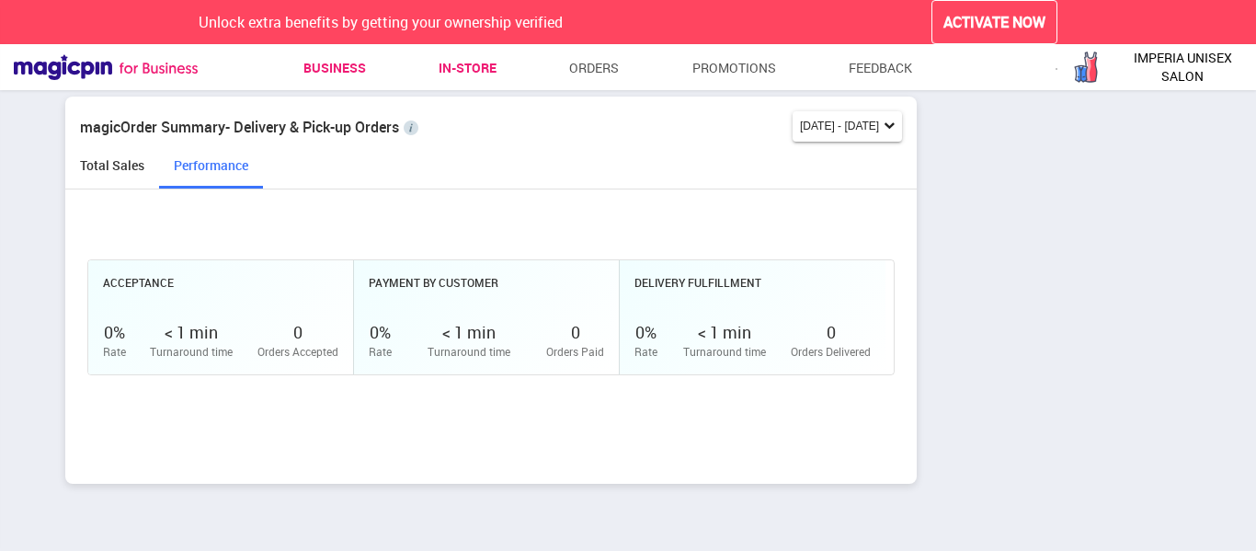
click at [473, 70] on link "In-store" at bounding box center [468, 68] width 58 height 33
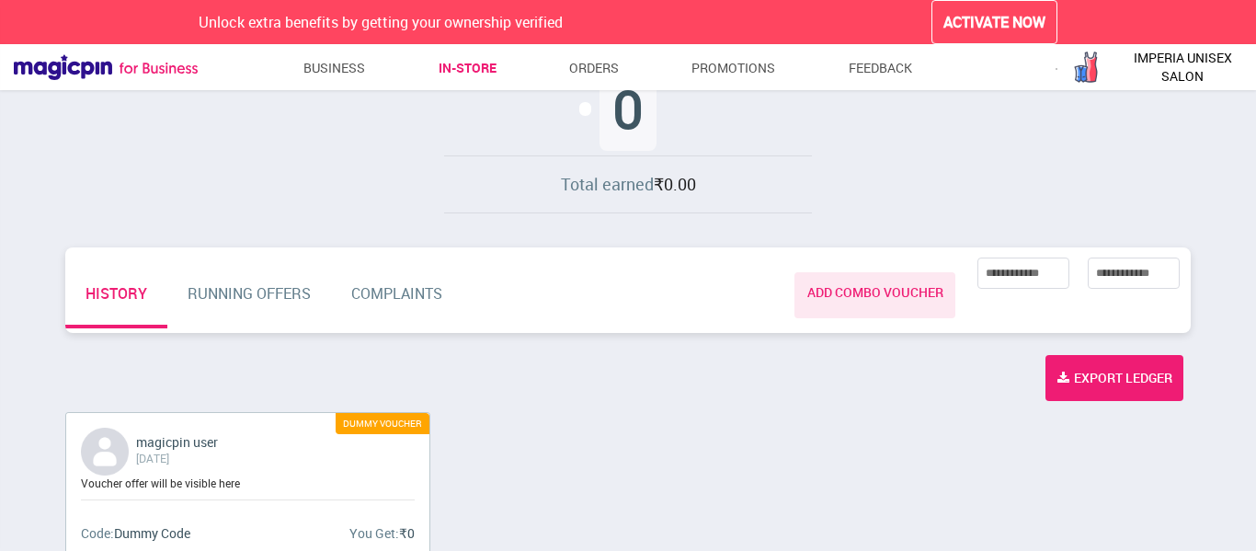
scroll to position [441, 0]
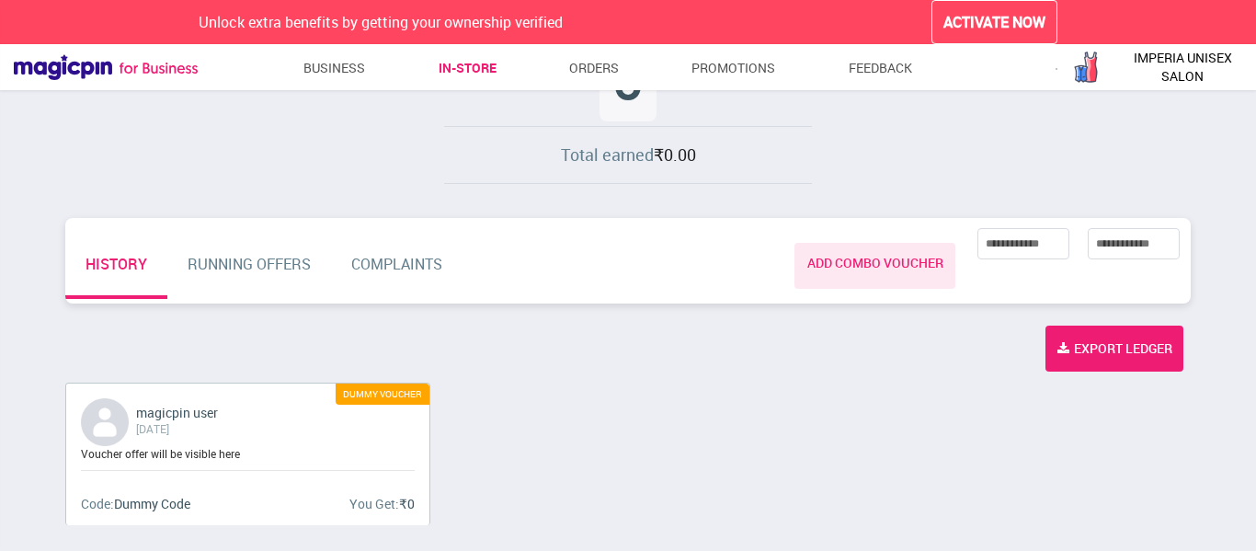
click at [691, 413] on div "magicpin user [DATE] Dummy Voucher Voucher offer will be visible here Code: Dum…" at bounding box center [628, 461] width 1140 height 156
click at [1115, 72] on span "IMPERIA UNISEX SALON" at bounding box center [1183, 67] width 138 height 37
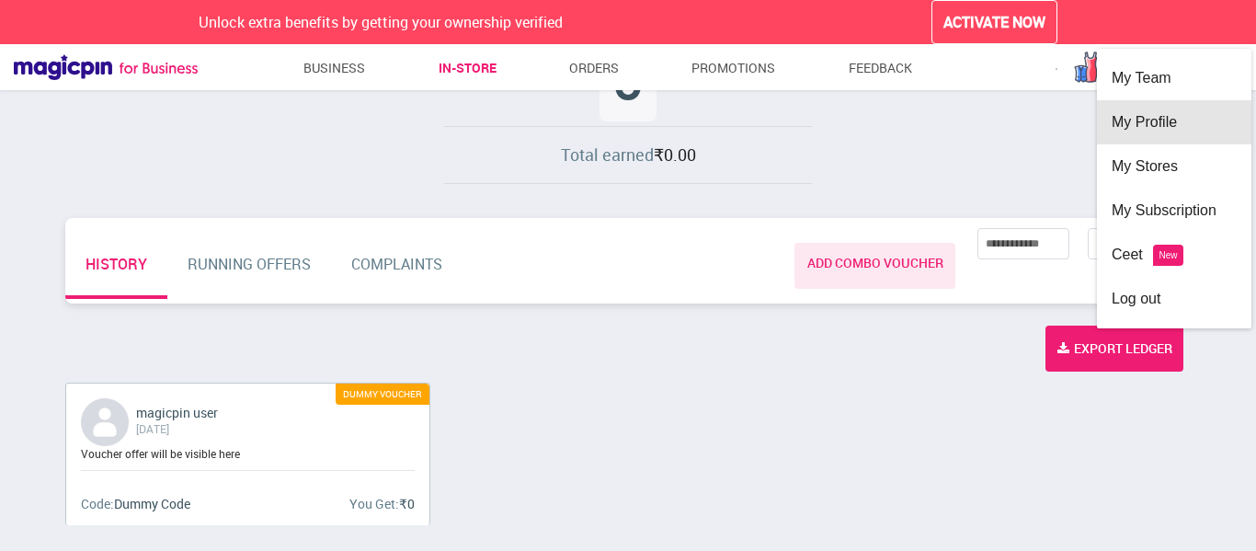
click at [1151, 122] on div "My Profile" at bounding box center [1174, 122] width 125 height 44
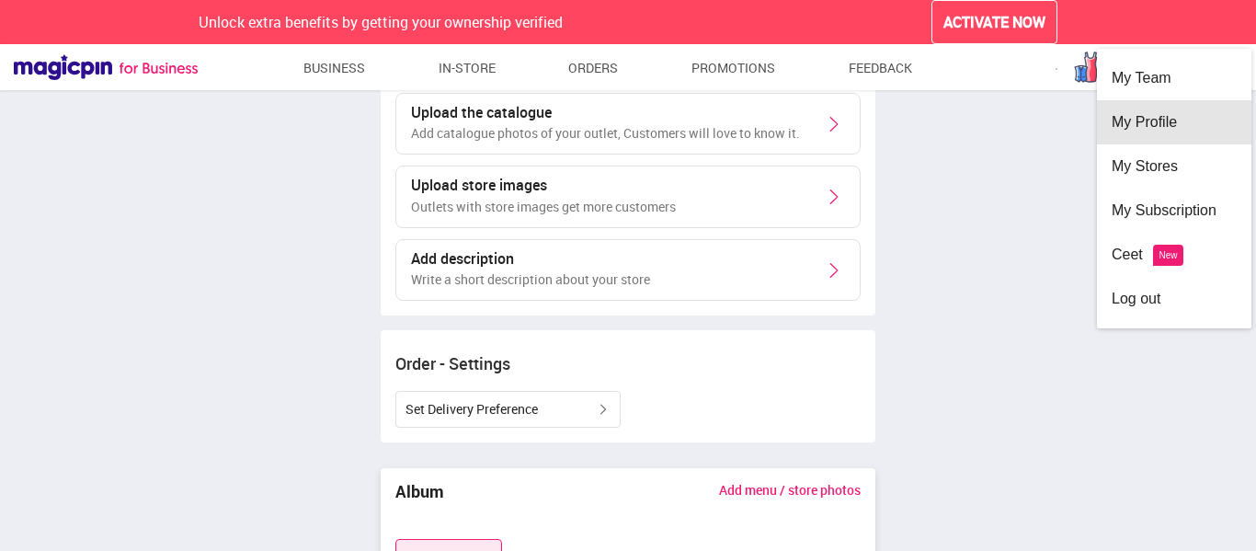
scroll to position [35, 0]
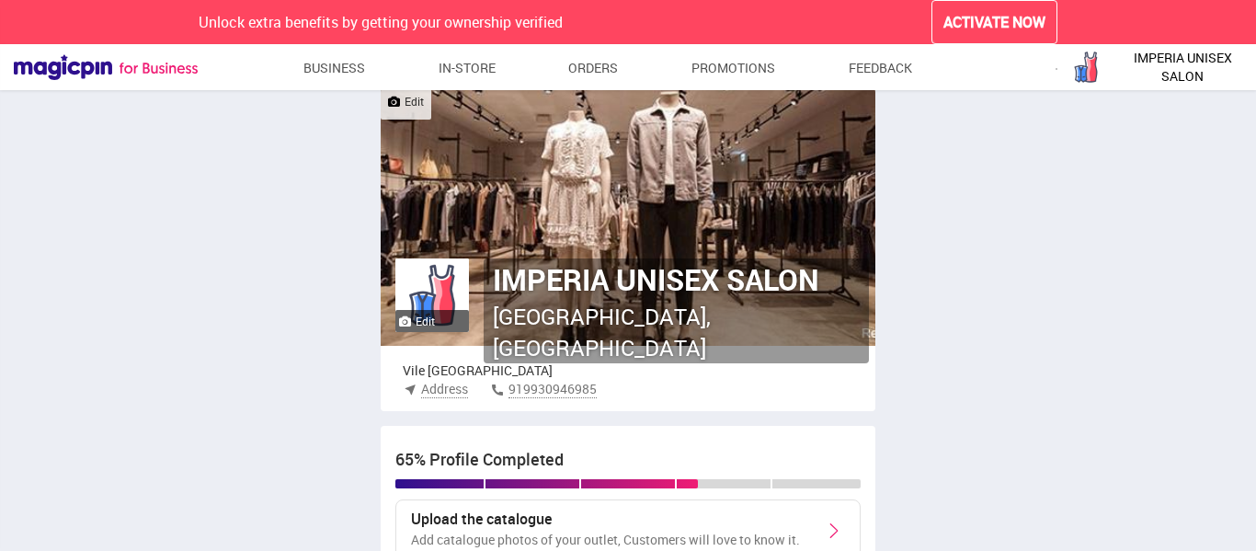
click at [435, 322] on div "Edit" at bounding box center [432, 321] width 74 height 22
click at [407, 114] on div "Edit" at bounding box center [406, 103] width 51 height 31
click at [417, 104] on label "Edit" at bounding box center [406, 102] width 36 height 16
click at [0, 0] on input "Edit" at bounding box center [0, 0] width 0 height 0
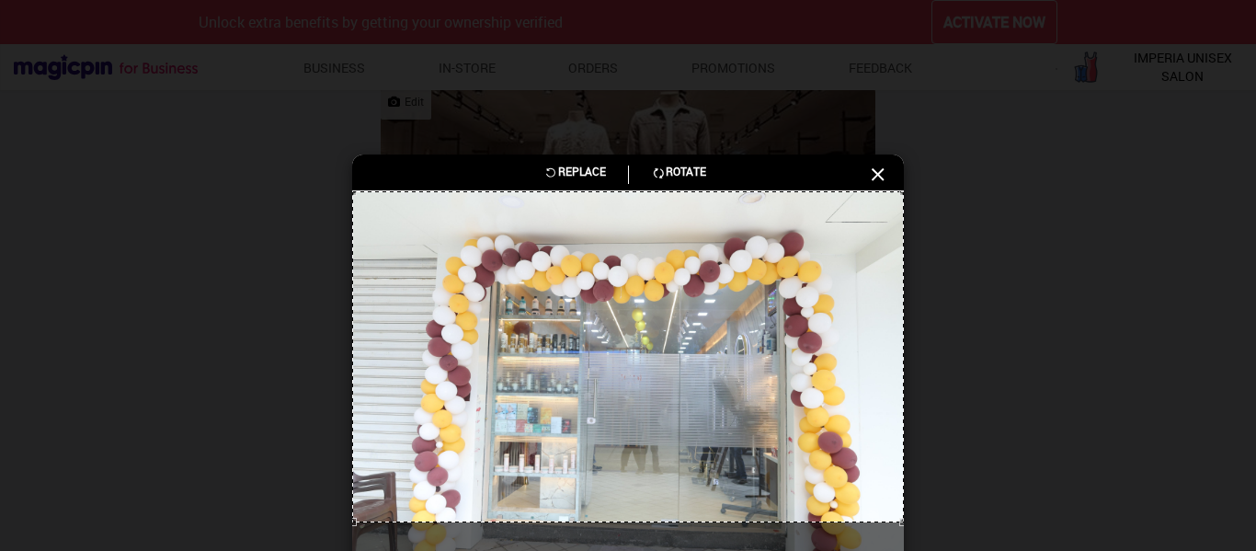
click at [880, 175] on icon at bounding box center [878, 175] width 22 height 22
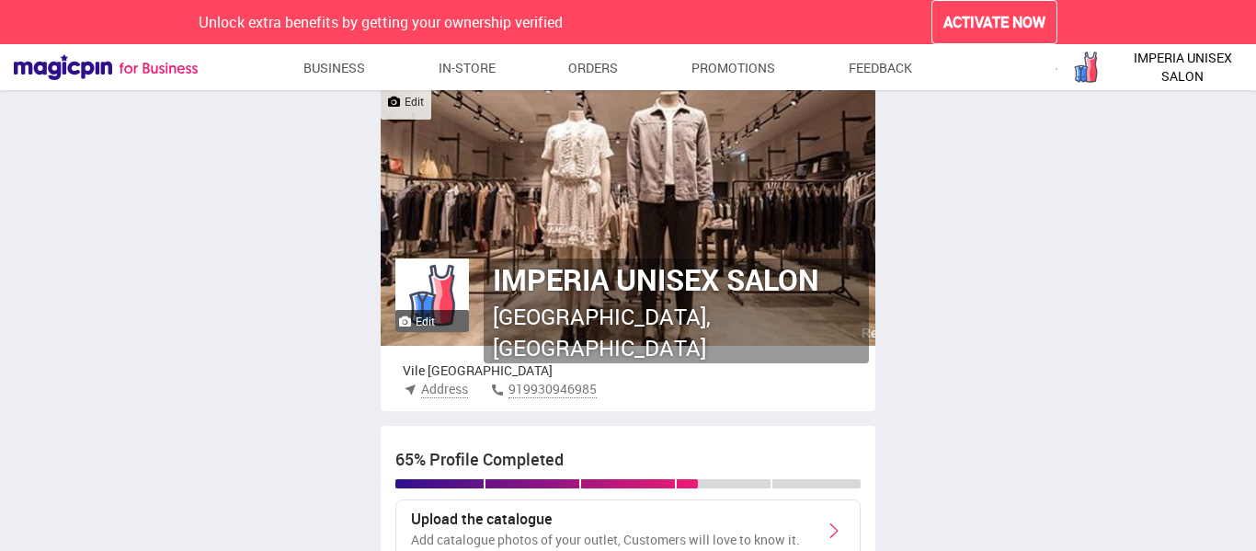
click at [412, 105] on label "Edit" at bounding box center [406, 102] width 36 height 16
click at [0, 0] on input "Edit" at bounding box center [0, 0] width 0 height 0
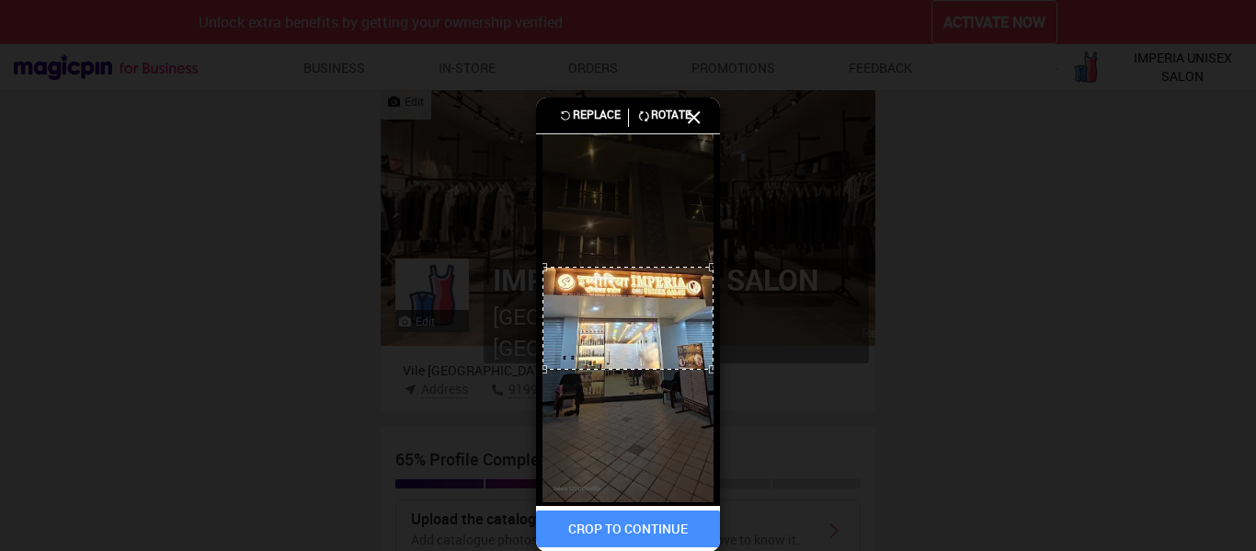
scroll to position [58, 0]
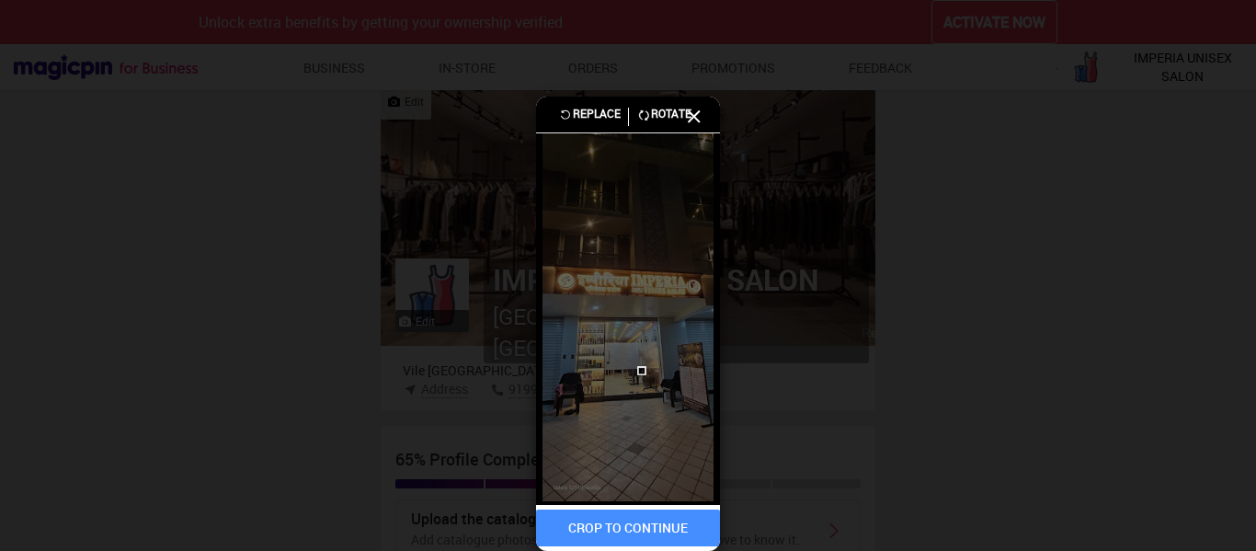
drag, startPoint x: 643, startPoint y: 370, endPoint x: 641, endPoint y: 416, distance: 46.0
click at [641, 416] on img at bounding box center [629, 317] width 172 height 368
drag, startPoint x: 540, startPoint y: 266, endPoint x: 624, endPoint y: 312, distance: 96.3
click at [624, 312] on div at bounding box center [628, 319] width 184 height 372
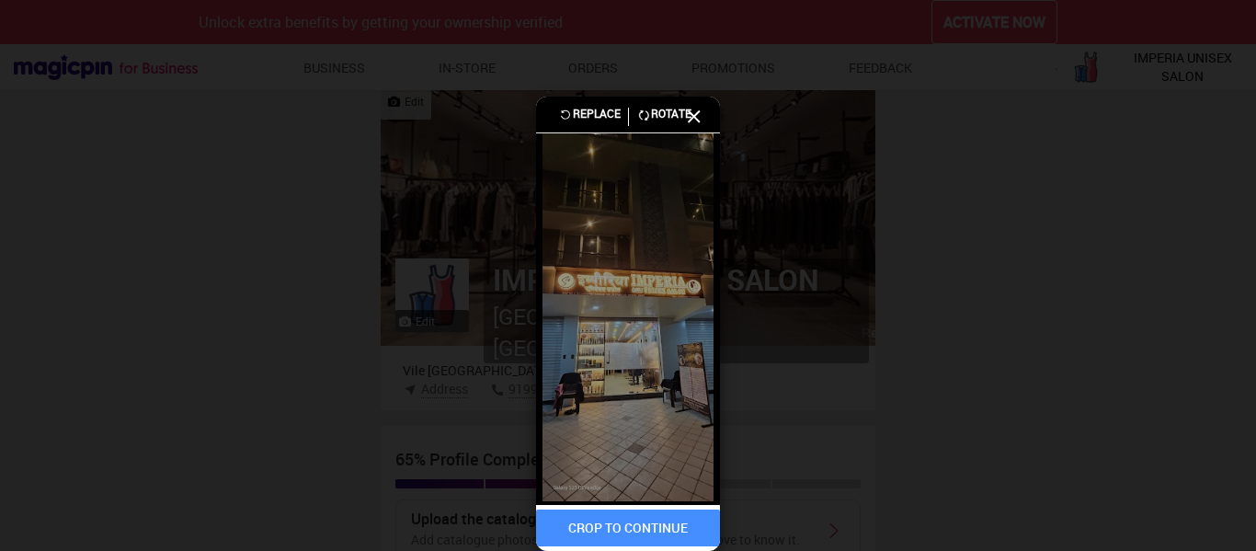
click at [559, 285] on img at bounding box center [629, 317] width 172 height 368
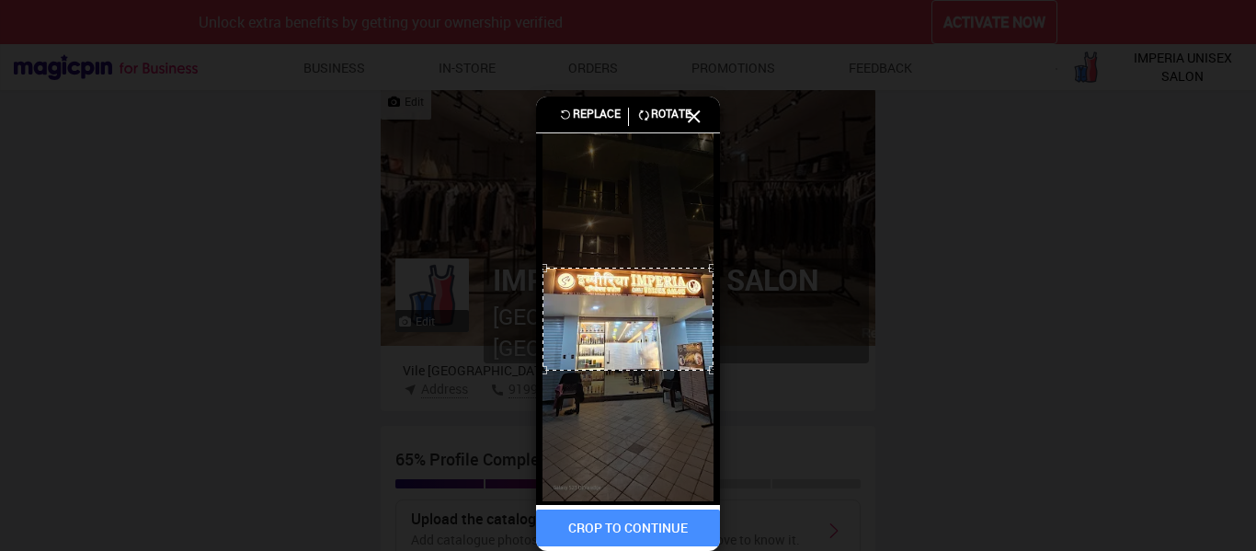
drag, startPoint x: 543, startPoint y: 268, endPoint x: 746, endPoint y: 433, distance: 262.1
click at [746, 433] on div "Replace Rotate CROP TO CONTINUE" at bounding box center [628, 275] width 1256 height 551
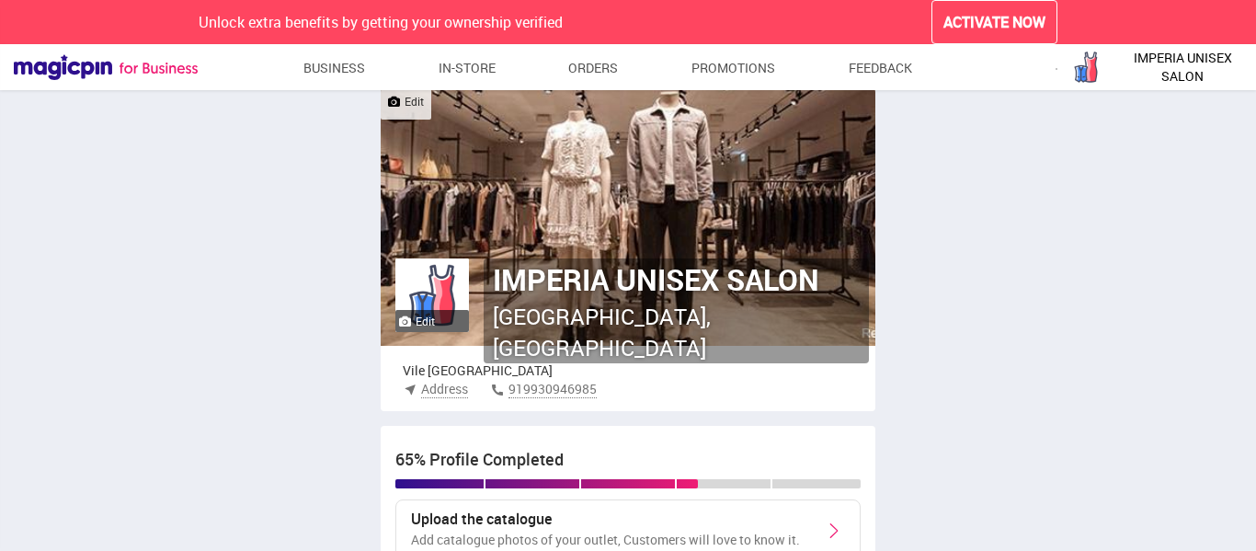
click at [412, 113] on div "Edit" at bounding box center [406, 103] width 51 height 31
click at [397, 106] on link at bounding box center [394, 102] width 12 height 11
click at [0, 0] on input "Edit" at bounding box center [0, 0] width 0 height 0
click at [418, 320] on label "Edit" at bounding box center [417, 322] width 36 height 16
click at [0, 0] on input "Edit" at bounding box center [0, 0] width 0 height 0
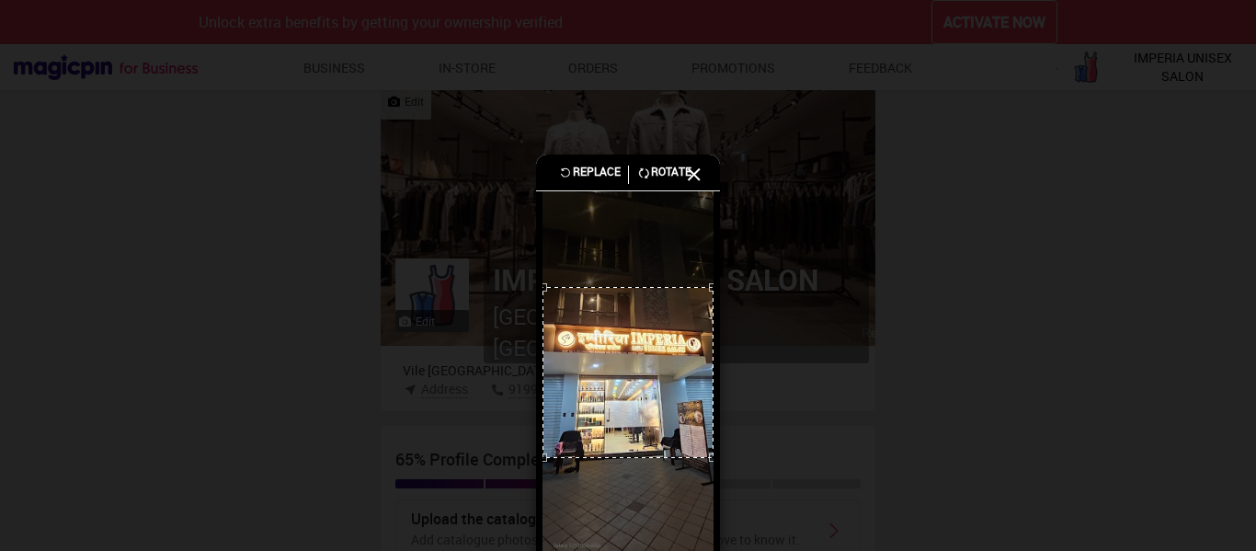
click at [1019, 380] on div "Replace Rotate CROP TO CONTINUE" at bounding box center [628, 275] width 1256 height 551
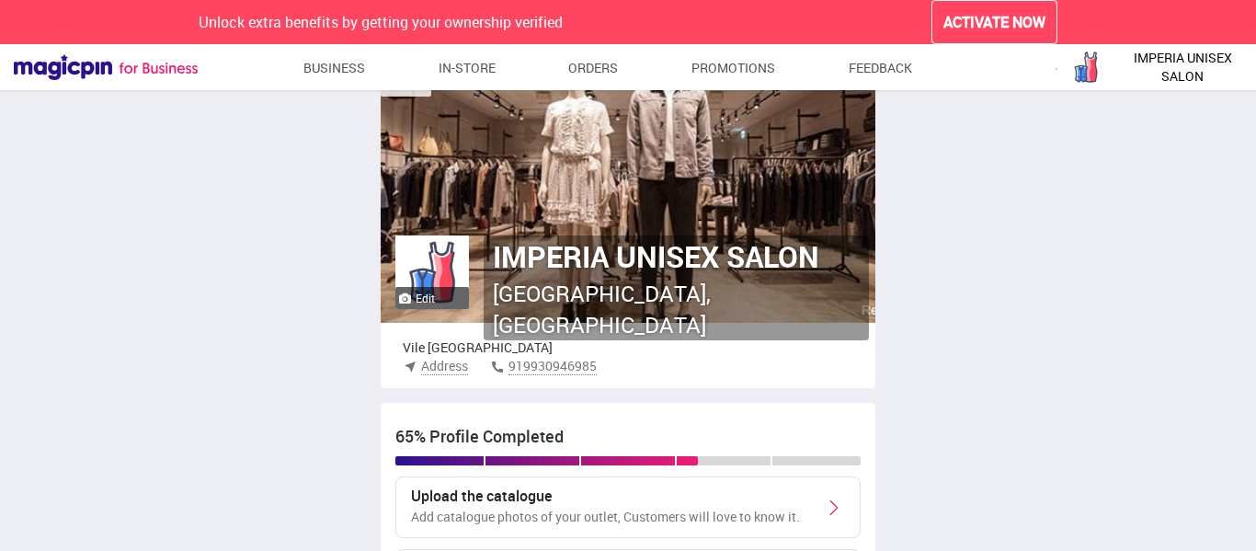
scroll to position [35, 0]
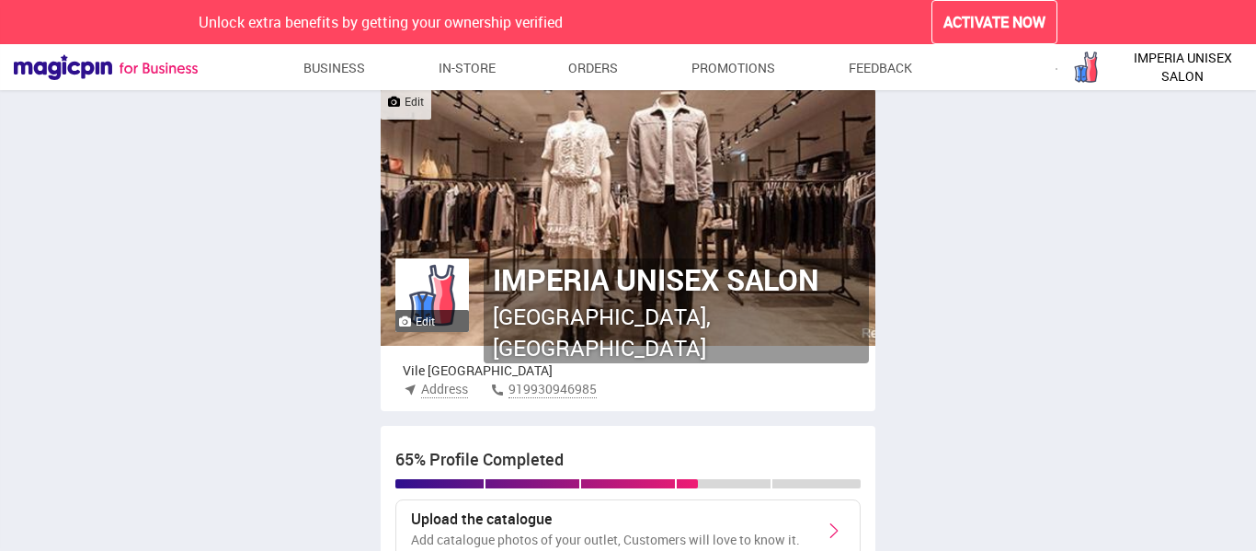
click at [402, 105] on label "Edit" at bounding box center [406, 102] width 36 height 16
click at [0, 0] on input "Edit" at bounding box center [0, 0] width 0 height 0
click at [407, 320] on link at bounding box center [405, 321] width 12 height 11
click at [0, 0] on input "Edit" at bounding box center [0, 0] width 0 height 0
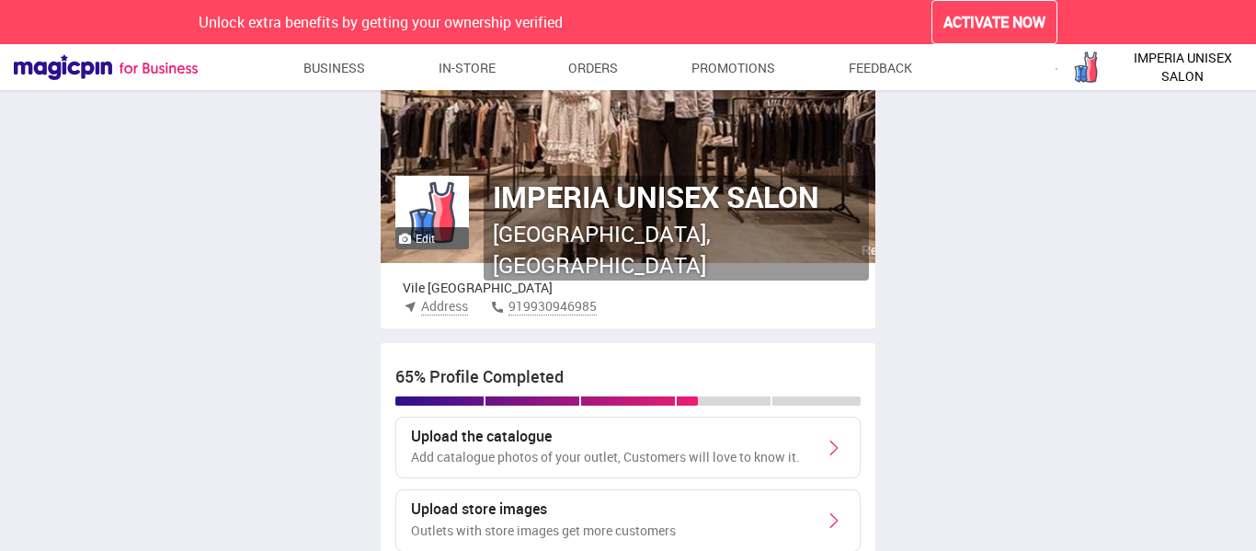
scroll to position [145, 0]
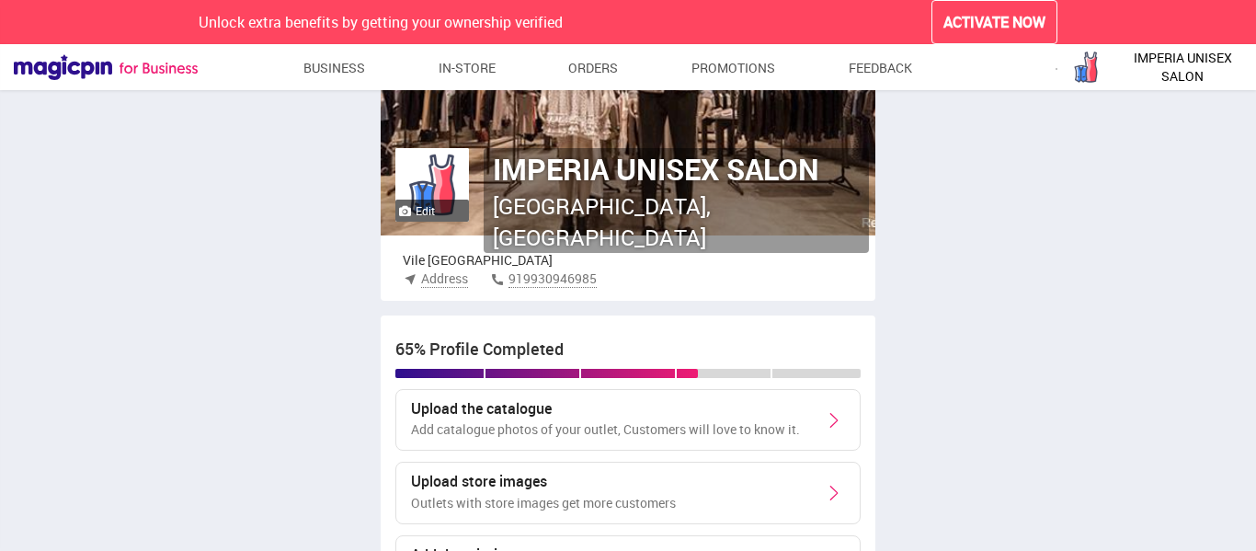
click at [427, 209] on label "Edit" at bounding box center [417, 211] width 36 height 16
click at [0, 0] on input "Edit" at bounding box center [0, 0] width 0 height 0
click at [407, 207] on link at bounding box center [405, 211] width 12 height 11
click at [0, 0] on input "Edit" at bounding box center [0, 0] width 0 height 0
